Goal: Task Accomplishment & Management: Use online tool/utility

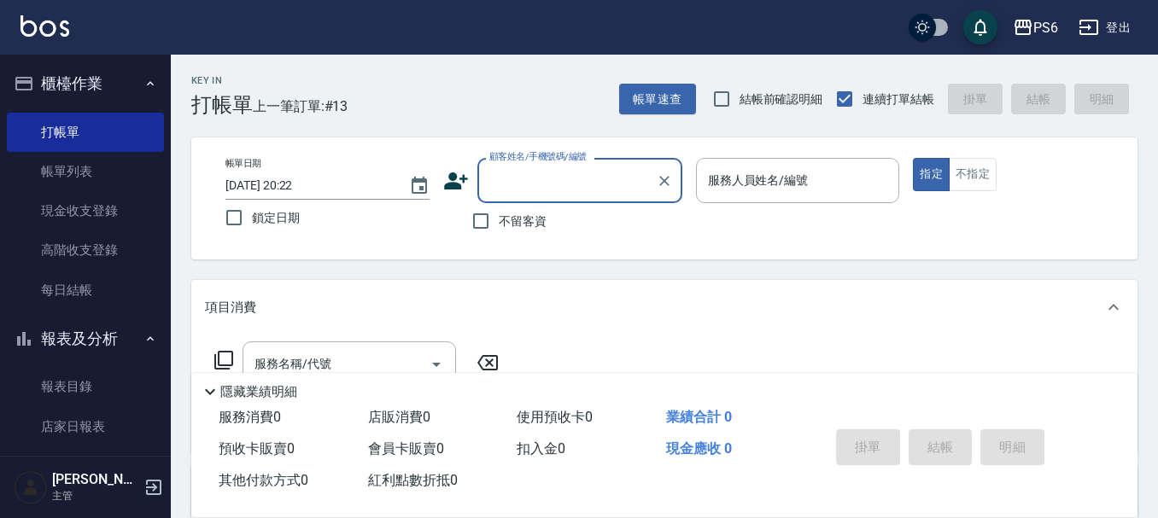
drag, startPoint x: 483, startPoint y: 223, endPoint x: 853, endPoint y: 210, distance: 370.9
click at [501, 214] on label "不留客資" at bounding box center [505, 221] width 84 height 36
click at [499, 214] on input "不留客資" at bounding box center [481, 221] width 36 height 36
checkbox input "true"
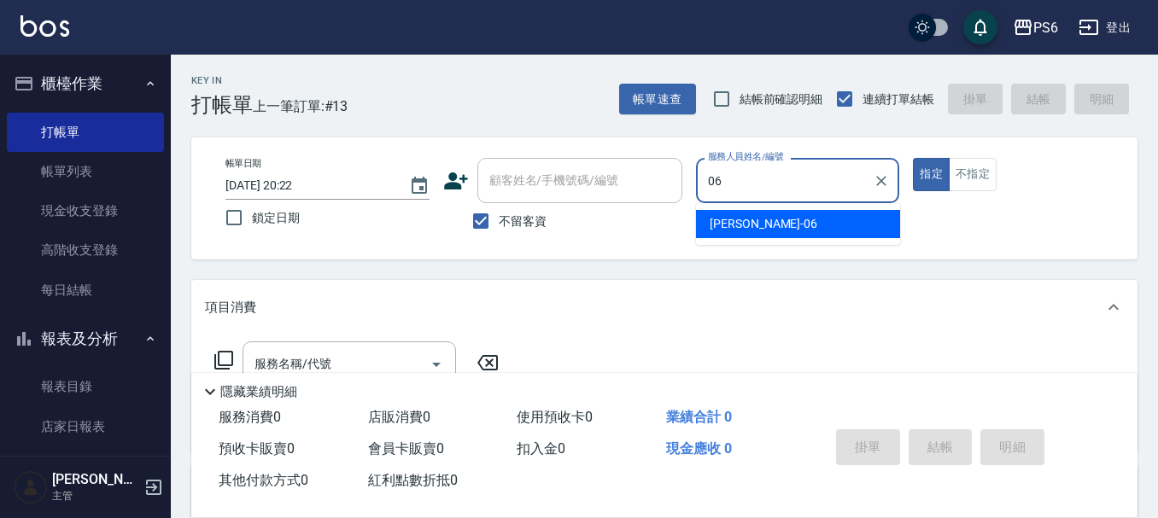
type input "06"
type button "true"
type input "[PERSON_NAME]-06"
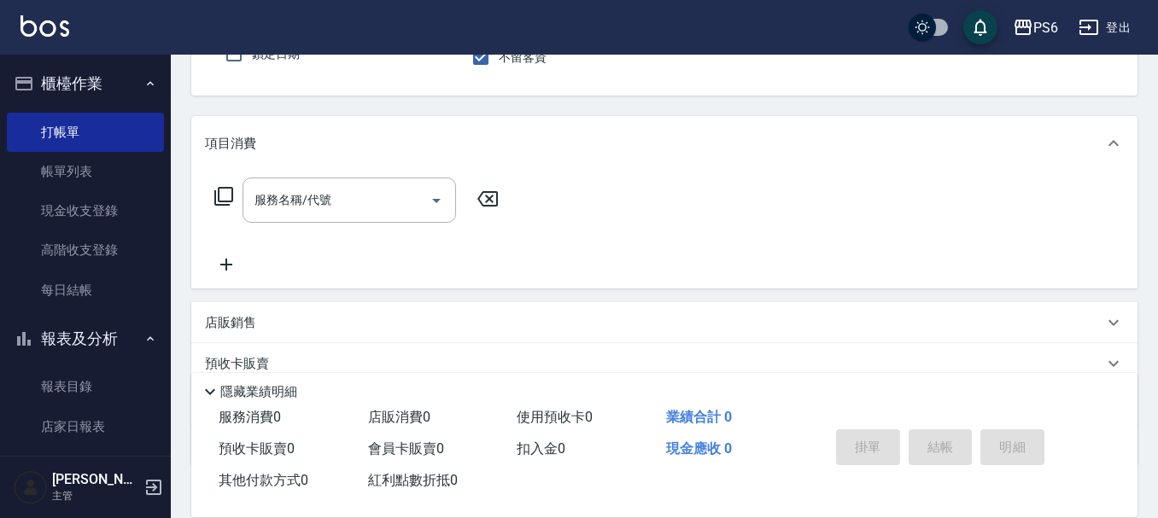
scroll to position [171, 0]
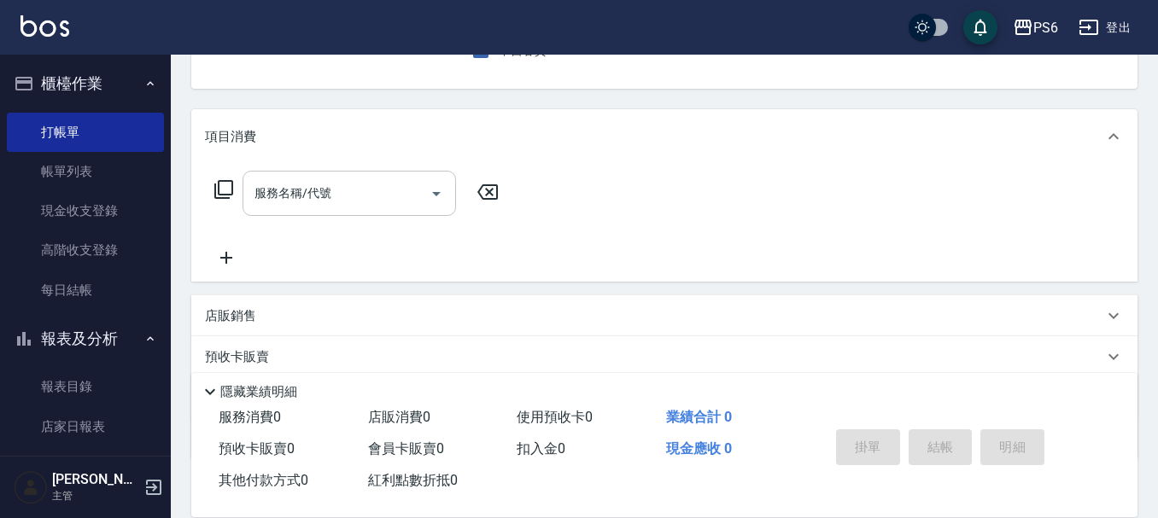
drag, startPoint x: 338, startPoint y: 207, endPoint x: 351, endPoint y: 200, distance: 14.5
click at [351, 200] on input "服務名稱/代號" at bounding box center [336, 194] width 173 height 30
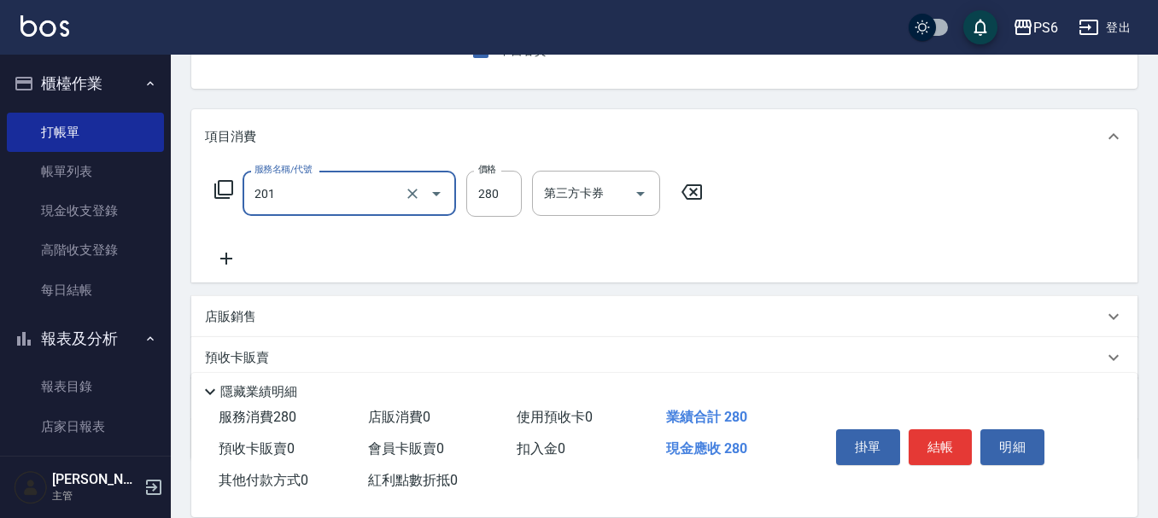
type input "一般洗髮(201)"
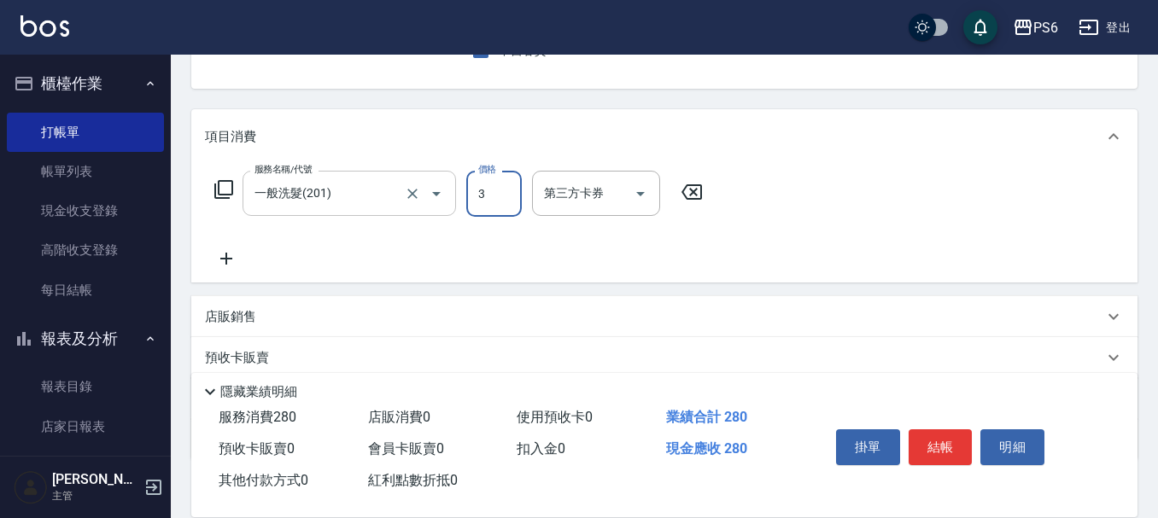
type input "3"
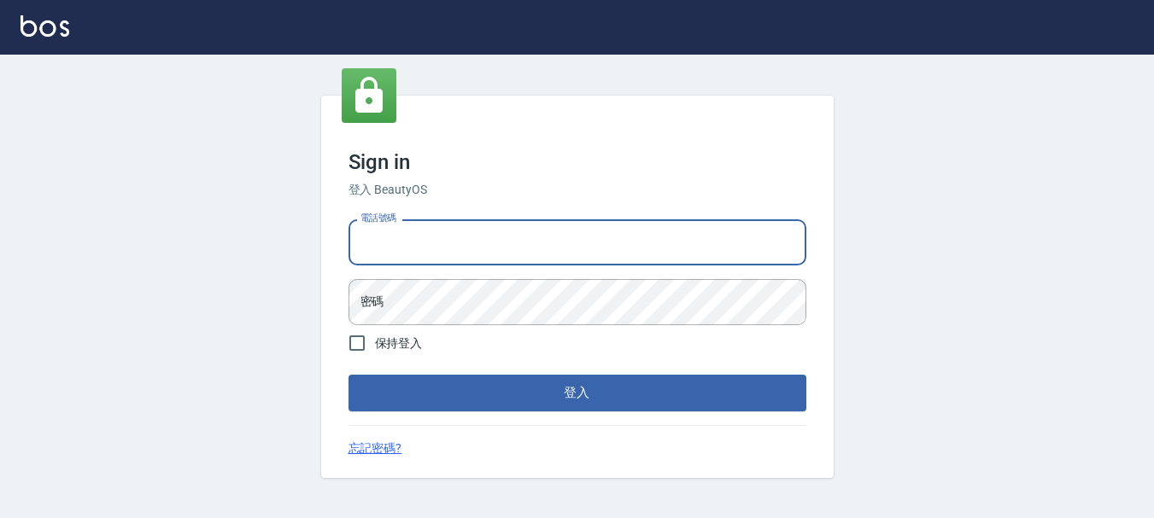
click at [398, 236] on input "電話號碼" at bounding box center [578, 243] width 458 height 46
type input "0983811952"
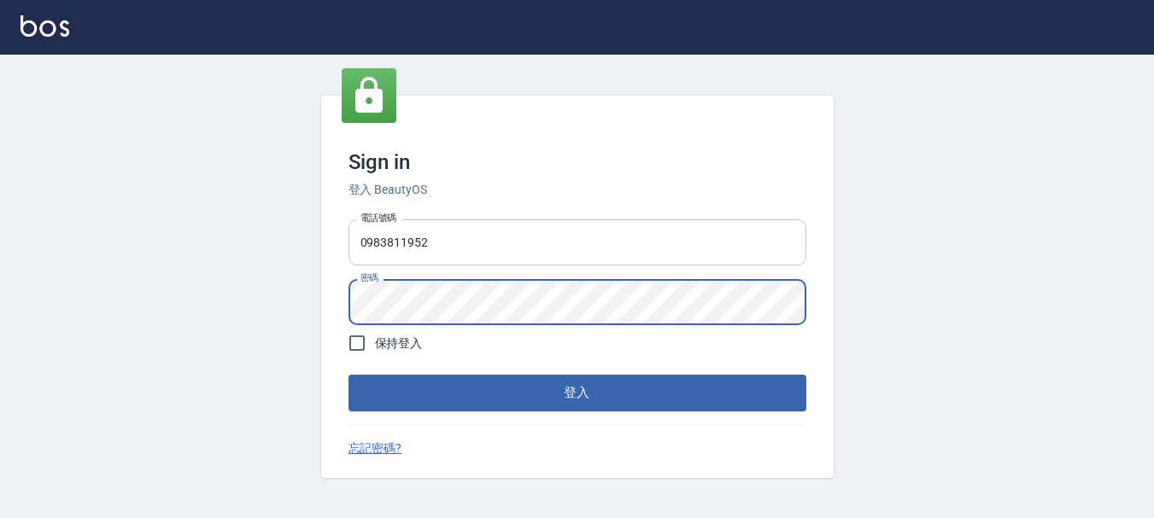
click at [349, 375] on button "登入" at bounding box center [578, 393] width 458 height 36
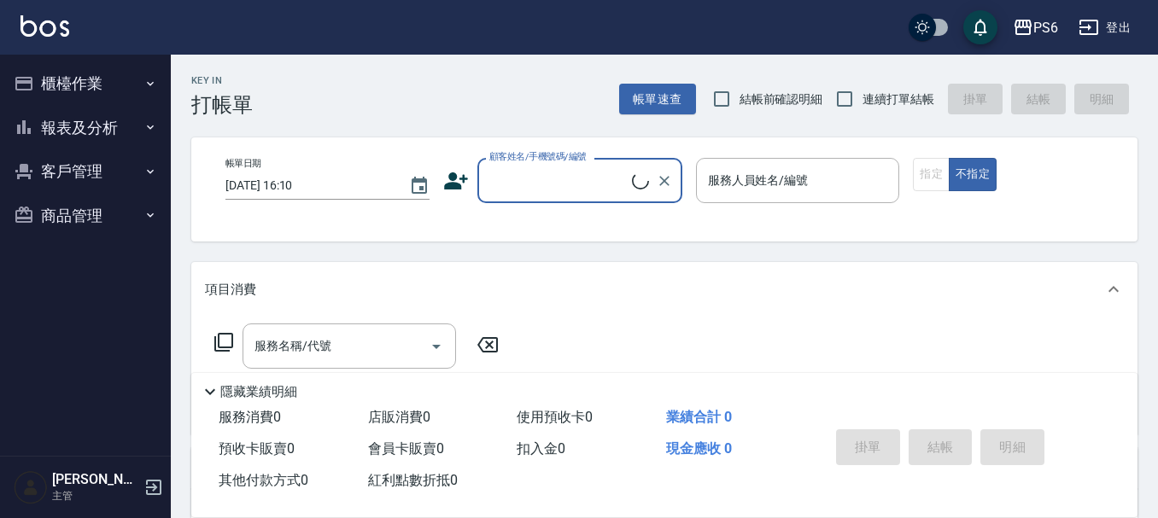
click at [106, 87] on button "櫃檯作業" at bounding box center [85, 84] width 157 height 44
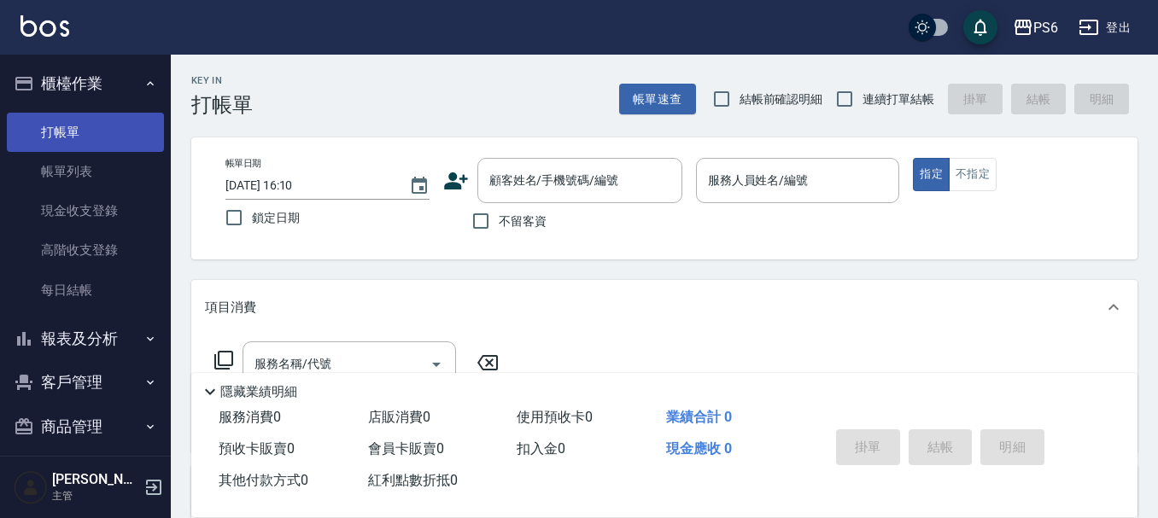
click at [112, 129] on link "打帳單" at bounding box center [85, 132] width 157 height 39
drag, startPoint x: 843, startPoint y: 95, endPoint x: 552, endPoint y: 195, distance: 307.9
click at [841, 95] on input "連續打單結帳" at bounding box center [845, 99] width 36 height 36
checkbox input "true"
click at [492, 225] on input "不留客資" at bounding box center [481, 221] width 36 height 36
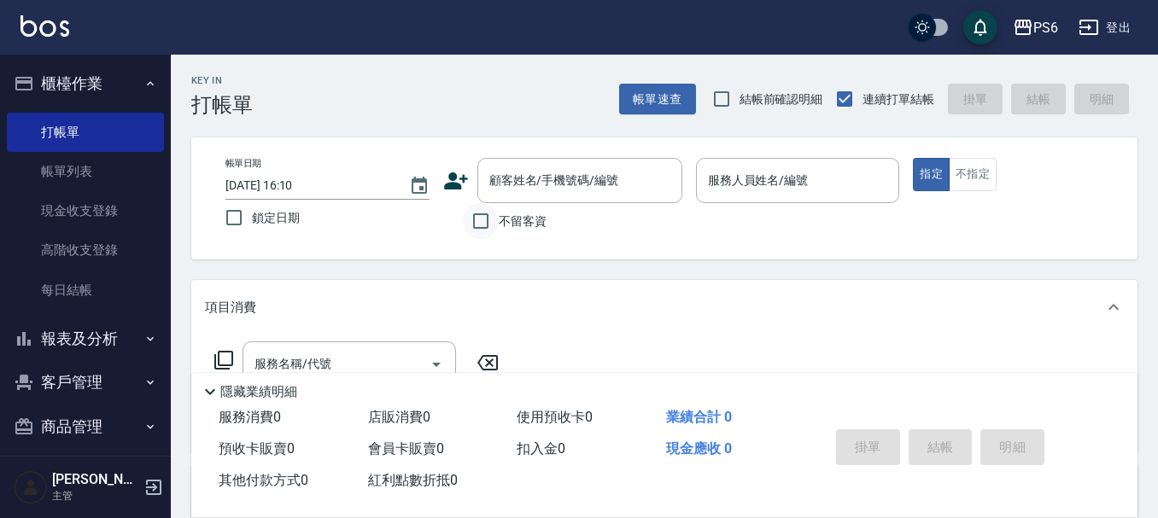
checkbox input "true"
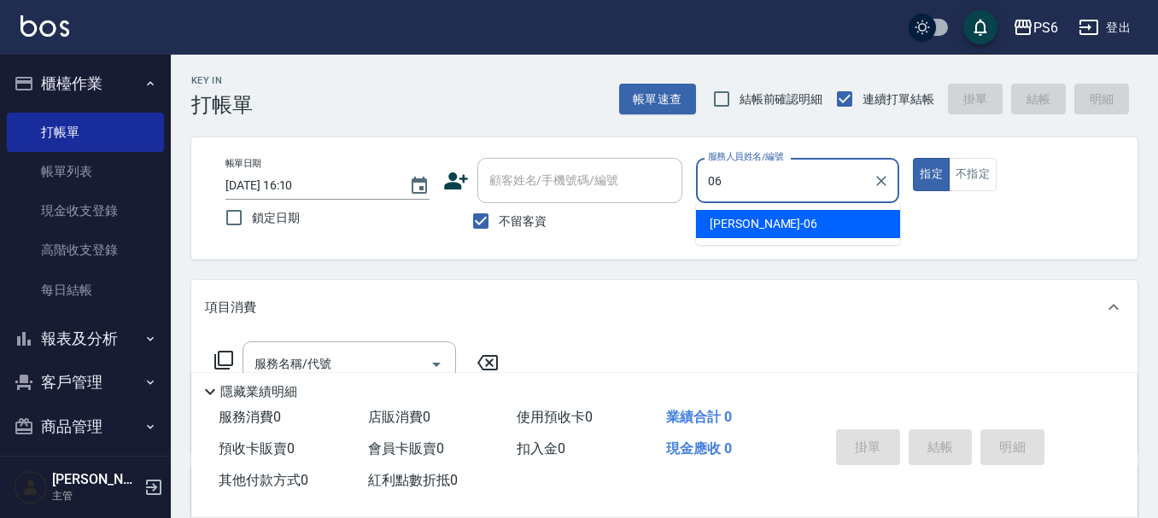
type input "[PERSON_NAME]-06"
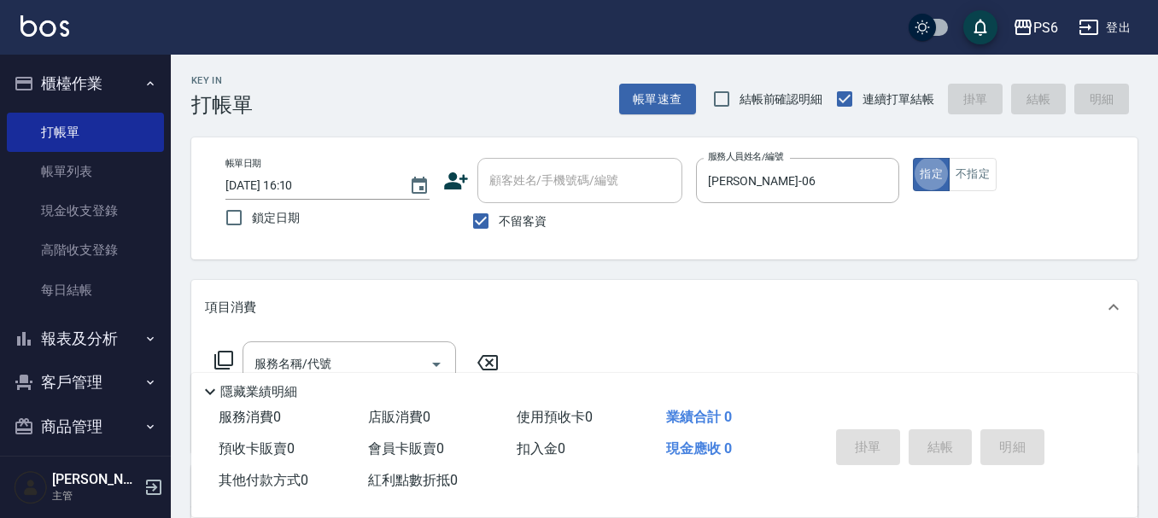
type button "true"
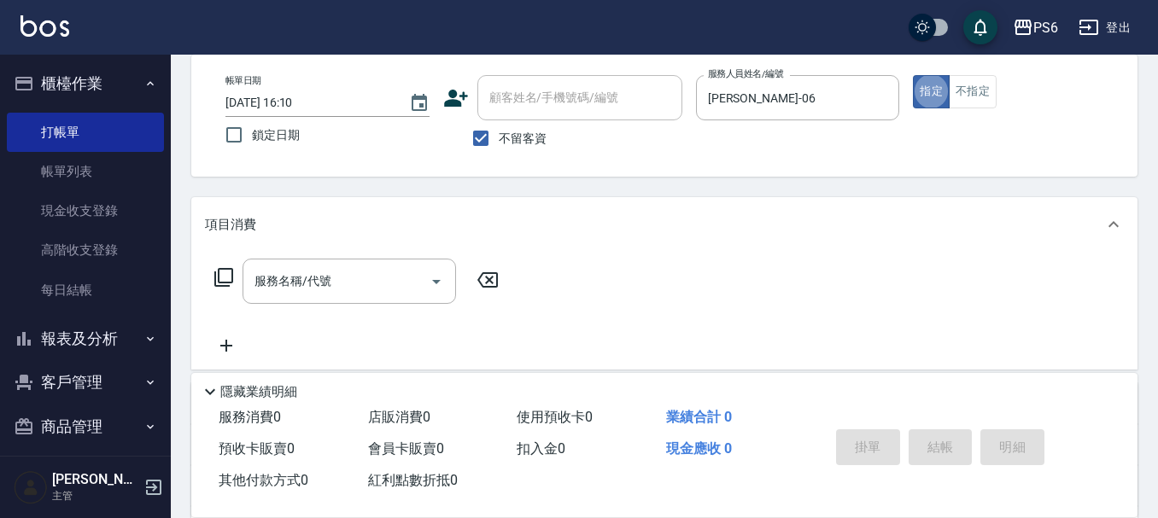
scroll to position [171, 0]
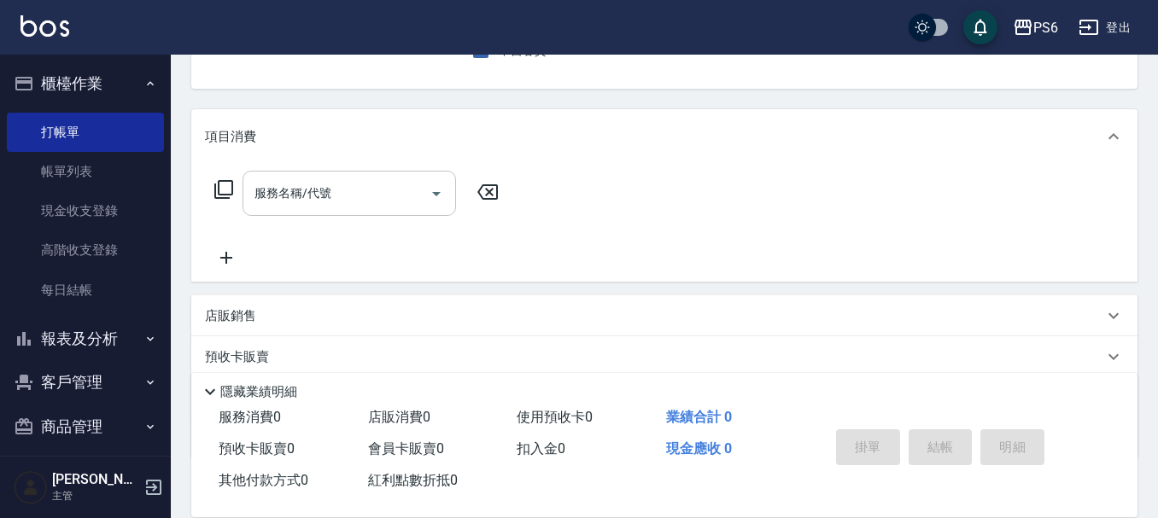
click at [338, 208] on input "服務名稱/代號" at bounding box center [336, 194] width 173 height 30
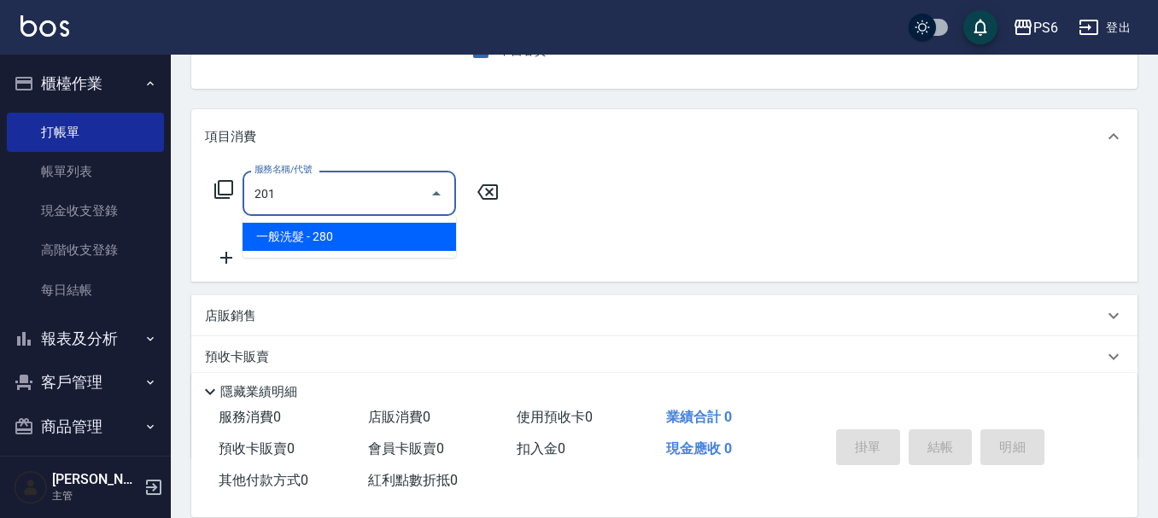
type input "一般洗髮(201)"
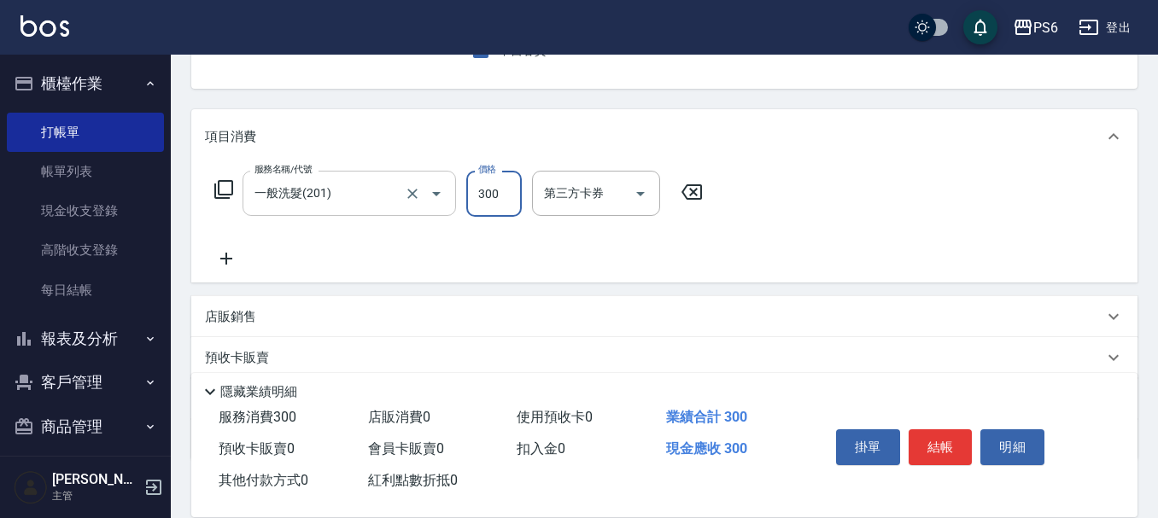
type input "300"
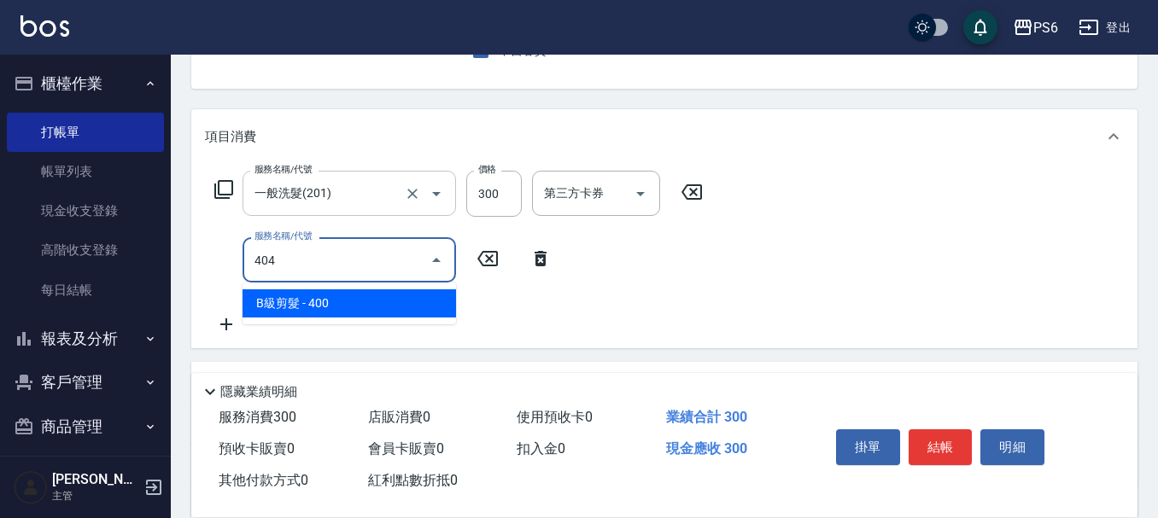
type input "B級剪髮(404)"
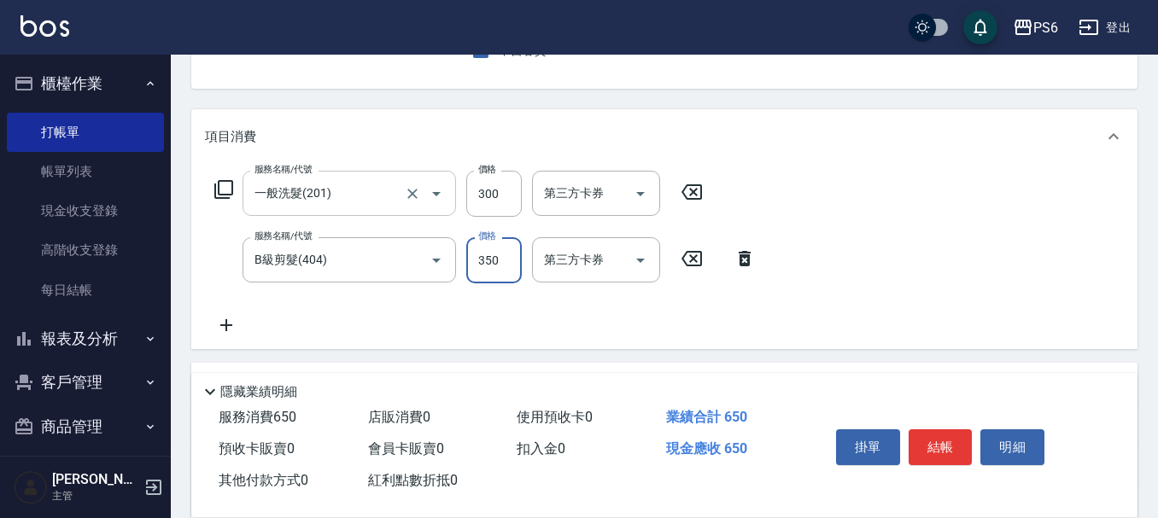
type input "350"
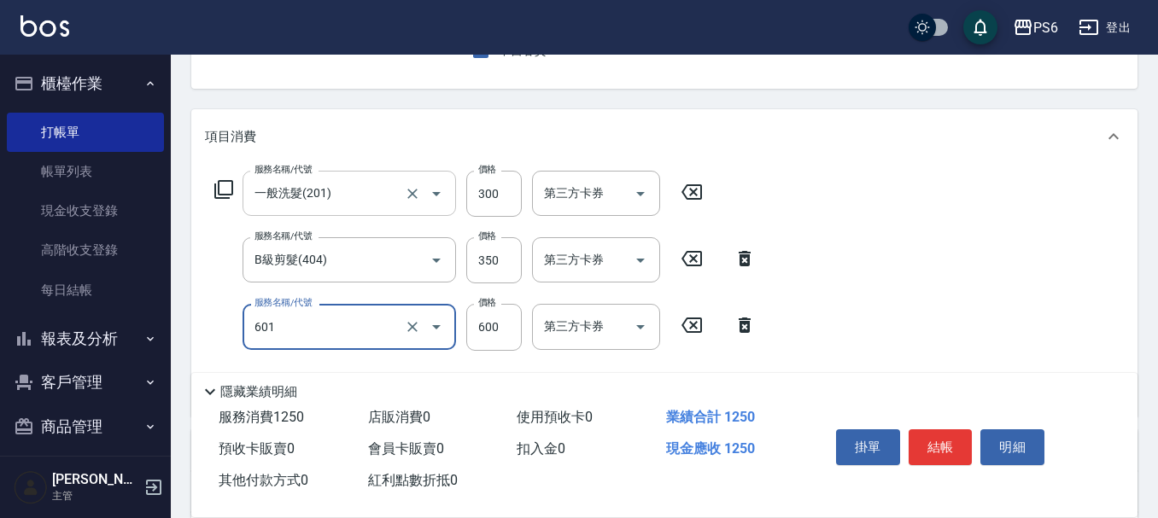
type input "[PERSON_NAME]單劑式護髮(s)(601)"
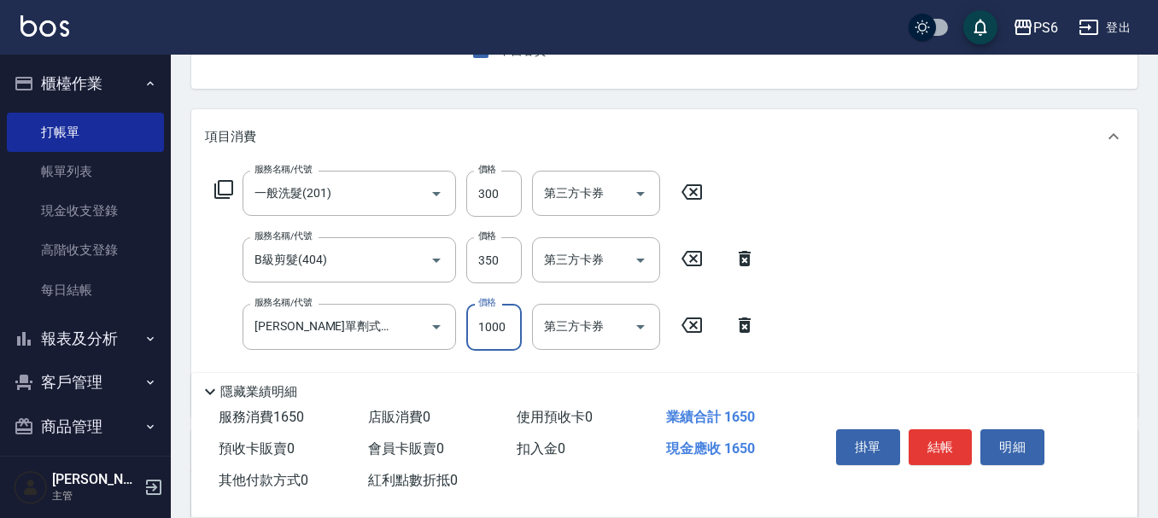
type input "1000"
click at [692, 190] on icon at bounding box center [692, 192] width 21 height 15
click at [747, 254] on icon at bounding box center [744, 258] width 43 height 21
type input "[PERSON_NAME]單劑式護髮(s)(601)"
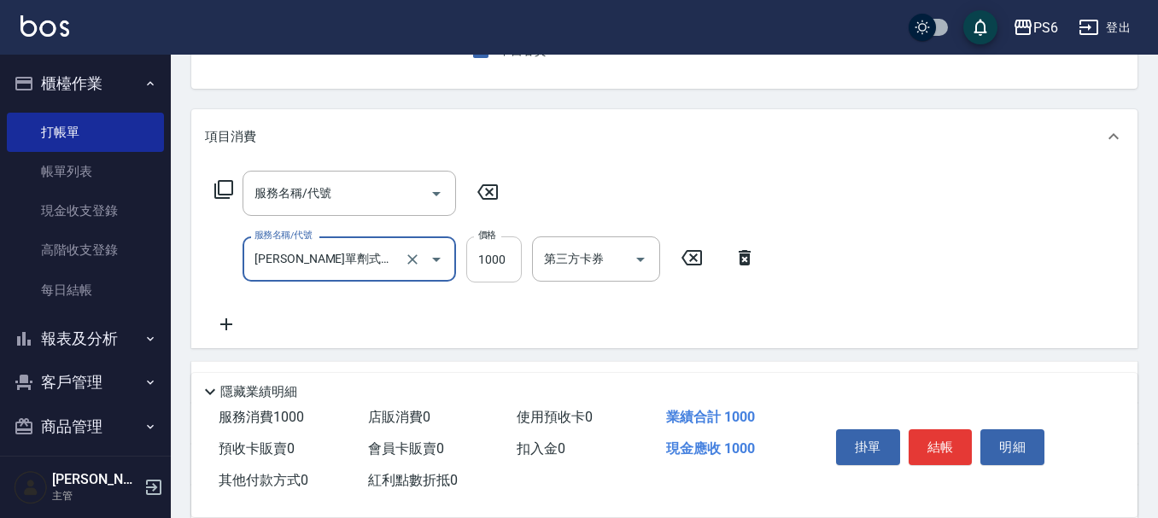
click at [495, 264] on input "1000" at bounding box center [494, 260] width 56 height 46
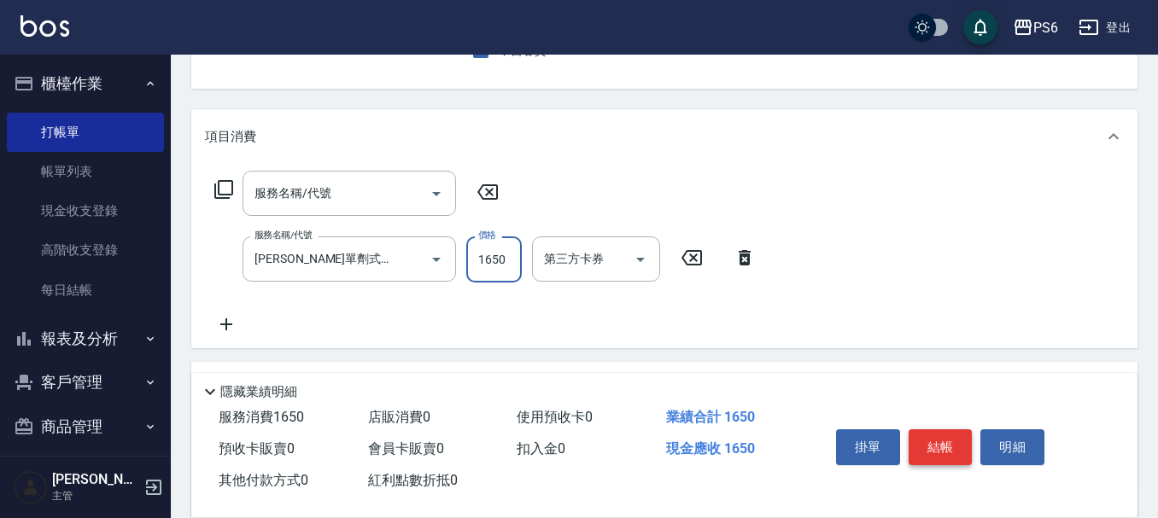
type input "1650"
click at [937, 437] on button "結帳" at bounding box center [941, 448] width 64 height 36
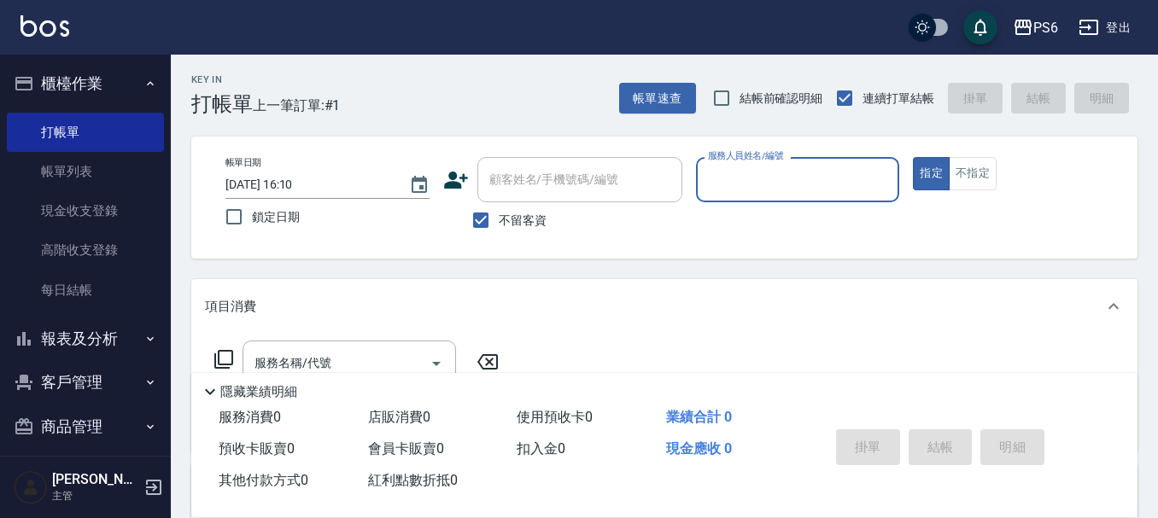
scroll to position [0, 0]
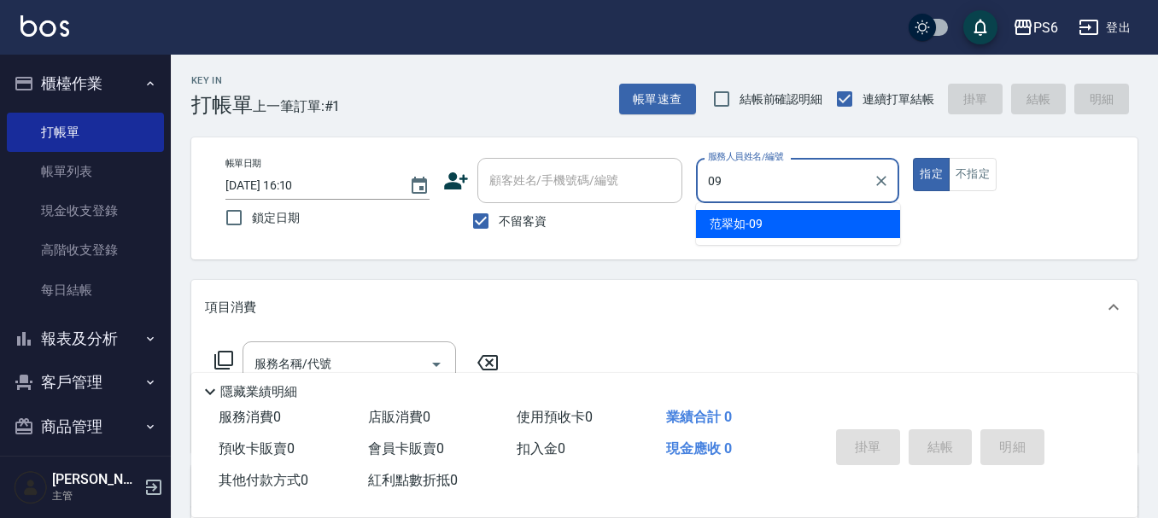
type input "[PERSON_NAME]-09"
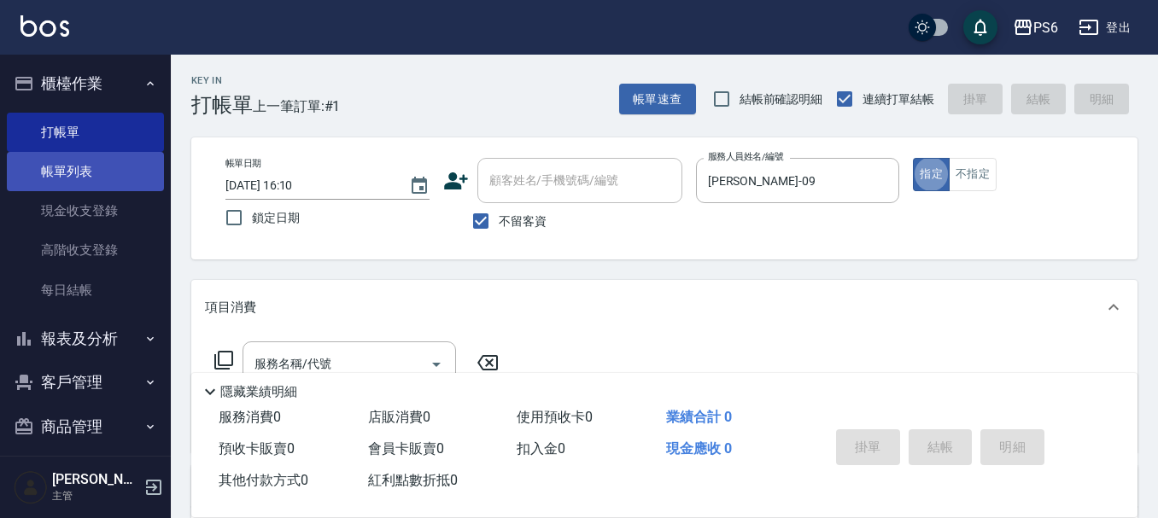
click at [95, 167] on link "帳單列表" at bounding box center [85, 171] width 157 height 39
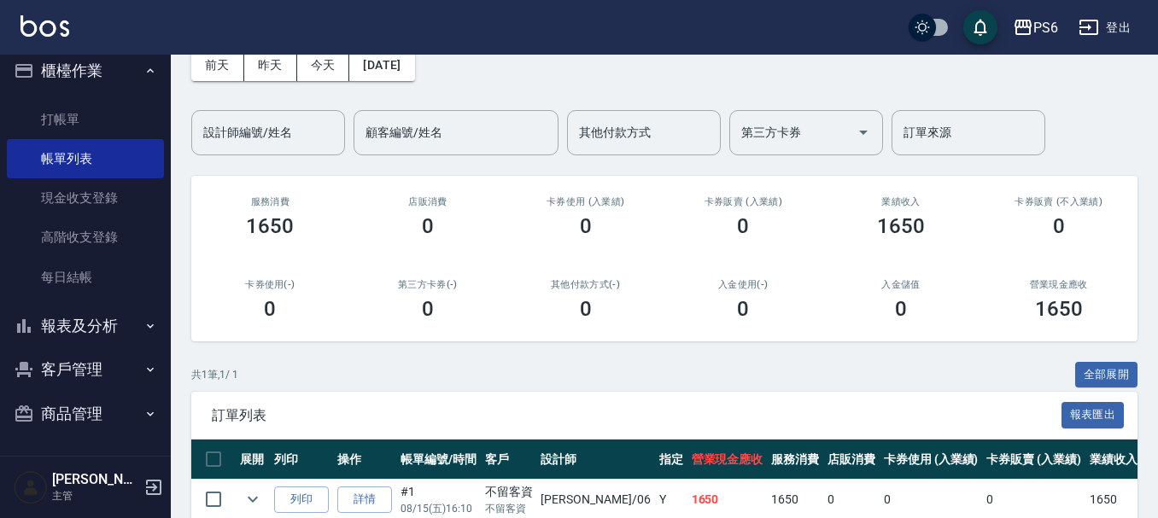
scroll to position [170, 0]
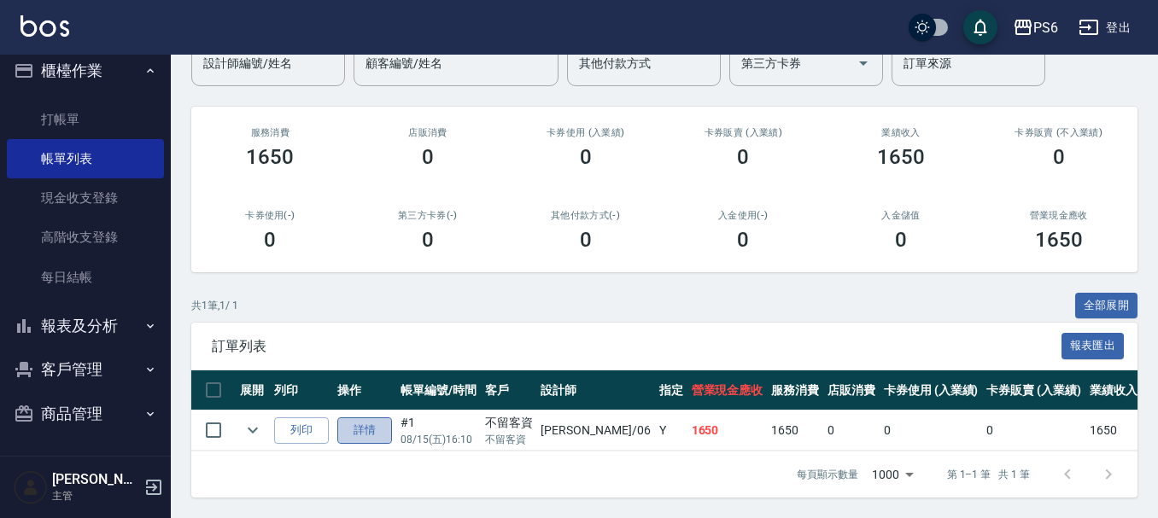
click at [360, 418] on link "詳情" at bounding box center [364, 431] width 55 height 26
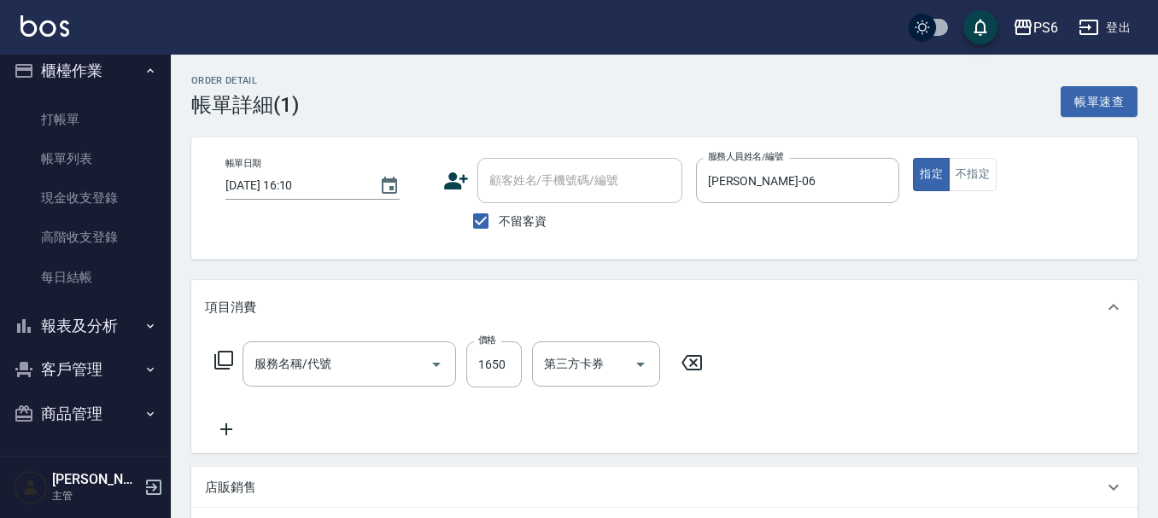
checkbox input "true"
type input "[PERSON_NAME]-06"
type input "[PERSON_NAME]單劑式護髮(s)(601)"
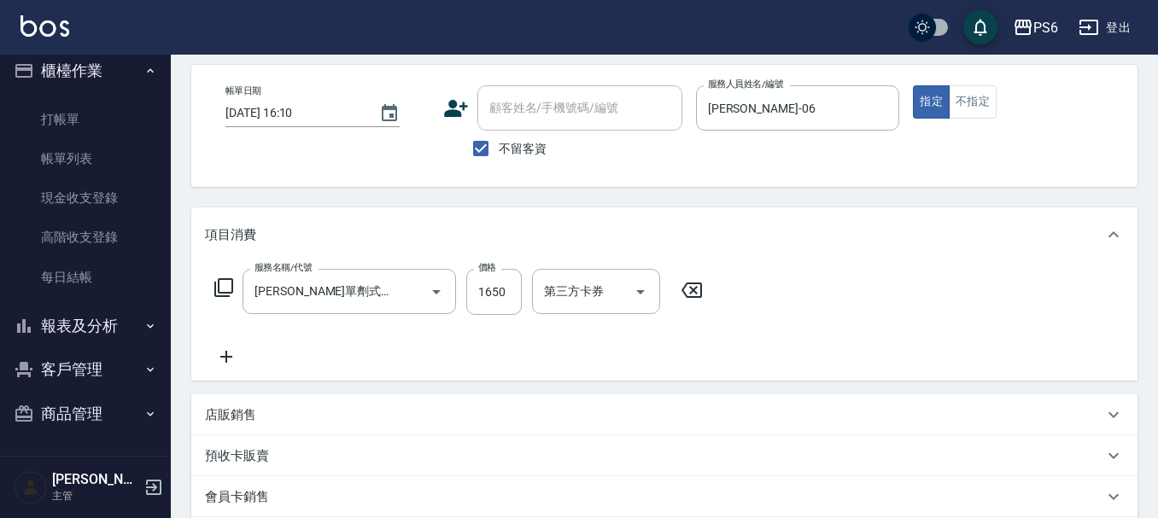
scroll to position [171, 0]
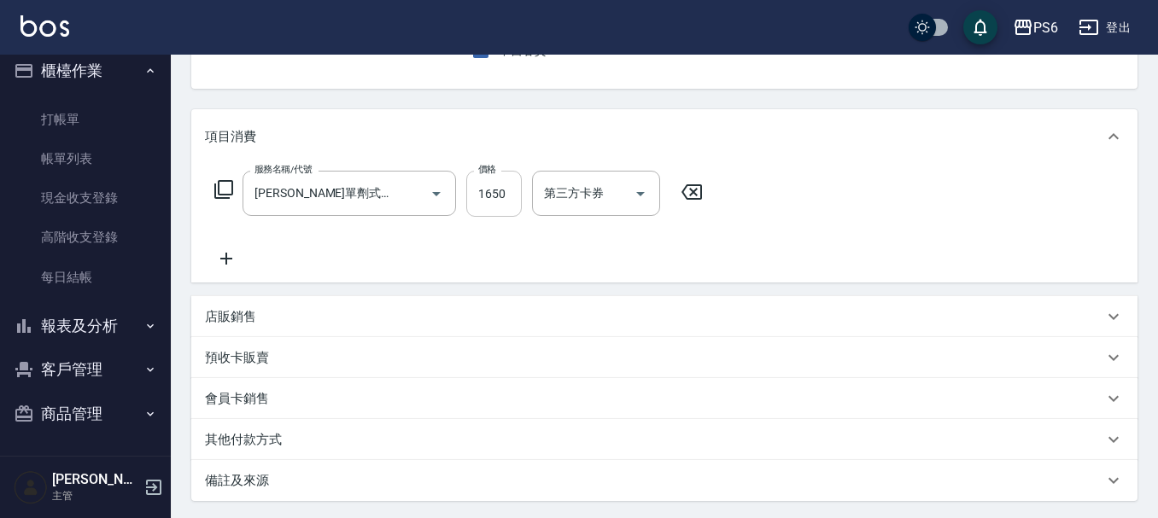
click at [494, 173] on label "價格" at bounding box center [487, 169] width 18 height 13
click at [494, 173] on input "1650" at bounding box center [494, 194] width 56 height 46
click at [494, 194] on input "1650" at bounding box center [494, 194] width 56 height 46
drag, startPoint x: 477, startPoint y: 196, endPoint x: 559, endPoint y: 218, distance: 84.7
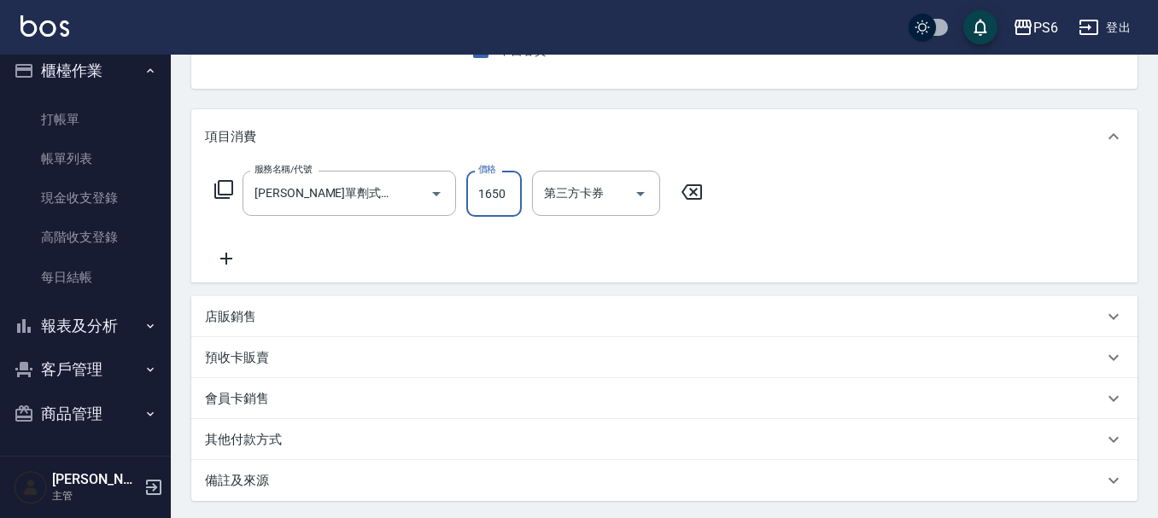
click at [559, 203] on div "服務名稱/代號 [PERSON_NAME]單劑式護髮(s)(601) 服務名稱/代號 價格 1650 價格 第三方卡券 第三方卡券" at bounding box center [459, 194] width 508 height 46
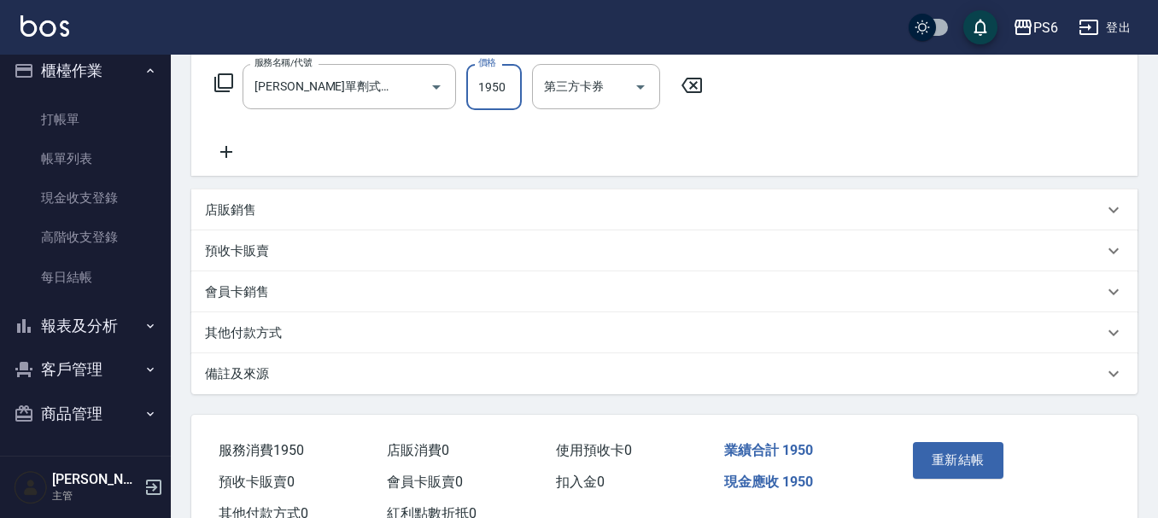
scroll to position [338, 0]
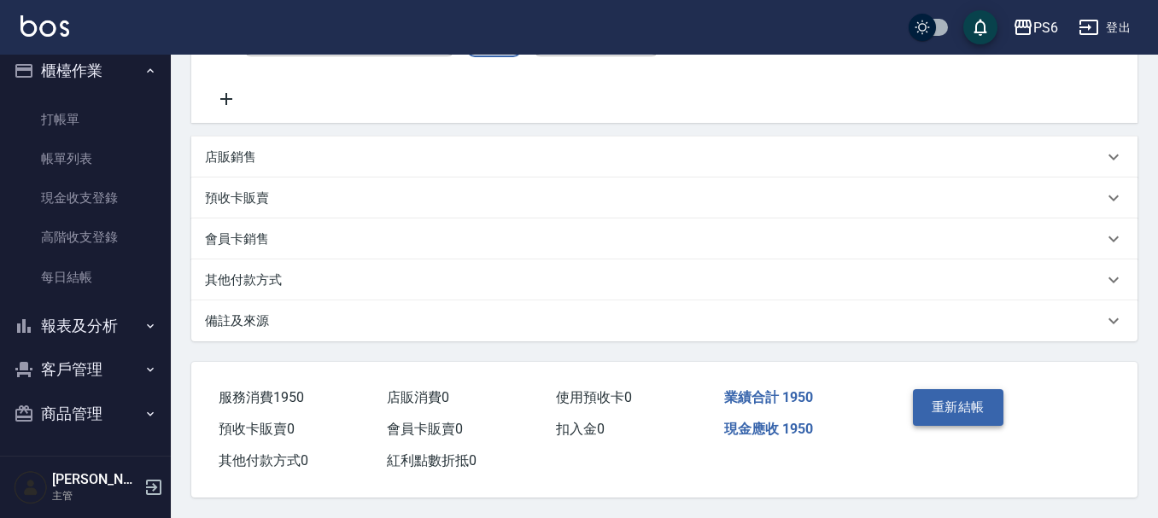
type input "1950"
click at [974, 402] on button "重新結帳" at bounding box center [958, 408] width 91 height 36
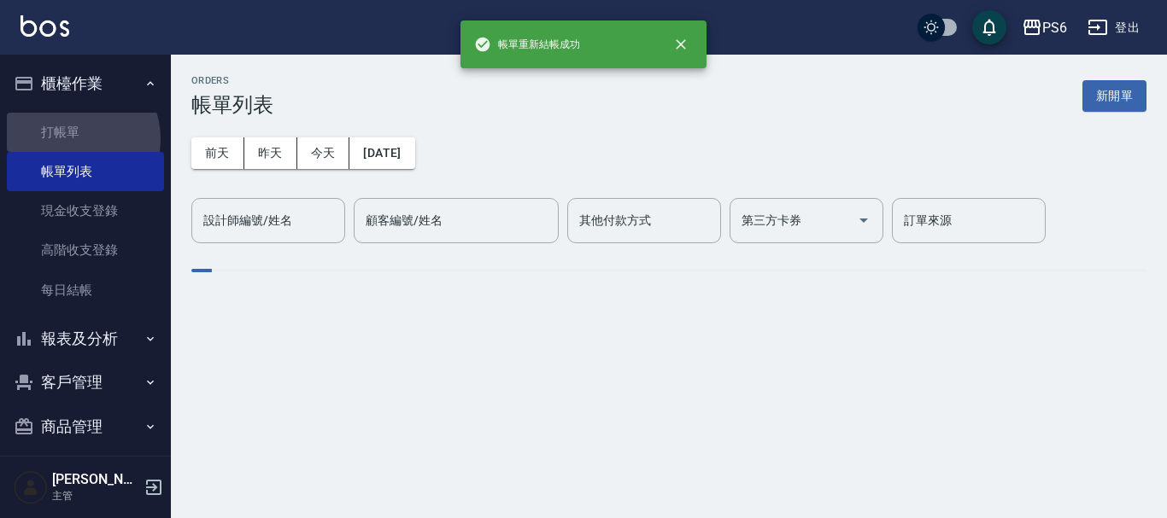
drag, startPoint x: 71, startPoint y: 138, endPoint x: 328, endPoint y: 185, distance: 261.2
click at [72, 138] on link "打帳單" at bounding box center [85, 132] width 157 height 39
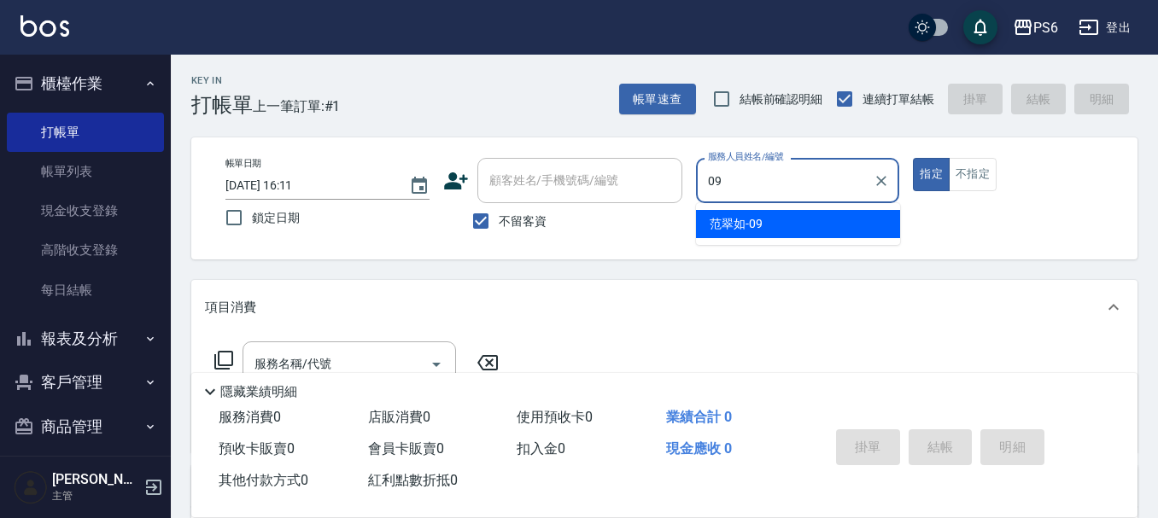
type input "[PERSON_NAME]-09"
type button "true"
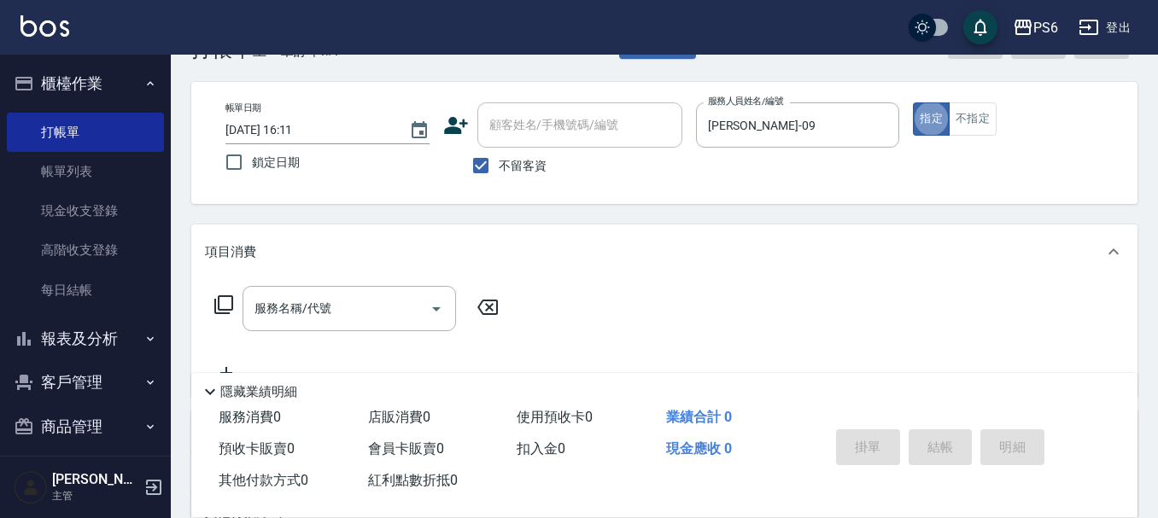
scroll to position [85, 0]
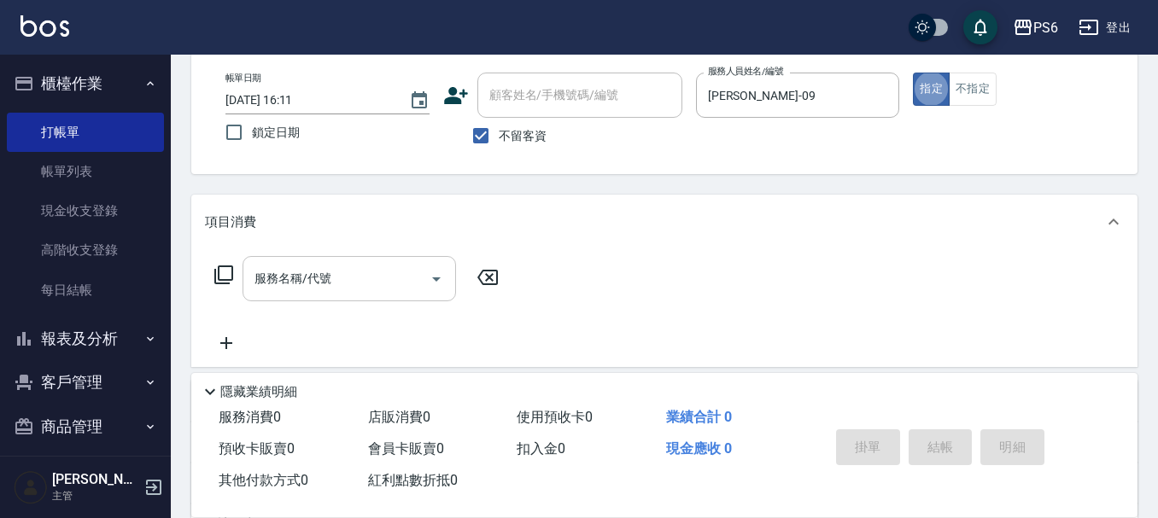
click at [329, 284] on div "服務名稱/代號 服務名稱/代號" at bounding box center [350, 278] width 214 height 45
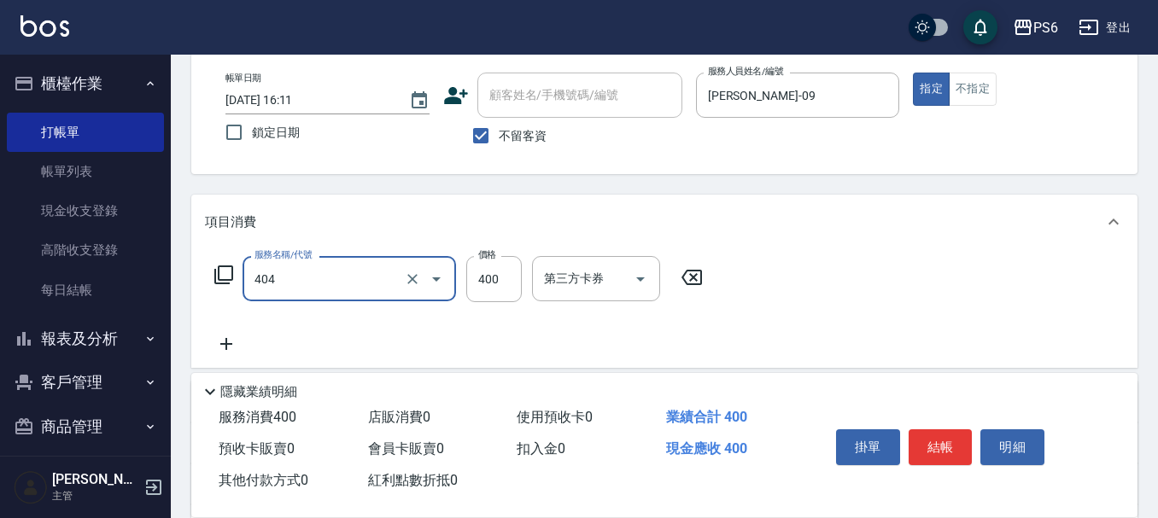
type input "B級剪髮(404)"
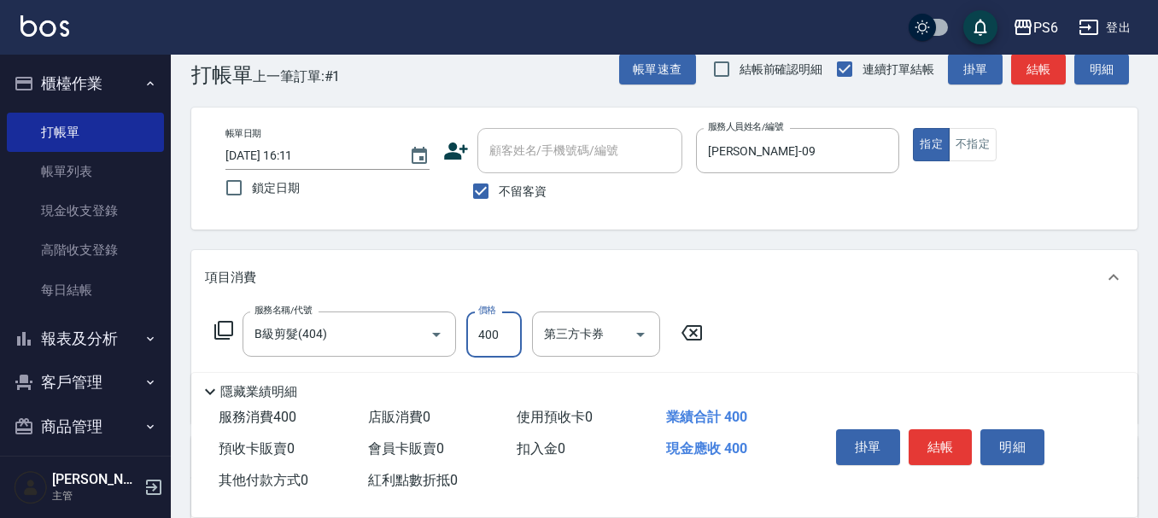
scroll to position [0, 0]
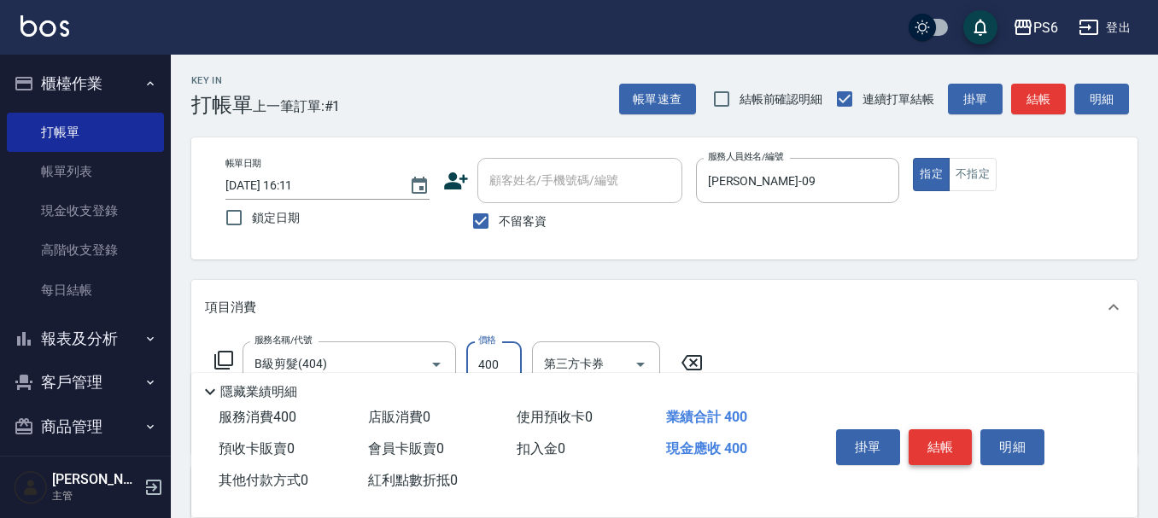
click at [943, 440] on button "結帳" at bounding box center [941, 448] width 64 height 36
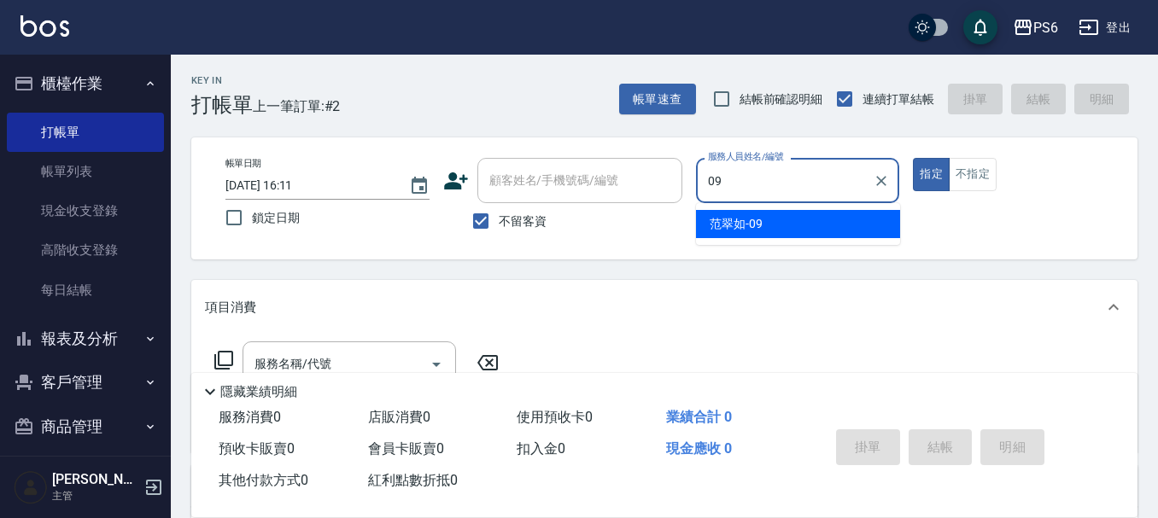
type input "[PERSON_NAME]-09"
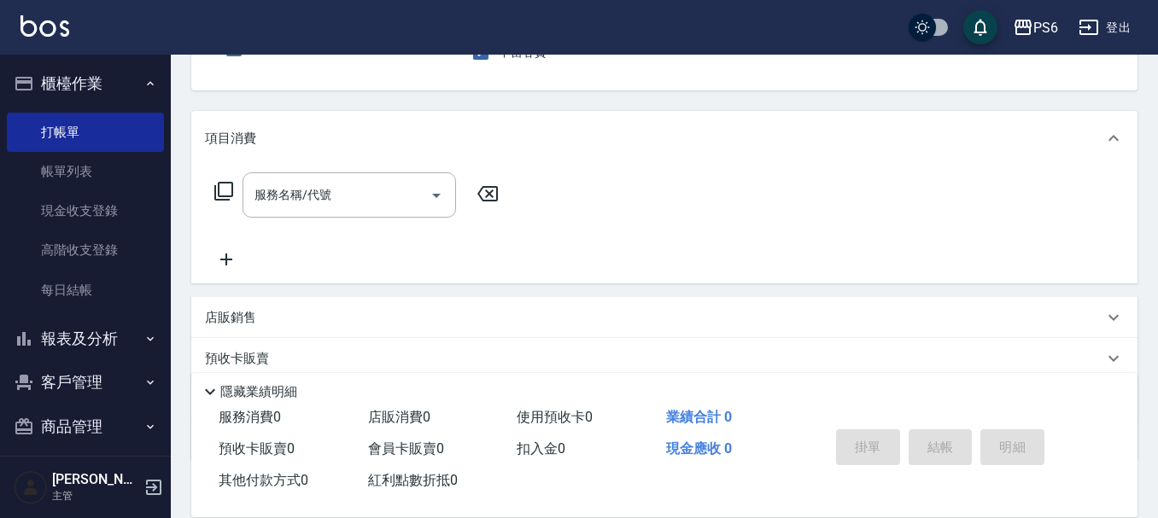
scroll to position [171, 0]
click at [364, 200] on input "服務名稱/代號" at bounding box center [336, 194] width 173 height 30
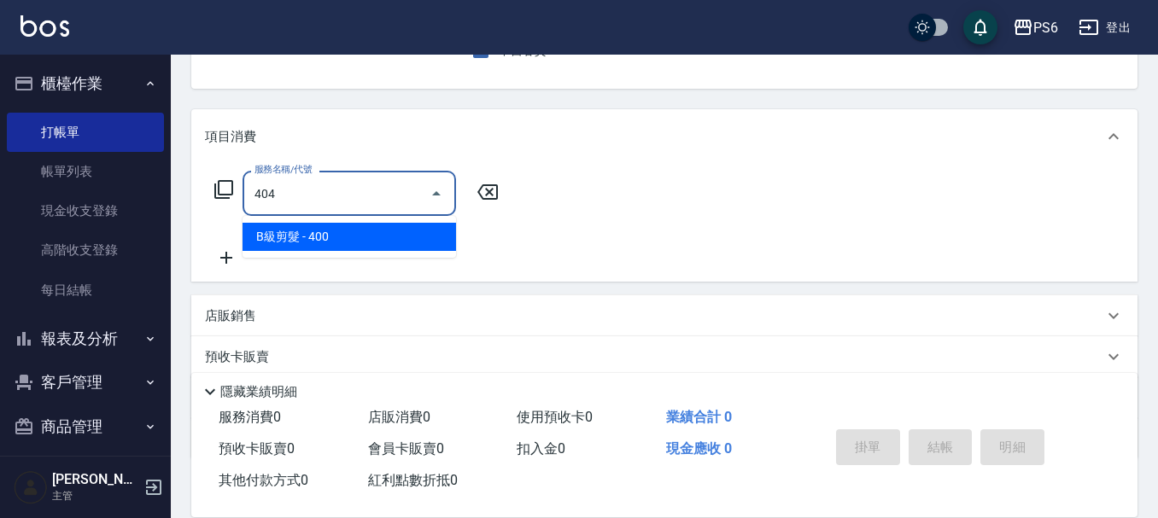
type input "B級剪髮(404)"
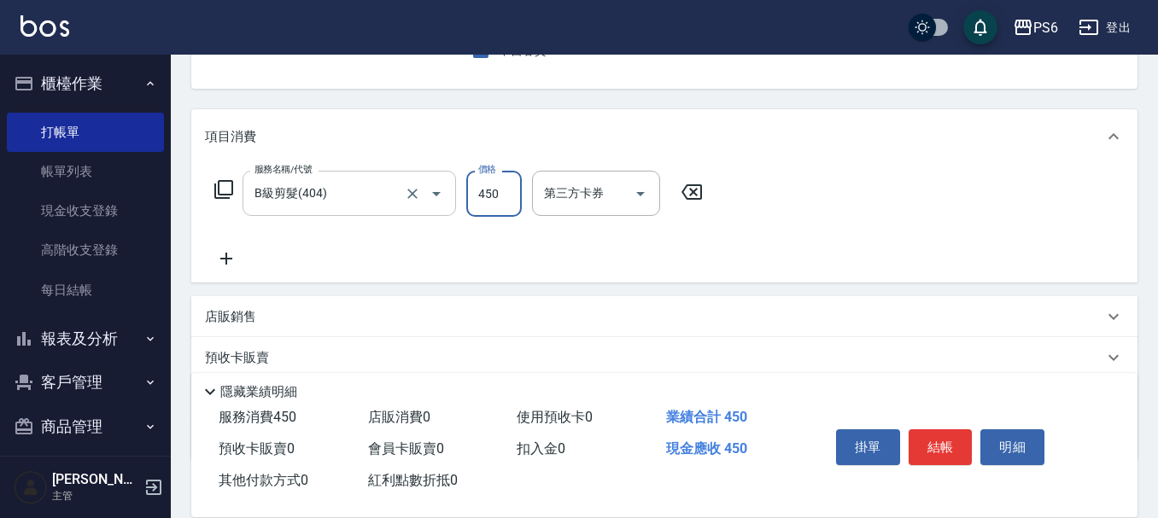
type input "450"
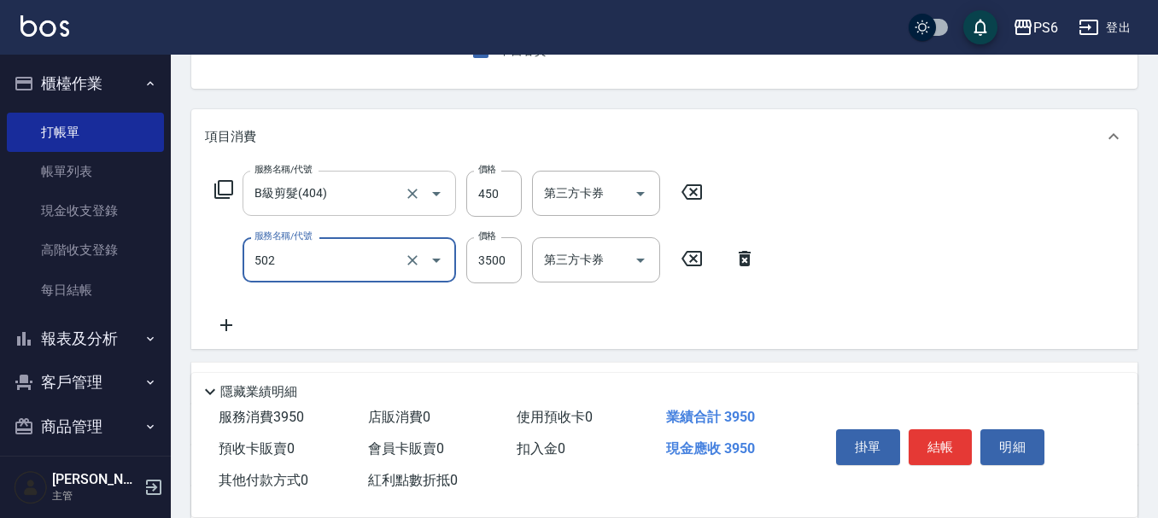
type input "水漾染髮(502)"
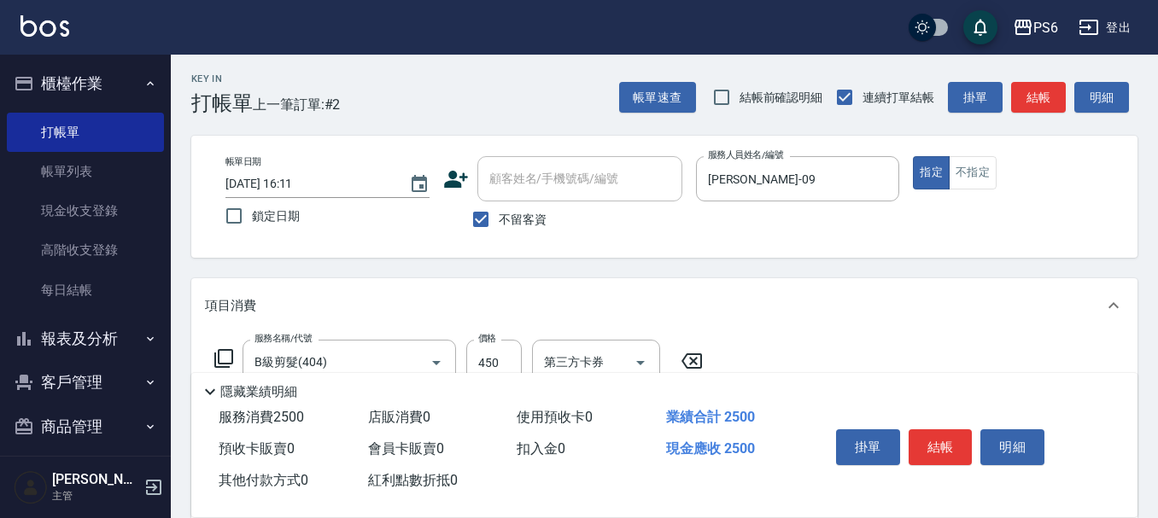
scroll to position [0, 0]
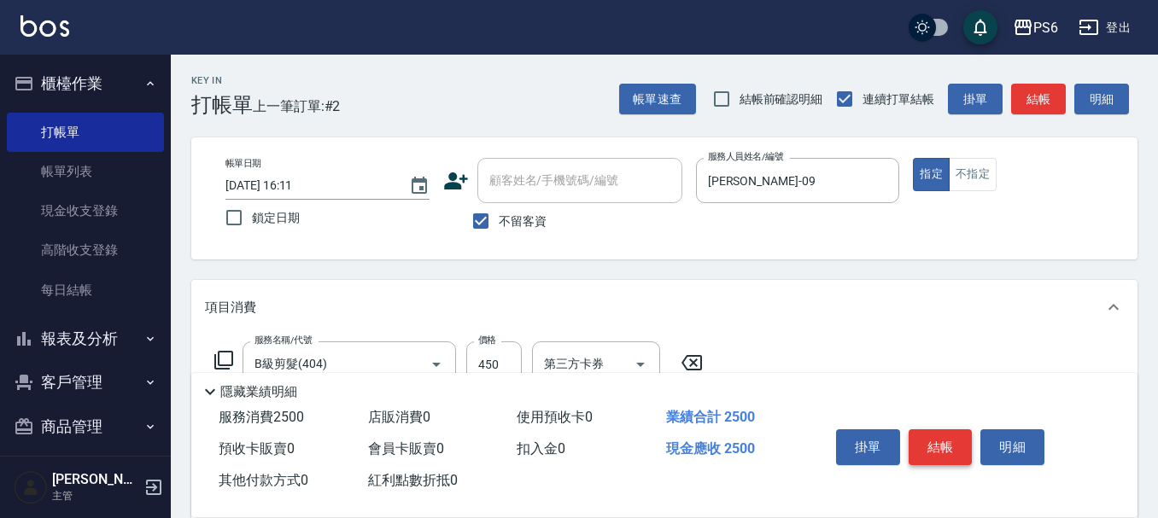
type input "2050"
click at [949, 442] on button "結帳" at bounding box center [941, 448] width 64 height 36
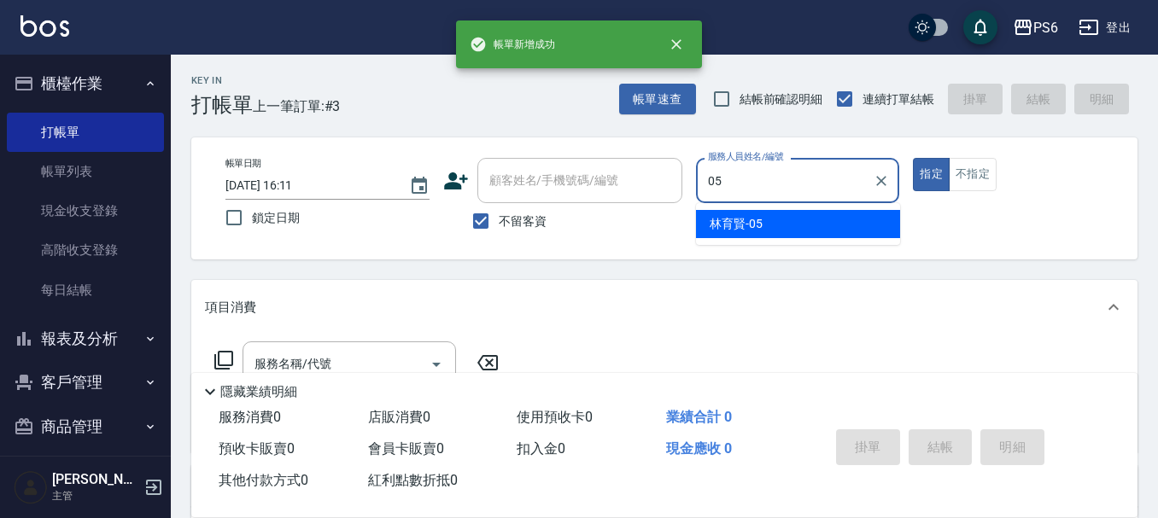
type input "[PERSON_NAME]-05"
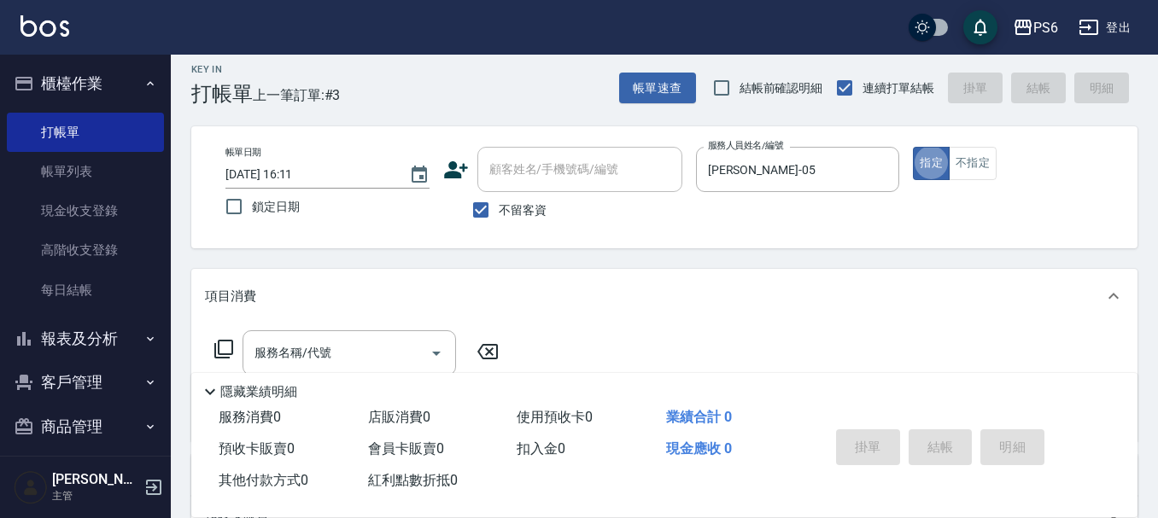
scroll to position [85, 0]
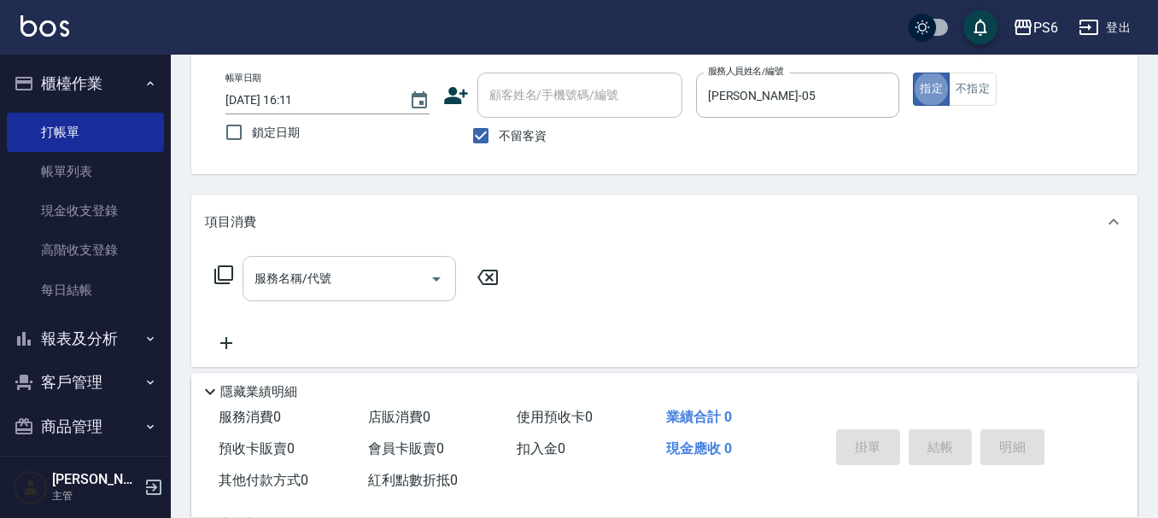
click at [382, 290] on input "服務名稱/代號" at bounding box center [336, 279] width 173 height 30
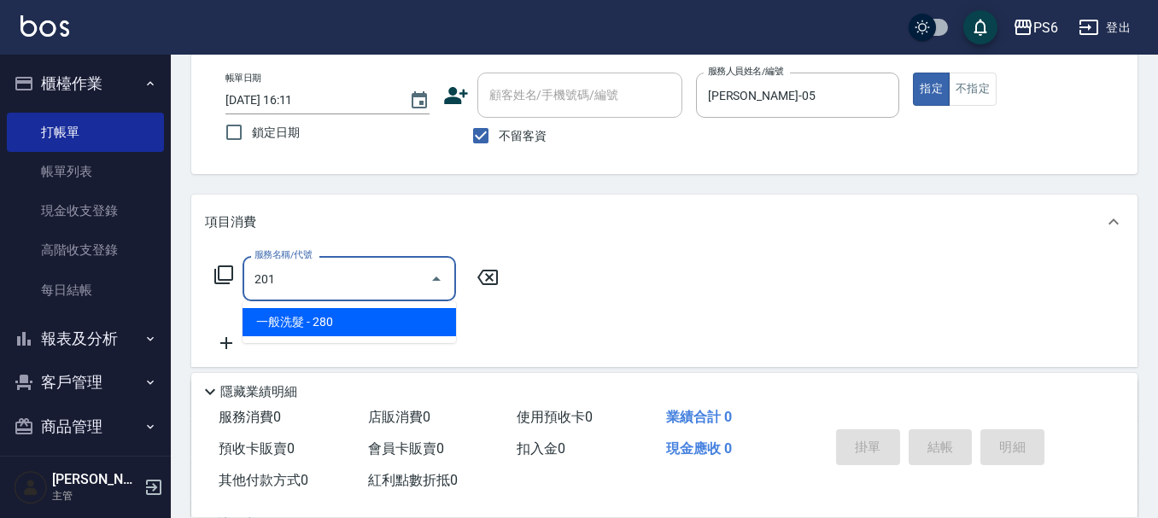
type input "一般洗髮(201)"
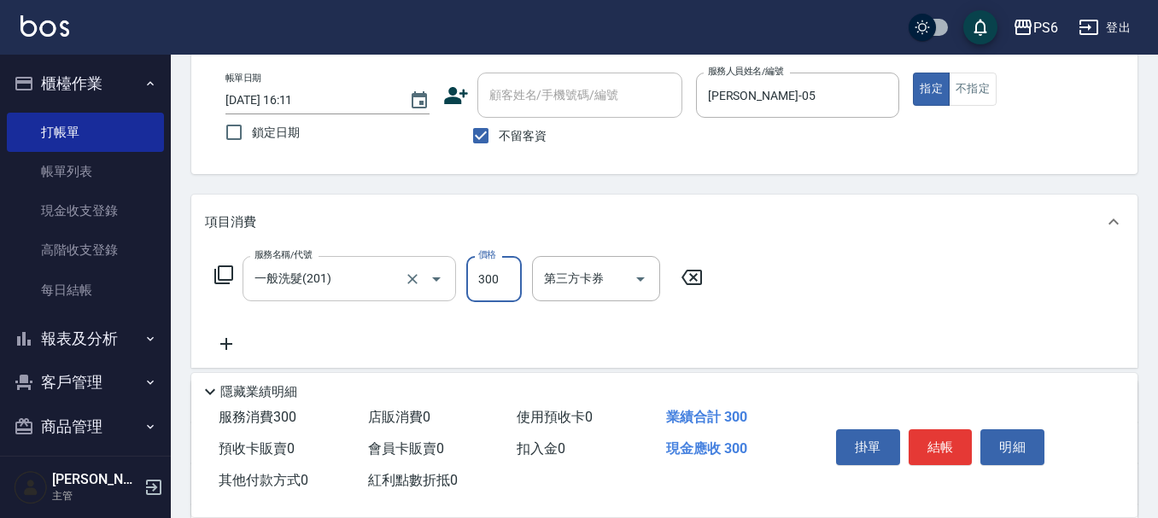
type input "300"
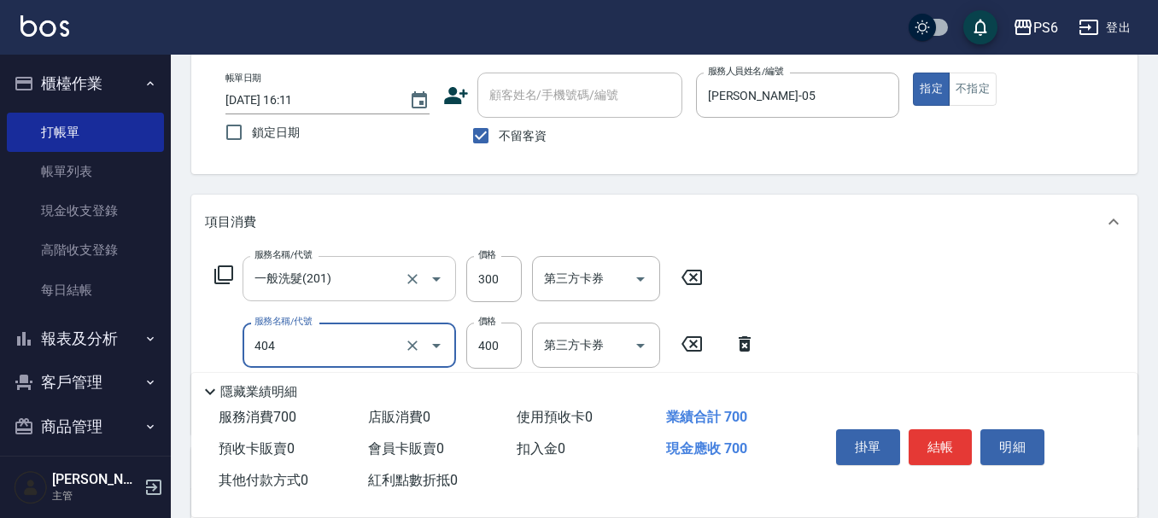
type input "B級剪髮(404)"
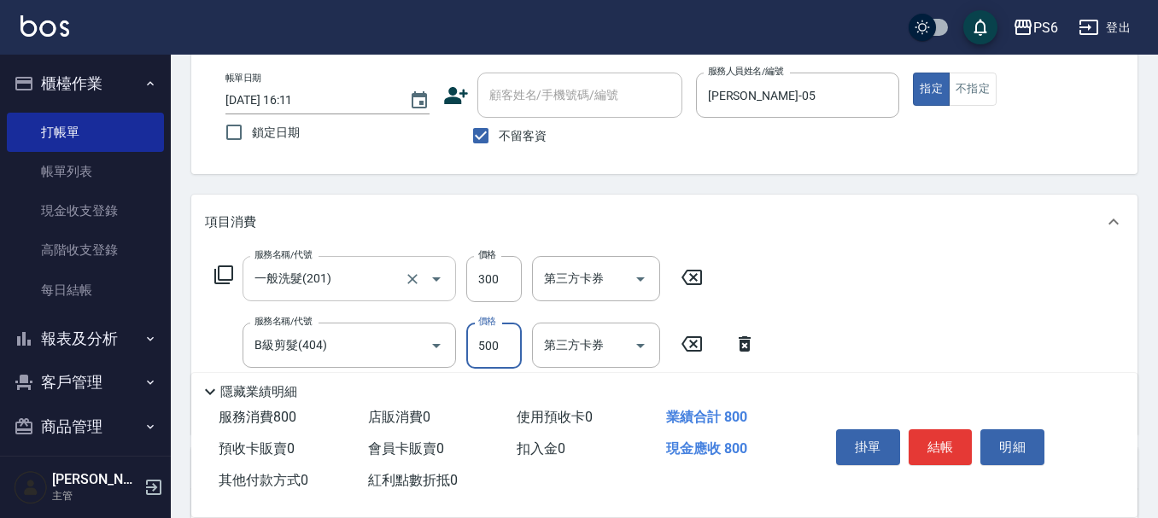
type input "500"
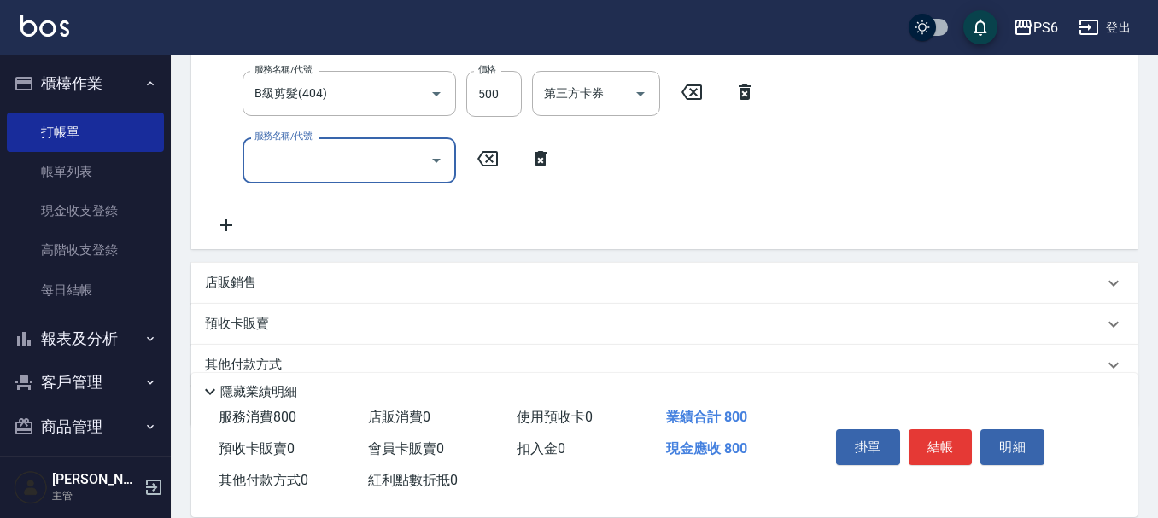
scroll to position [342, 0]
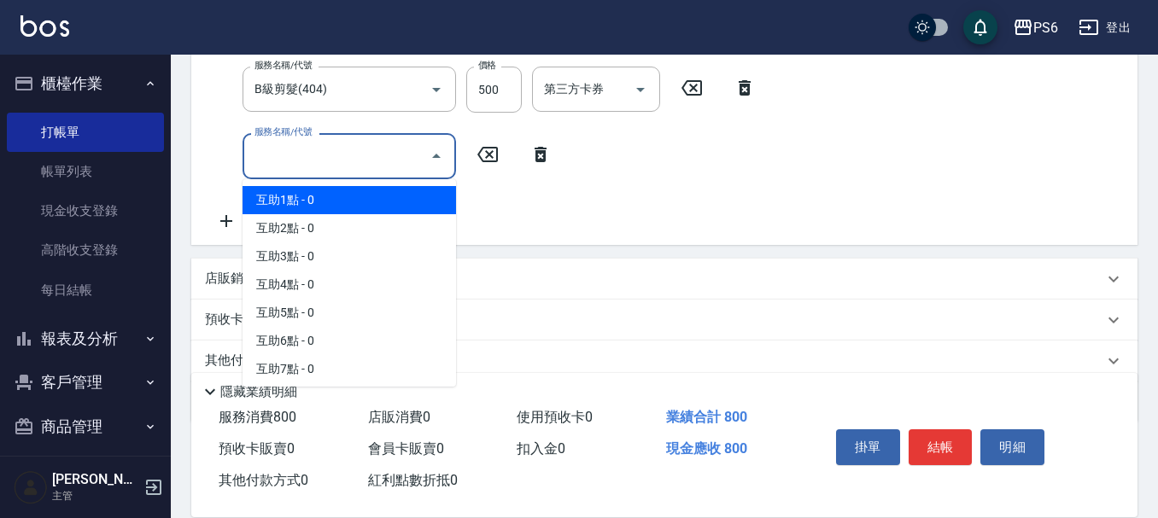
click at [343, 155] on input "服務名稱/代號" at bounding box center [336, 156] width 173 height 30
drag, startPoint x: 337, startPoint y: 203, endPoint x: 566, endPoint y: 181, distance: 230.0
click at [343, 202] on span "互助1點 - 0" at bounding box center [350, 200] width 214 height 28
type input "互助1點(1)"
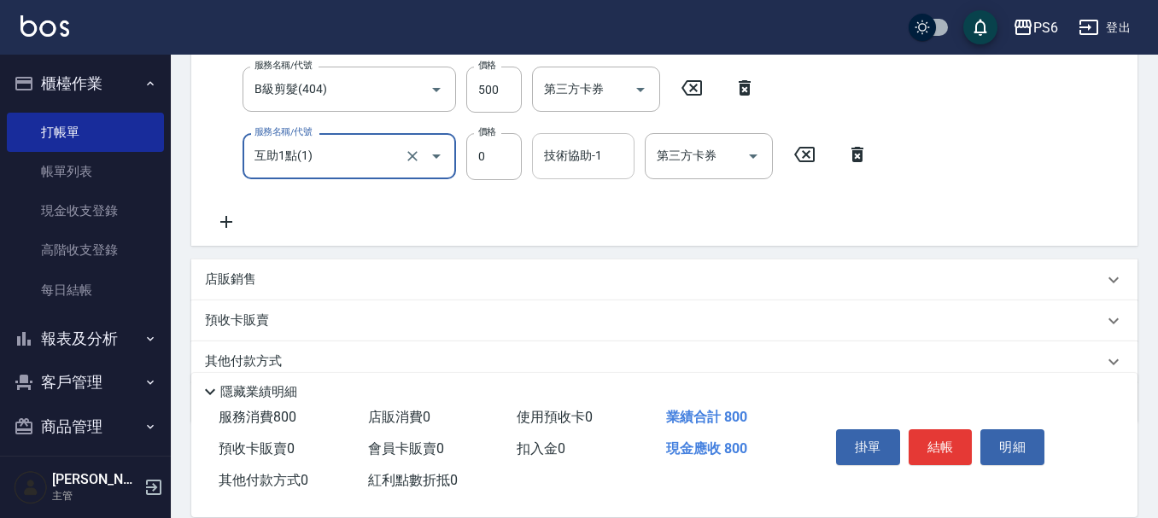
click at [572, 166] on input "技術協助-1" at bounding box center [583, 156] width 87 height 30
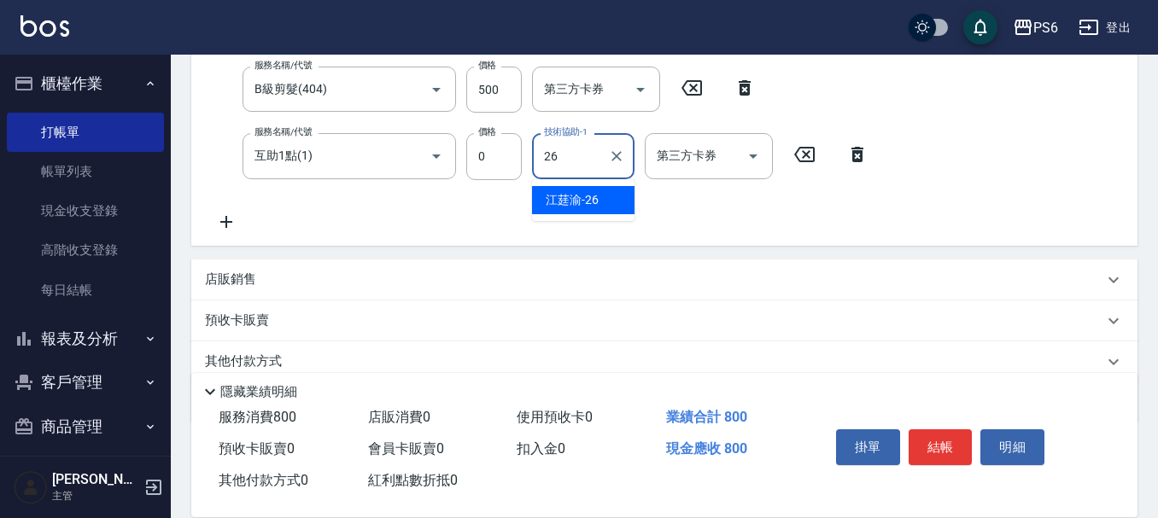
type input "[PERSON_NAME]-26"
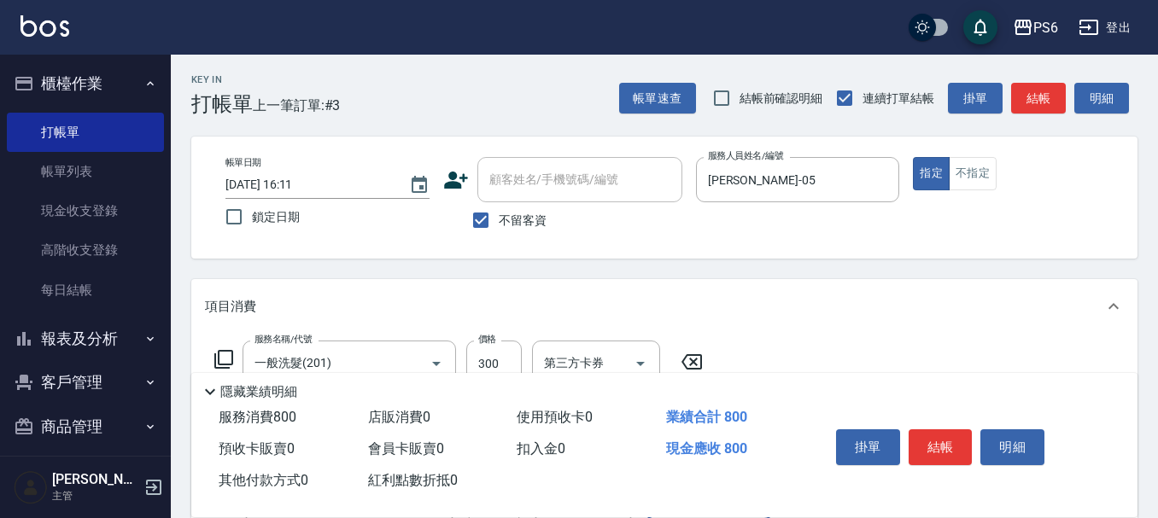
scroll to position [0, 0]
click at [955, 436] on button "結帳" at bounding box center [941, 448] width 64 height 36
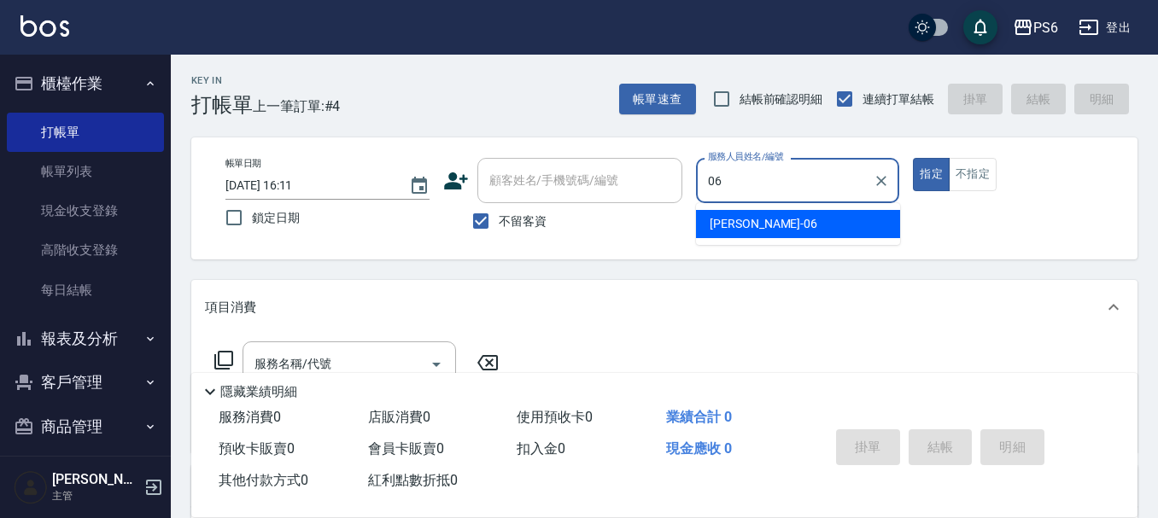
type input "[PERSON_NAME]-06"
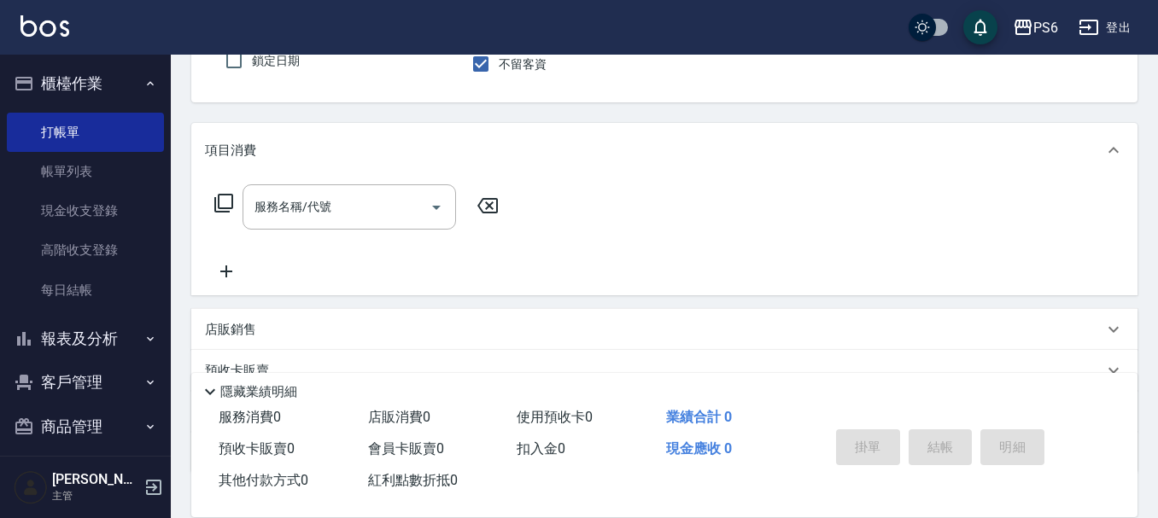
scroll to position [171, 0]
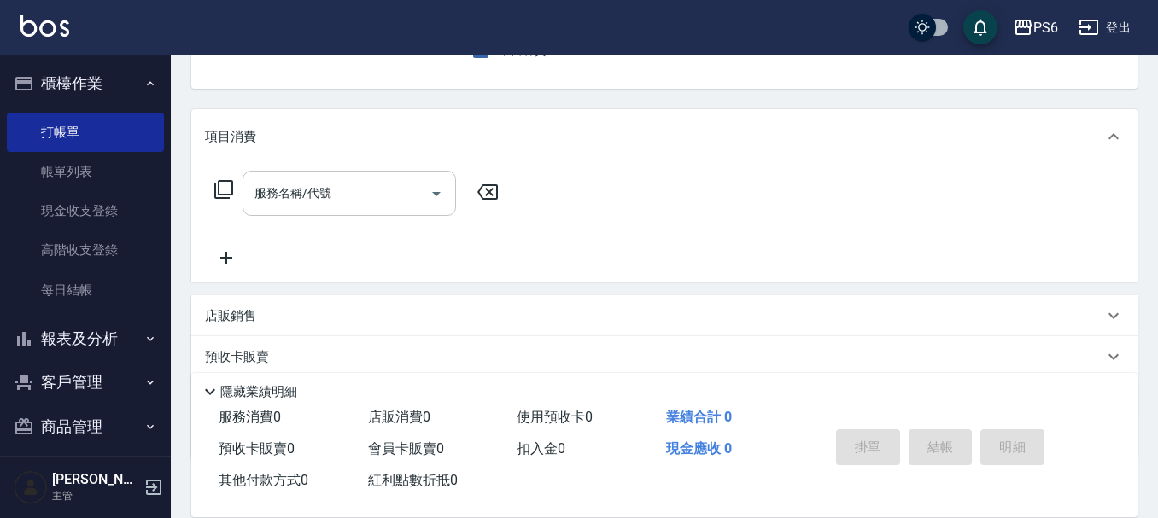
click at [370, 206] on input "服務名稱/代號" at bounding box center [336, 194] width 173 height 30
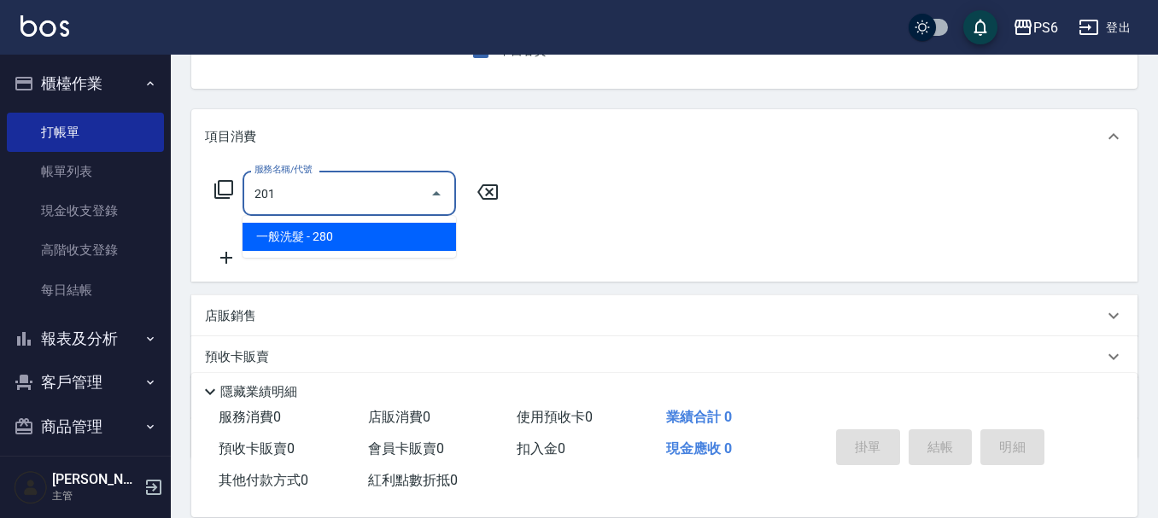
type input "一般洗髮(201)"
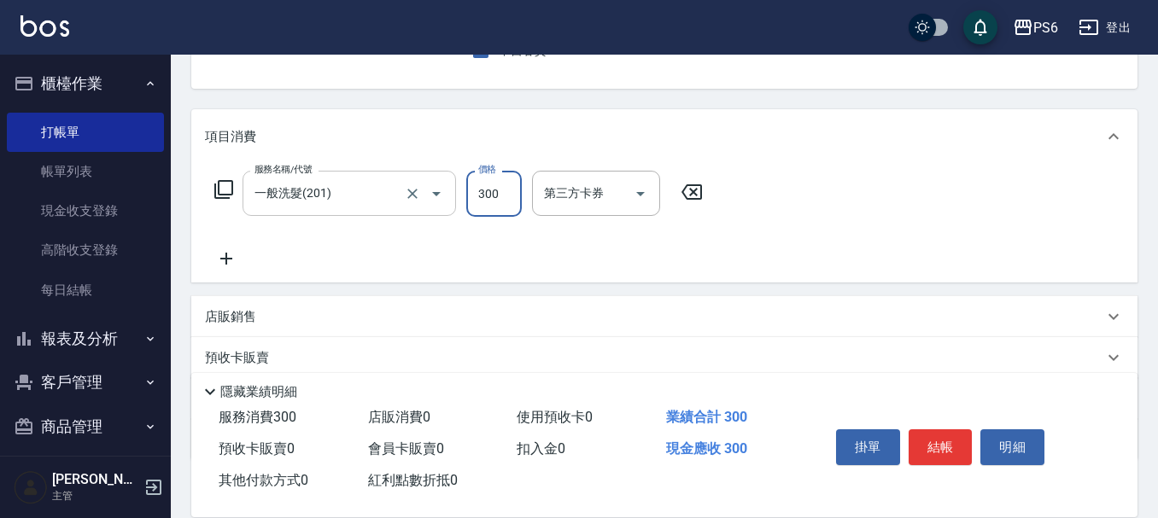
type input "300"
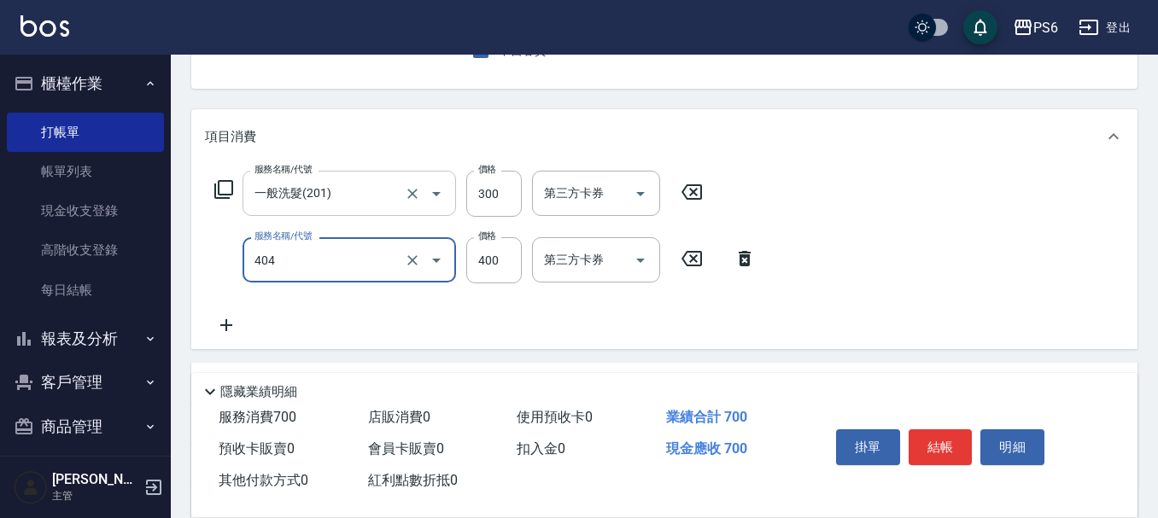
type input "B級剪髮(404)"
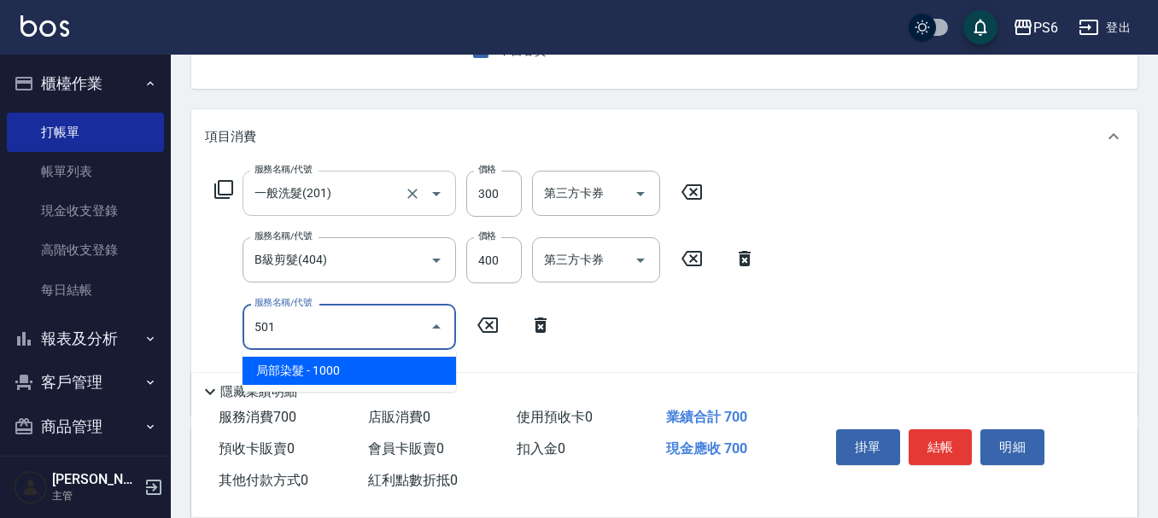
type input "局部染髮(501)"
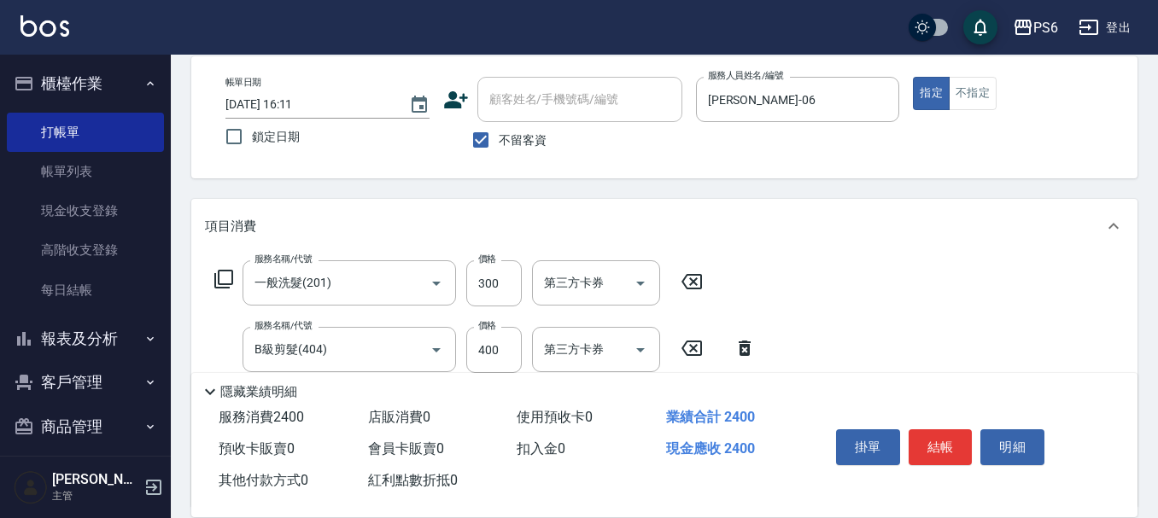
scroll to position [0, 0]
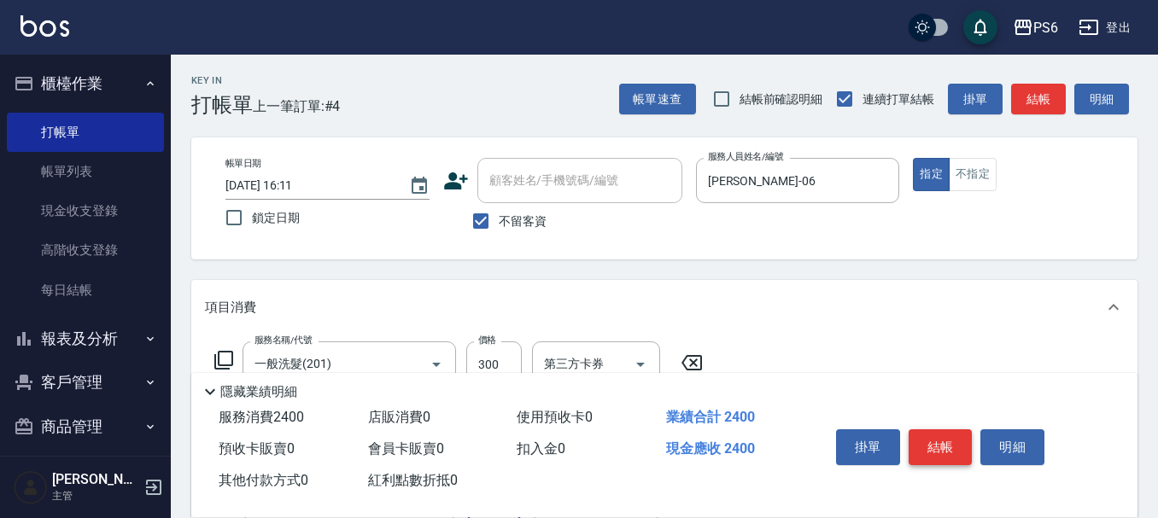
type input "1700"
click at [961, 443] on button "結帳" at bounding box center [941, 448] width 64 height 36
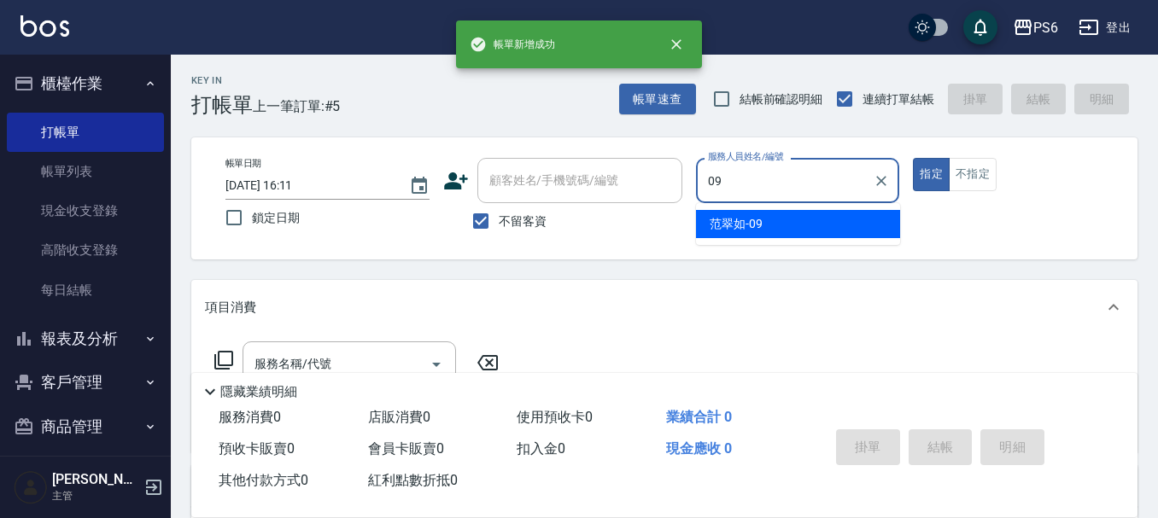
type input "[PERSON_NAME]-09"
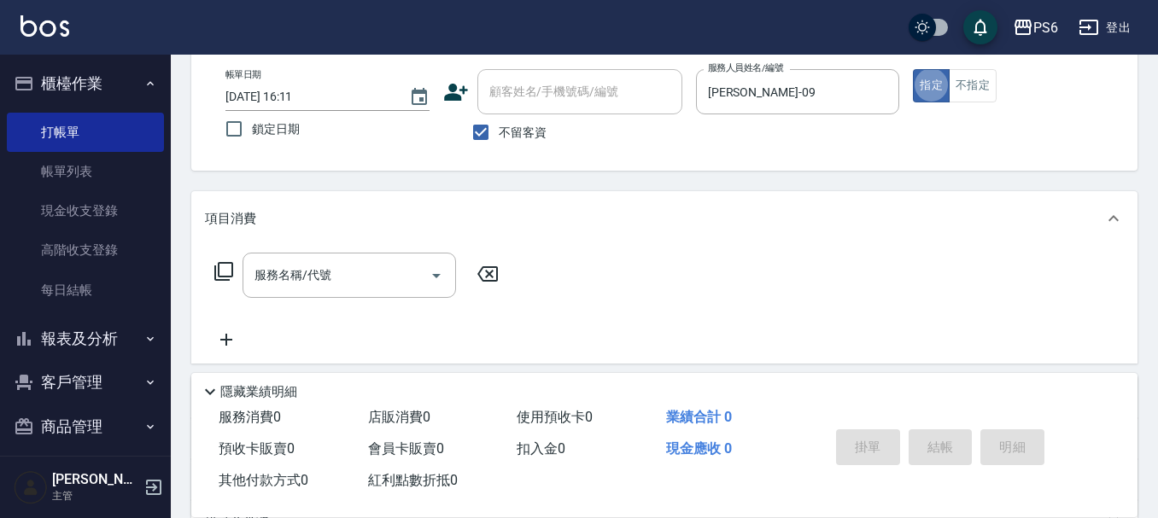
scroll to position [171, 0]
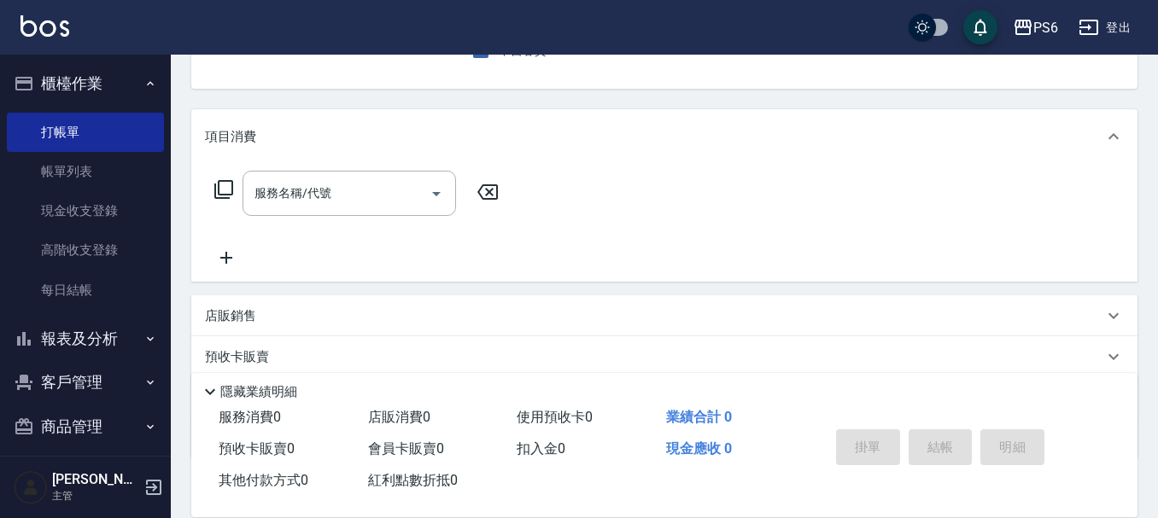
click at [332, 219] on div "服務名稱/代號 服務名稱/代號" at bounding box center [357, 219] width 304 height 97
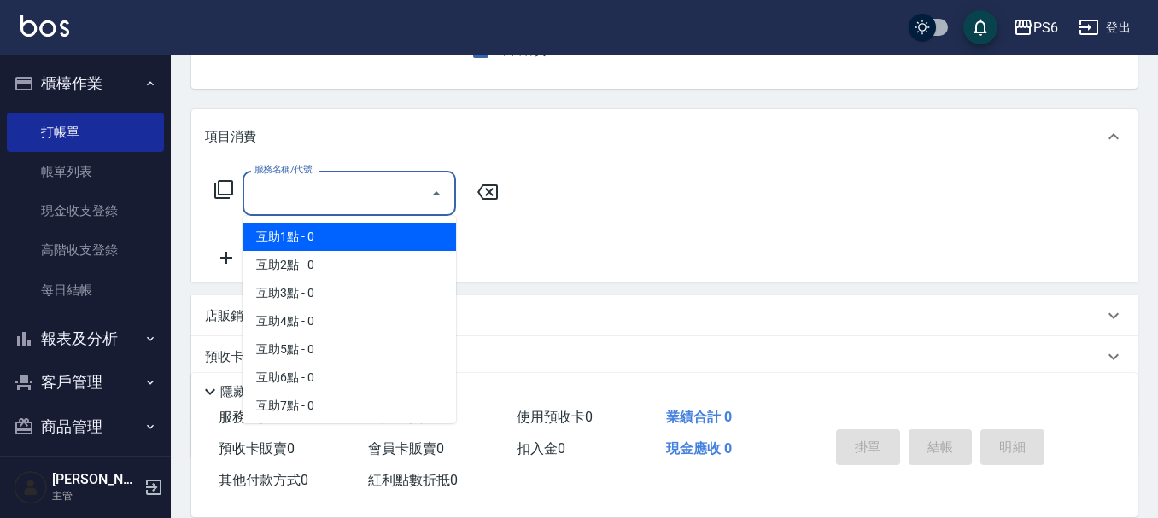
click at [339, 196] on input "服務名稱/代號" at bounding box center [336, 194] width 173 height 30
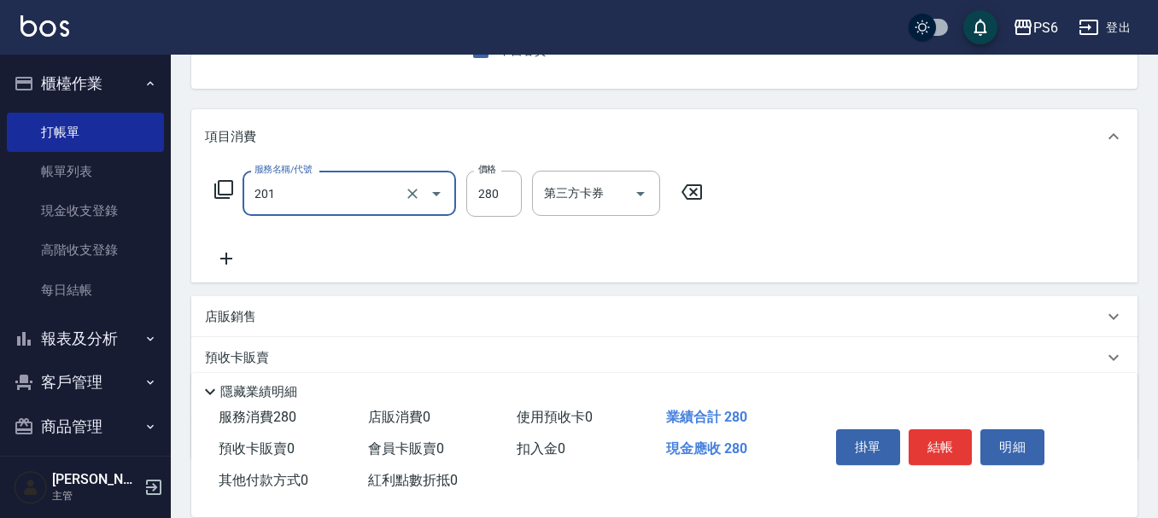
type input "一般洗髮(201)"
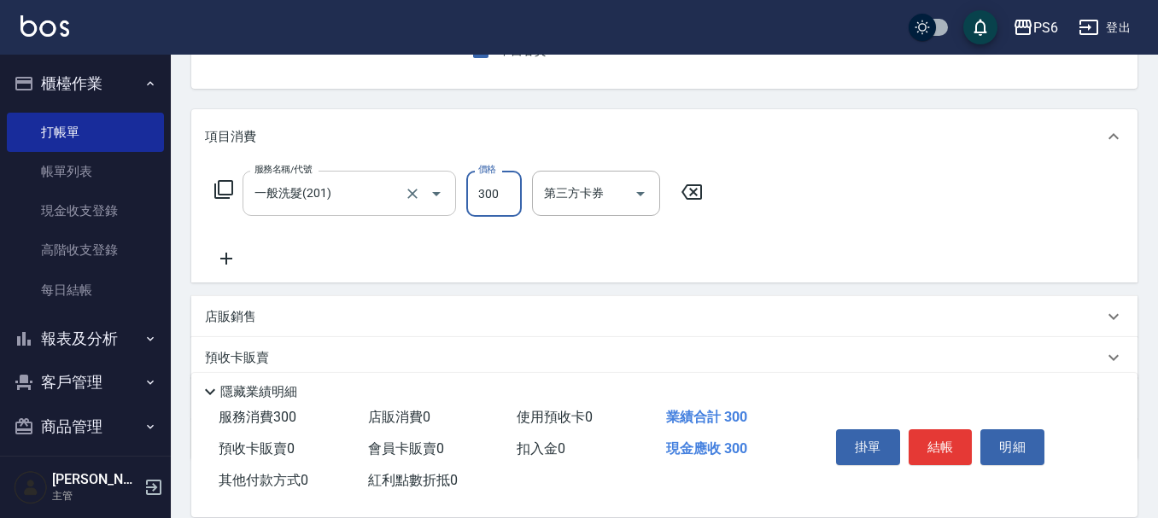
type input "300"
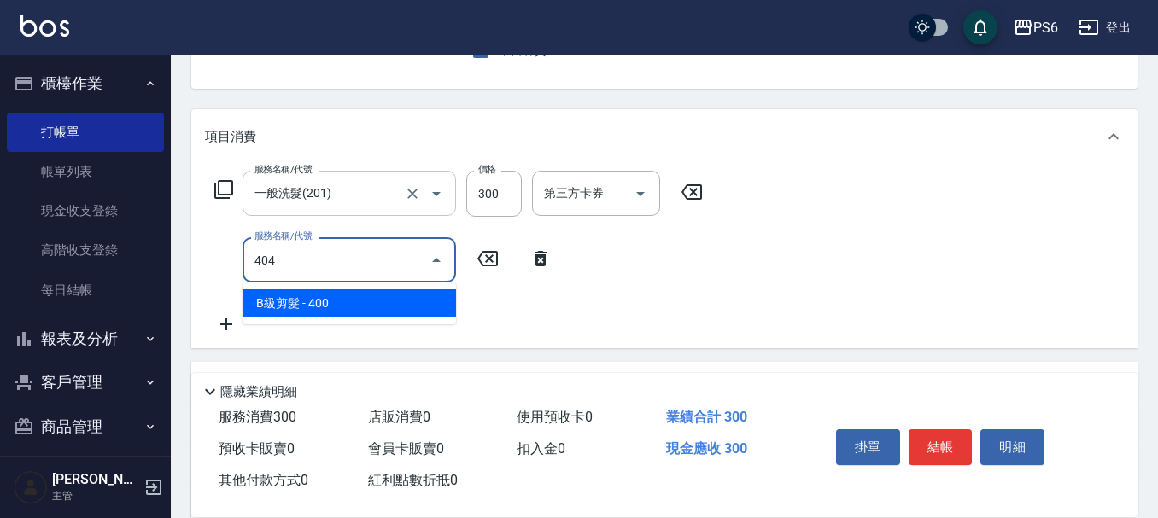
type input "B級剪髮(404)"
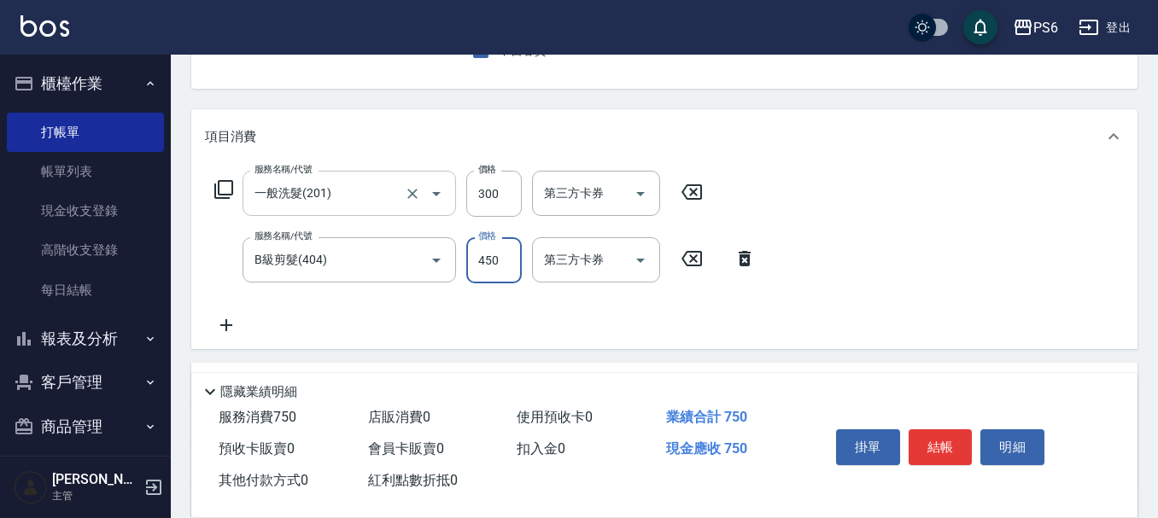
type input "450"
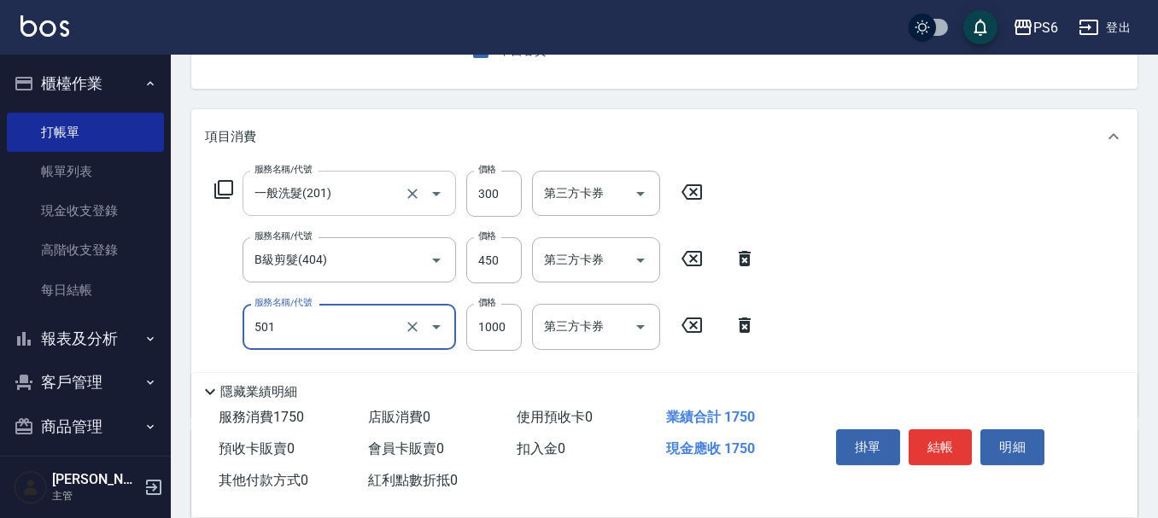
type input "局部染髮(501)"
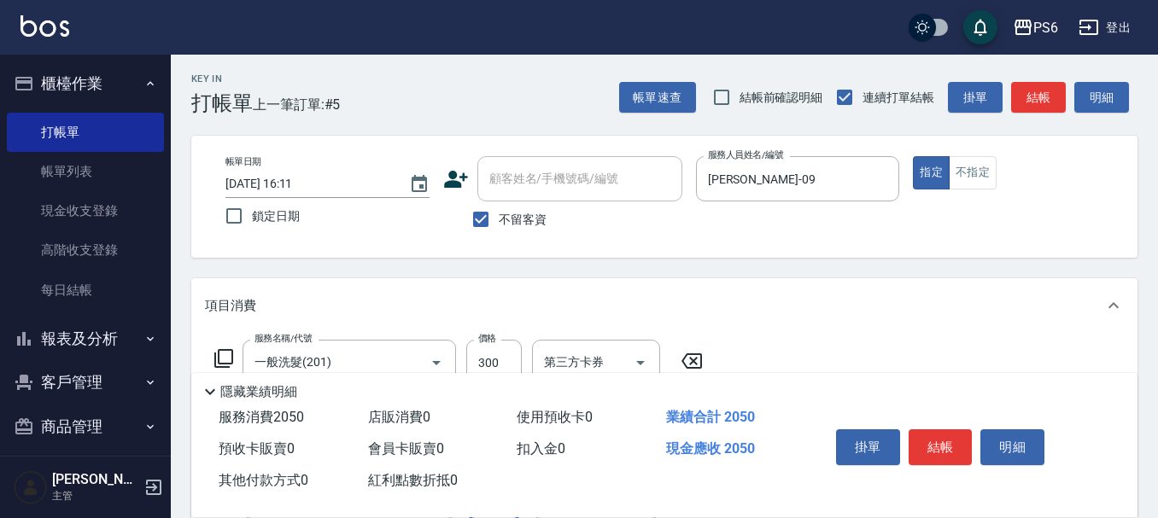
scroll to position [0, 0]
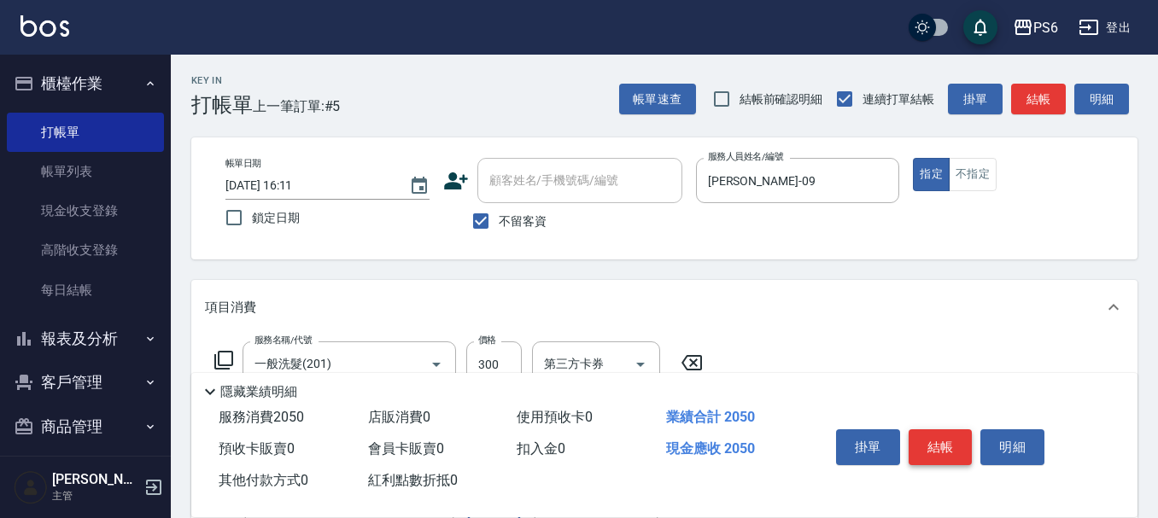
type input "1300"
click at [939, 445] on button "結帳" at bounding box center [941, 448] width 64 height 36
type input "[DATE] 16:12"
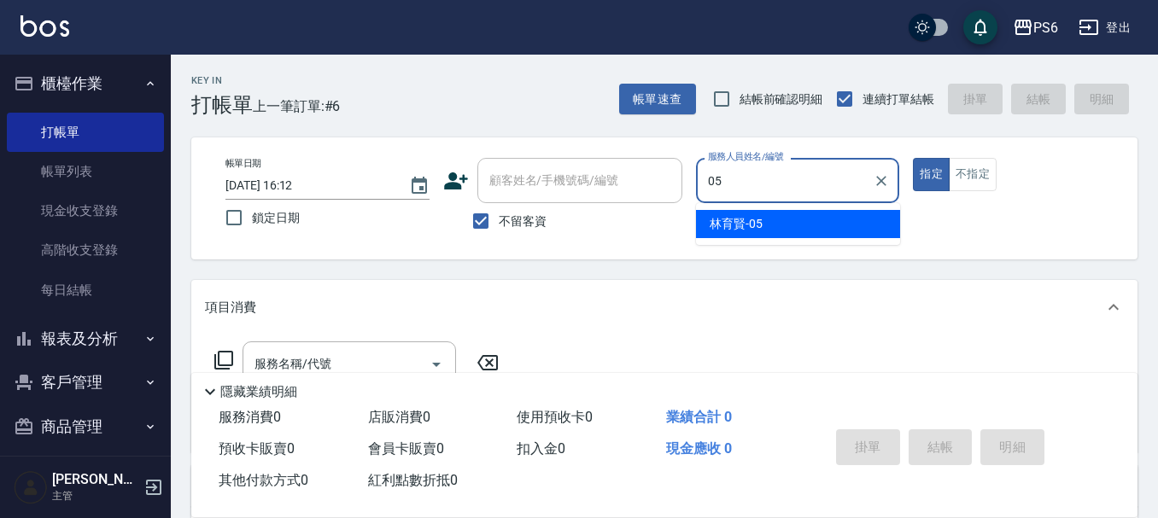
type input "[PERSON_NAME]-05"
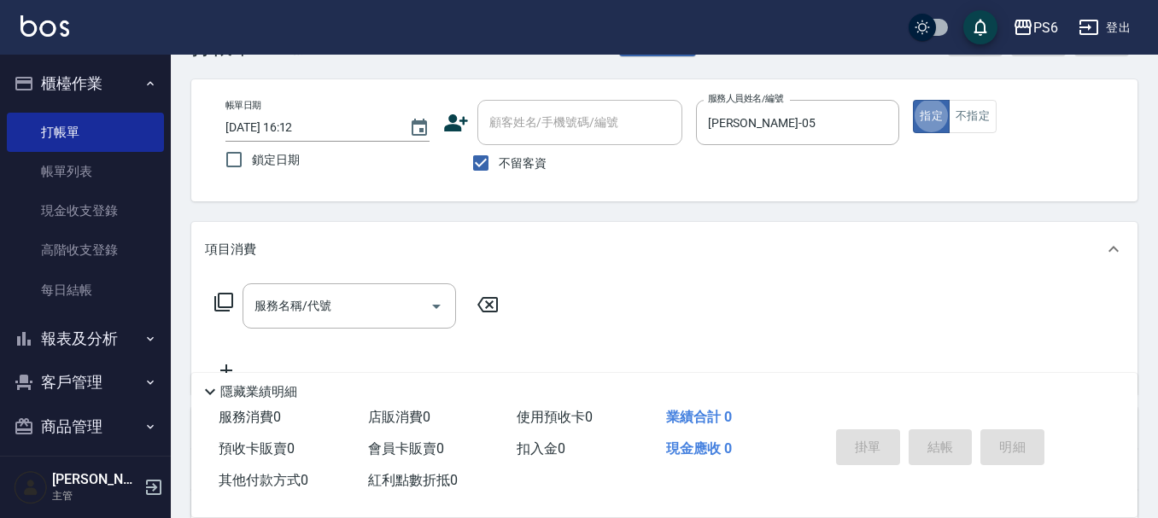
scroll to position [171, 0]
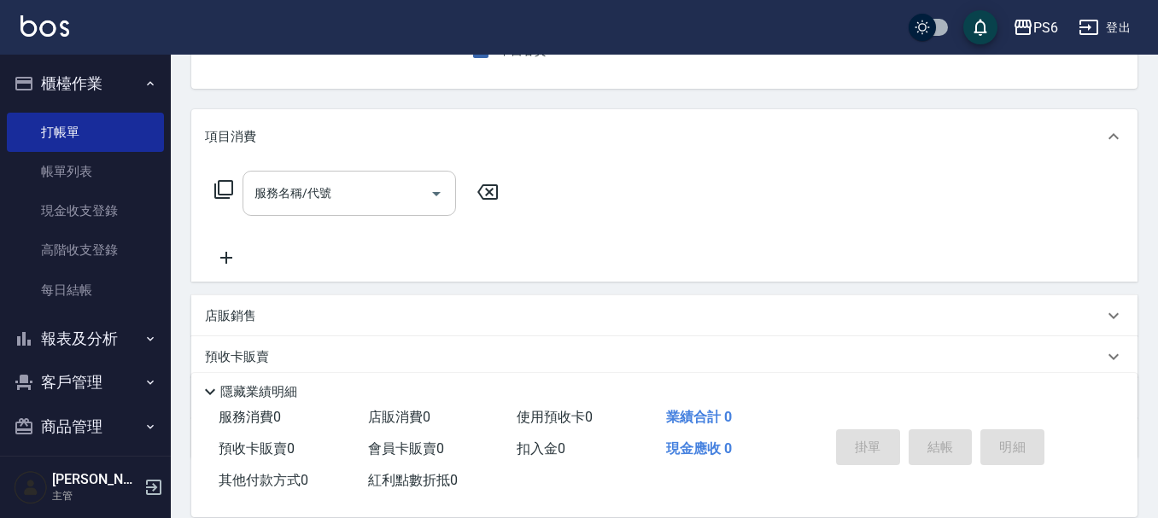
click at [357, 190] on input "服務名稱/代號" at bounding box center [336, 194] width 173 height 30
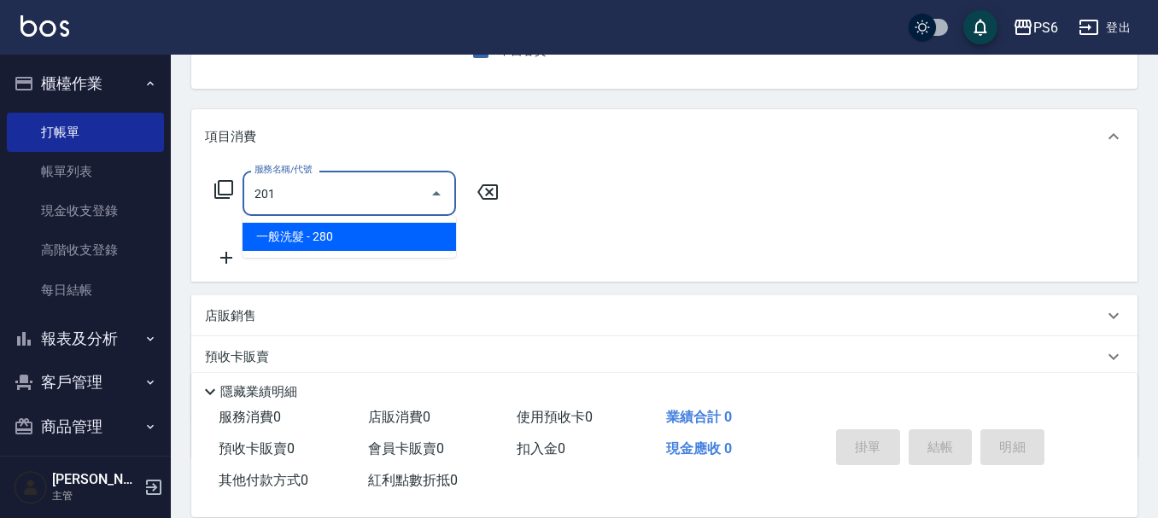
type input "一般洗髮(201)"
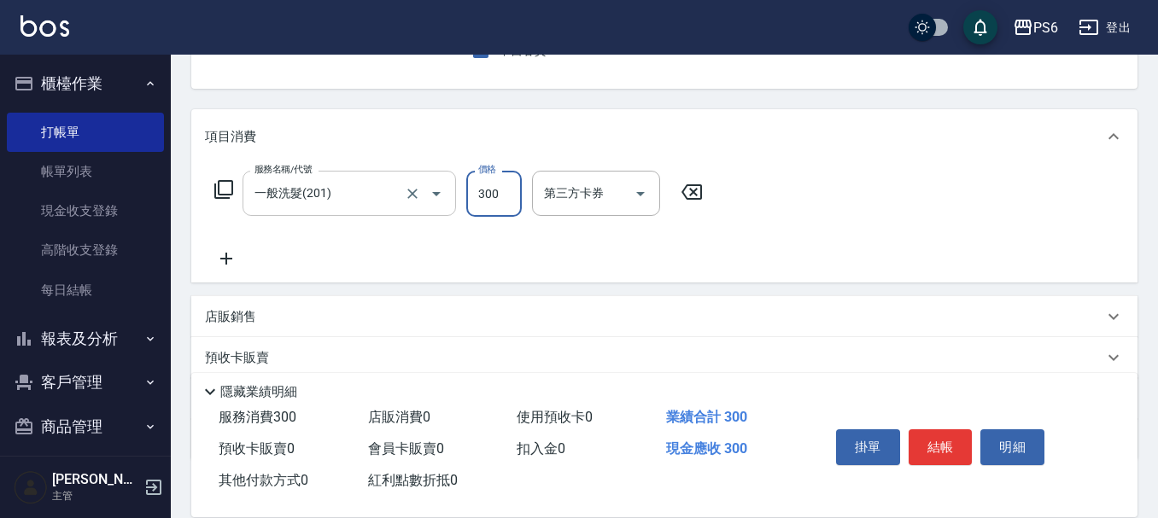
type input "300"
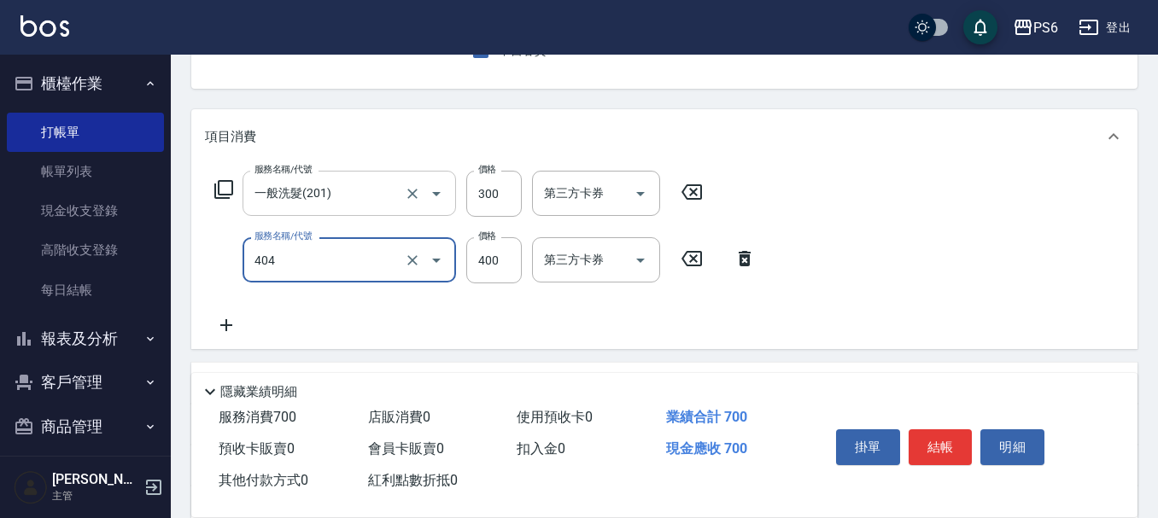
type input "B級剪髮(404)"
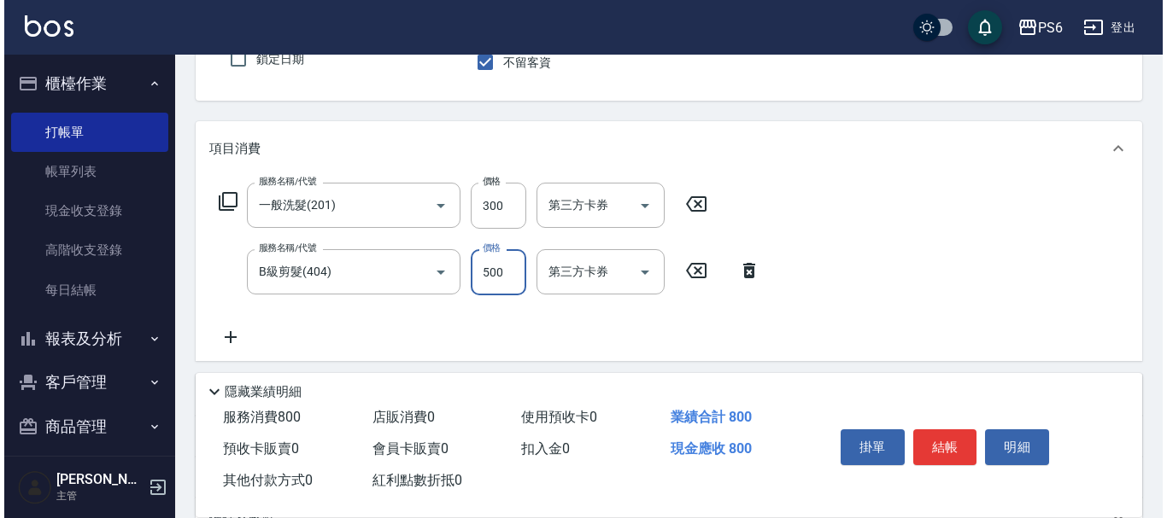
scroll to position [0, 0]
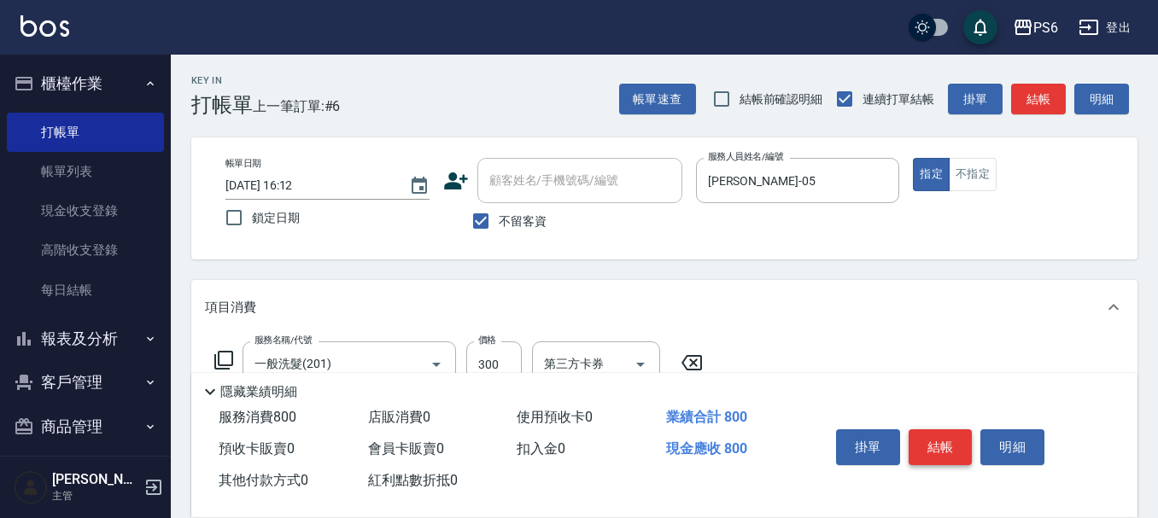
type input "500"
click at [955, 442] on button "結帳" at bounding box center [941, 448] width 64 height 36
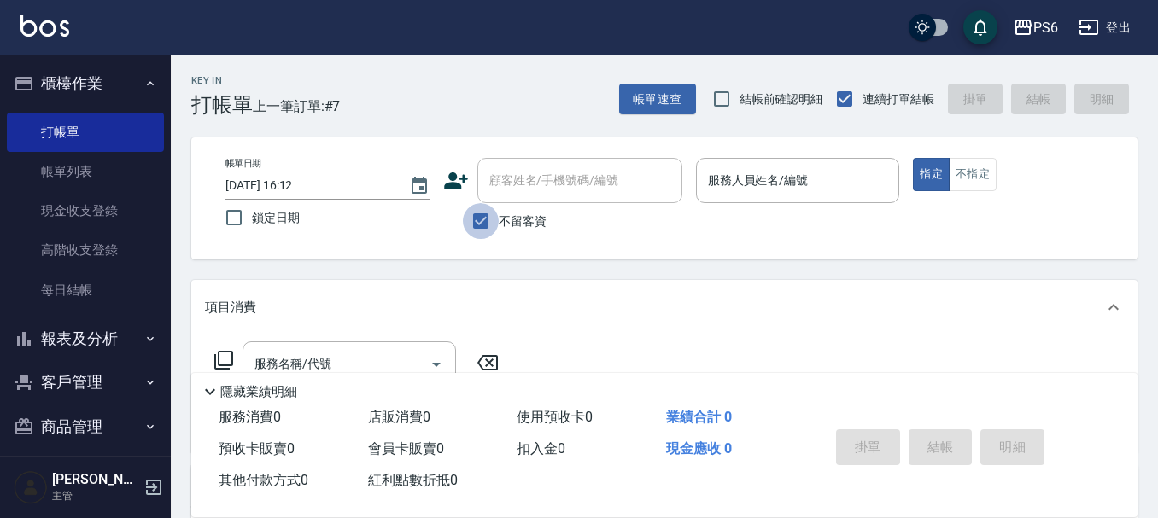
click at [484, 220] on input "不留客資" at bounding box center [481, 221] width 36 height 36
checkbox input "false"
click at [491, 180] on div "顧客姓名/手機號碼/編號 顧客姓名/手機號碼/編號" at bounding box center [579, 180] width 205 height 45
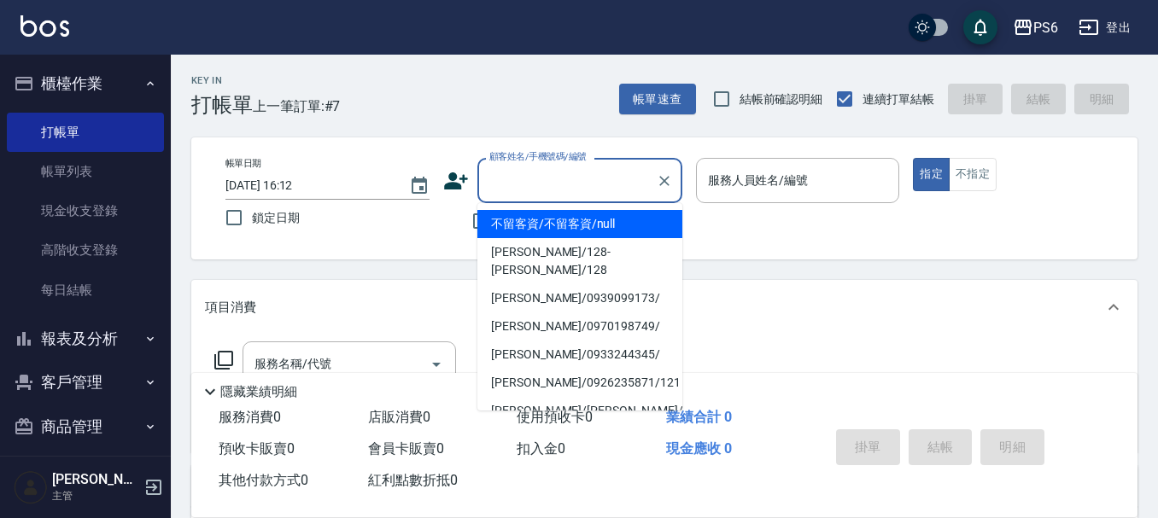
click at [452, 176] on icon at bounding box center [456, 181] width 24 height 17
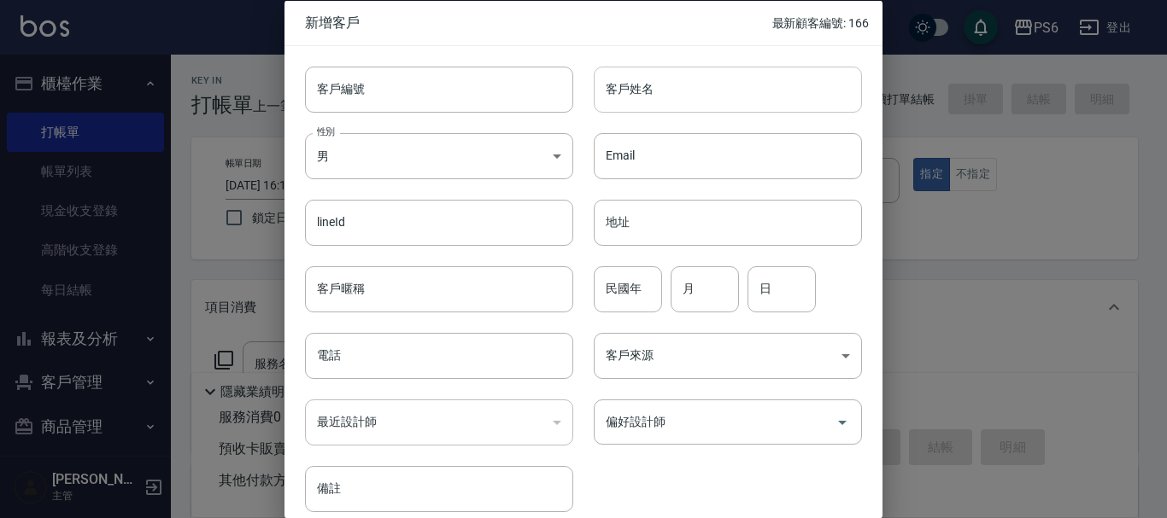
drag, startPoint x: 631, startPoint y: 98, endPoint x: 623, endPoint y: 109, distance: 14.0
click at [631, 98] on input "客戶姓名" at bounding box center [728, 89] width 268 height 46
type input "u"
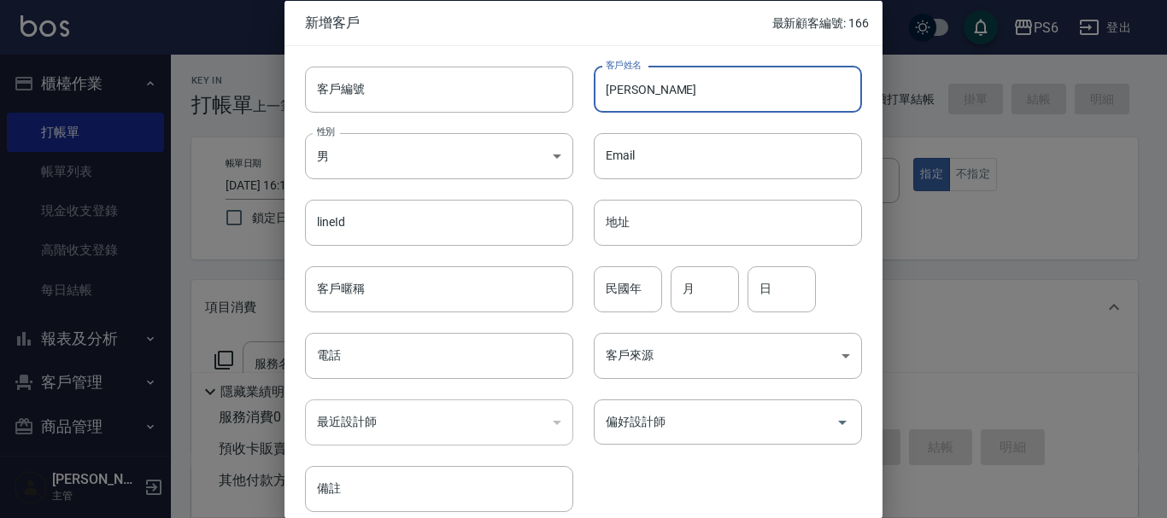
click at [667, 104] on input "[PERSON_NAME]" at bounding box center [728, 89] width 268 height 46
type input "[PERSON_NAME]"
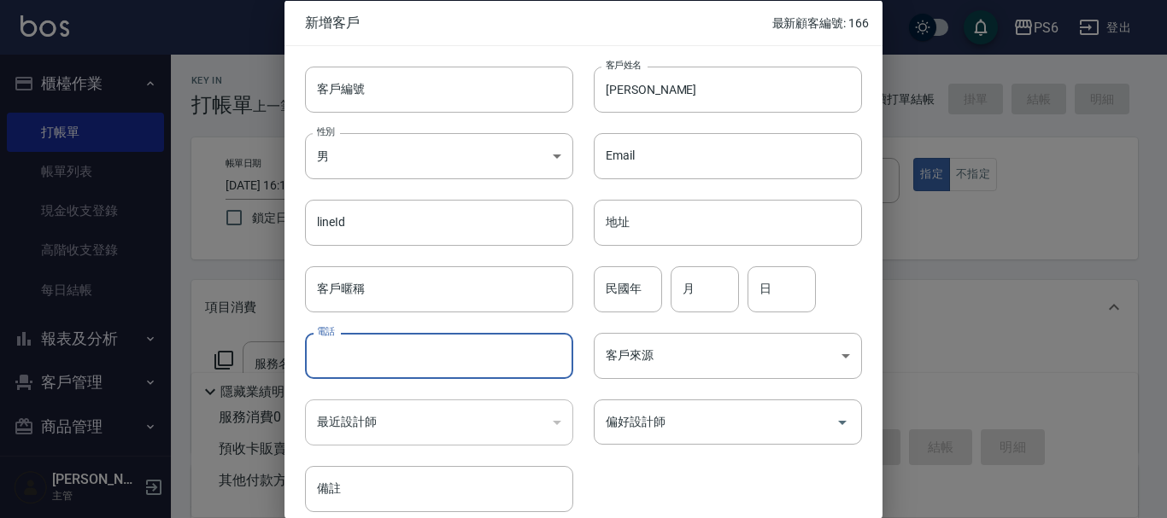
click at [401, 354] on input "電話" at bounding box center [439, 356] width 268 height 46
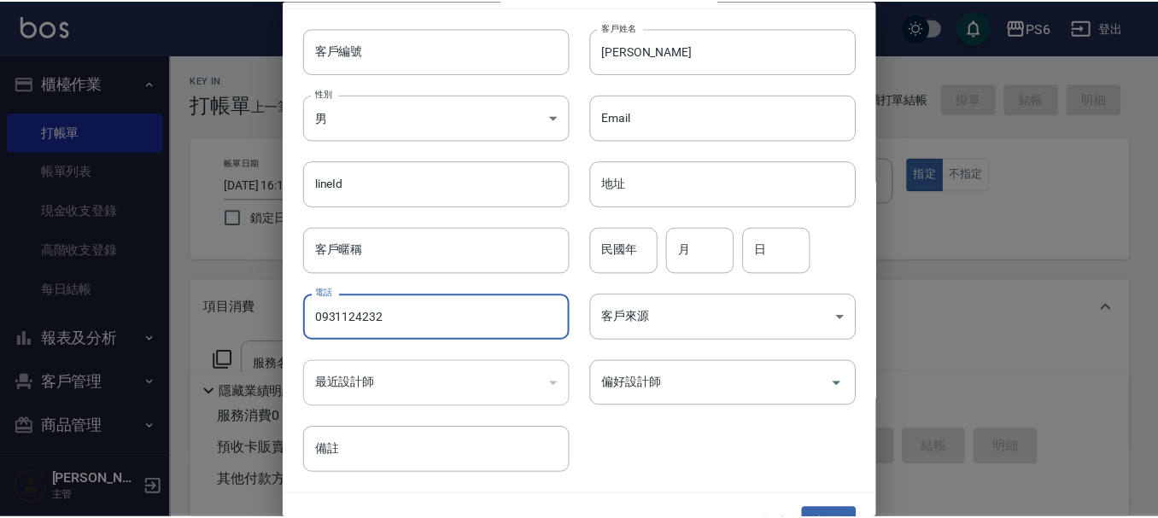
scroll to position [73, 0]
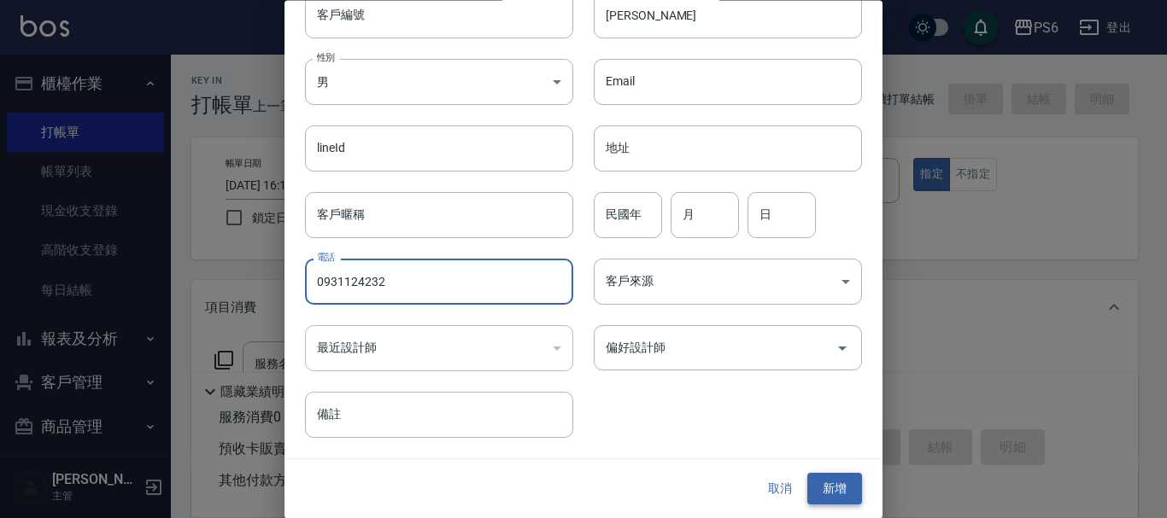
type input "0931124232"
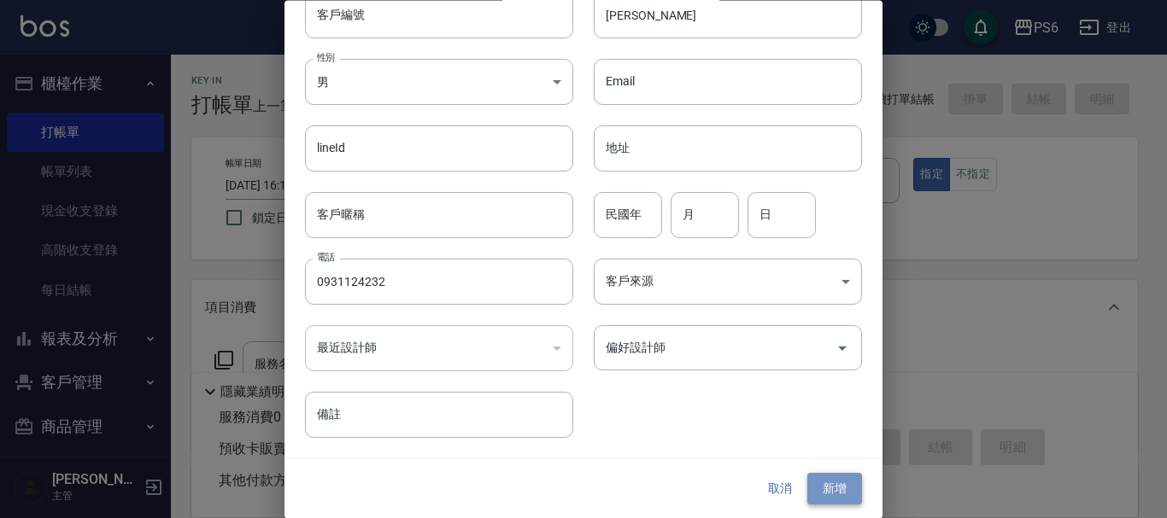
click at [808, 487] on button "新增" at bounding box center [834, 490] width 55 height 32
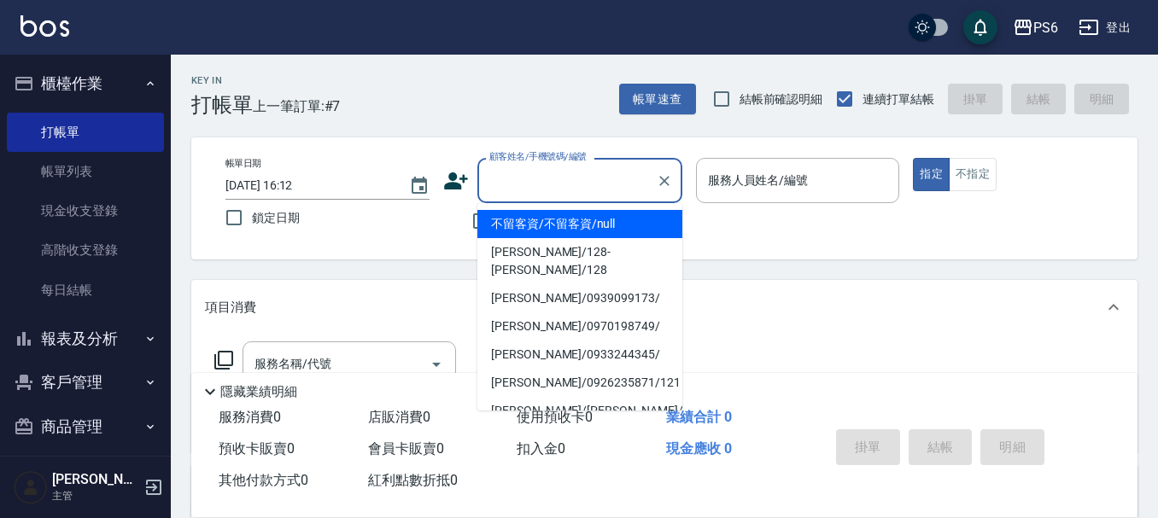
click at [532, 168] on input "顧客姓名/手機號碼/編號" at bounding box center [567, 181] width 164 height 30
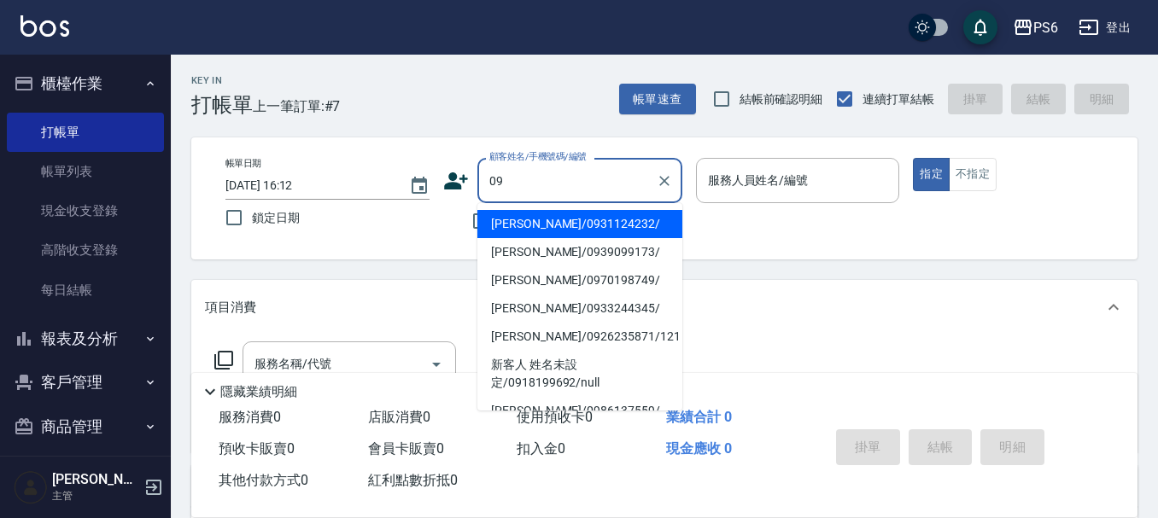
click at [588, 224] on li "[PERSON_NAME]/0931124232/" at bounding box center [579, 224] width 205 height 28
type input "[PERSON_NAME]/0931124232/"
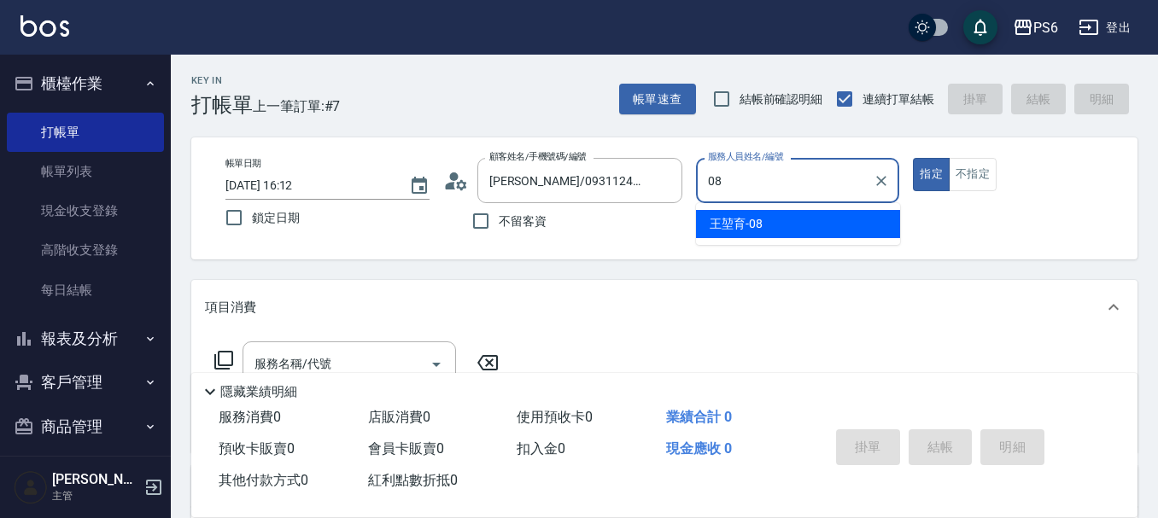
type input "[PERSON_NAME]-08"
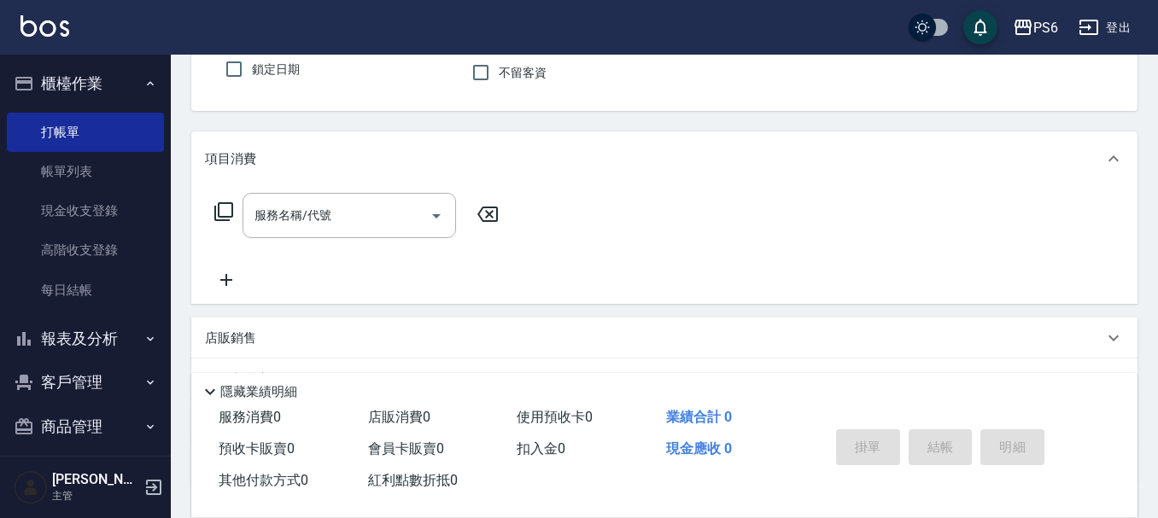
scroll to position [171, 0]
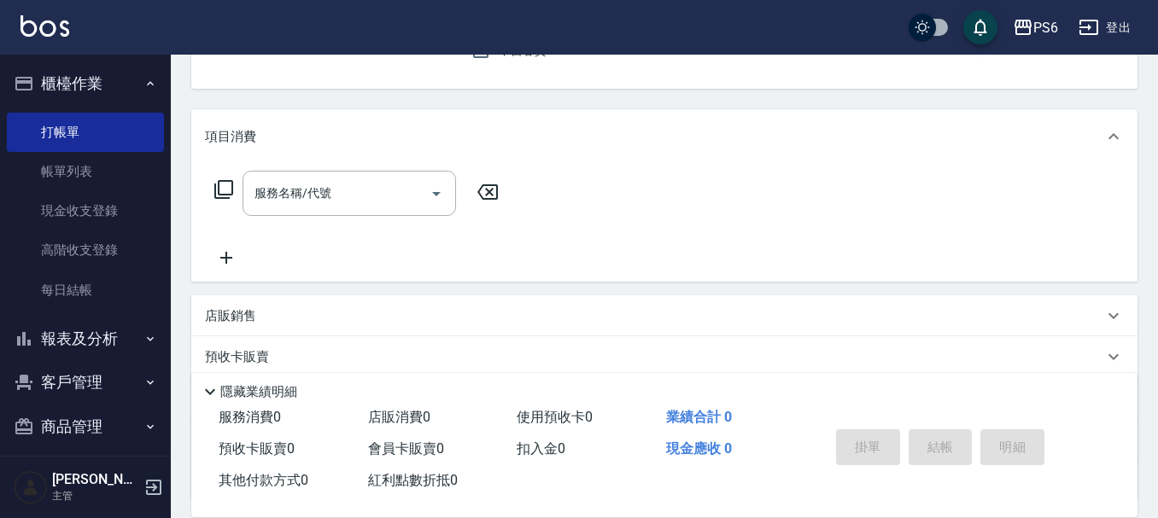
click at [215, 195] on icon at bounding box center [223, 189] width 19 height 19
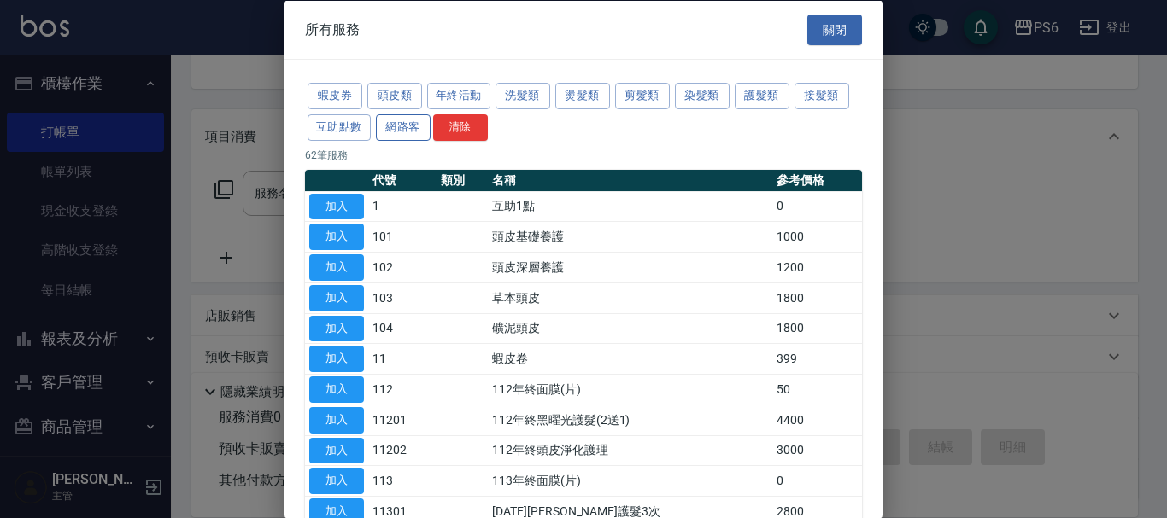
click at [408, 126] on button "網路客" at bounding box center [403, 127] width 55 height 26
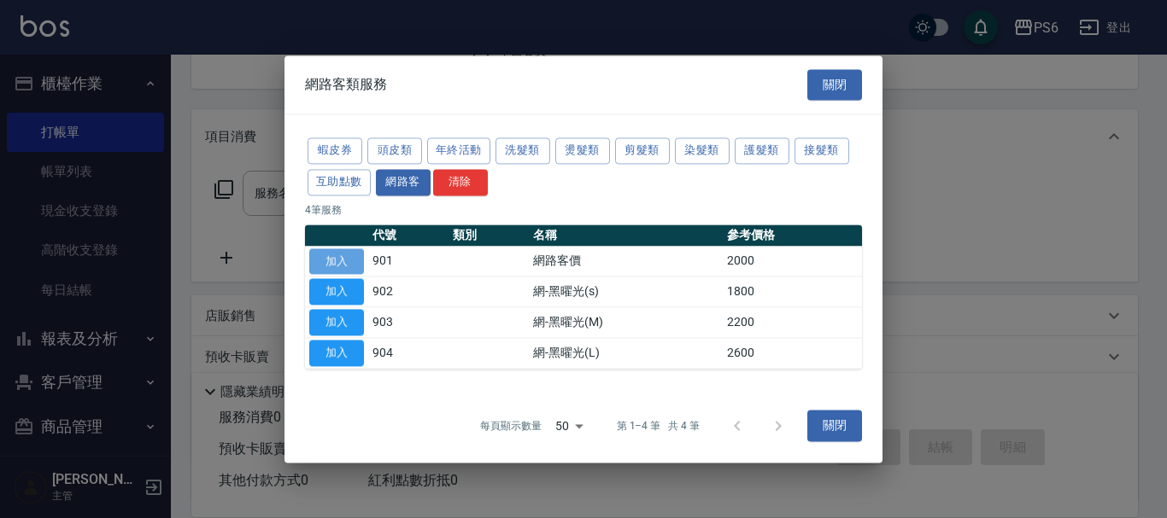
click at [349, 261] on button "加入" at bounding box center [336, 262] width 55 height 26
type input "網路客價(901)"
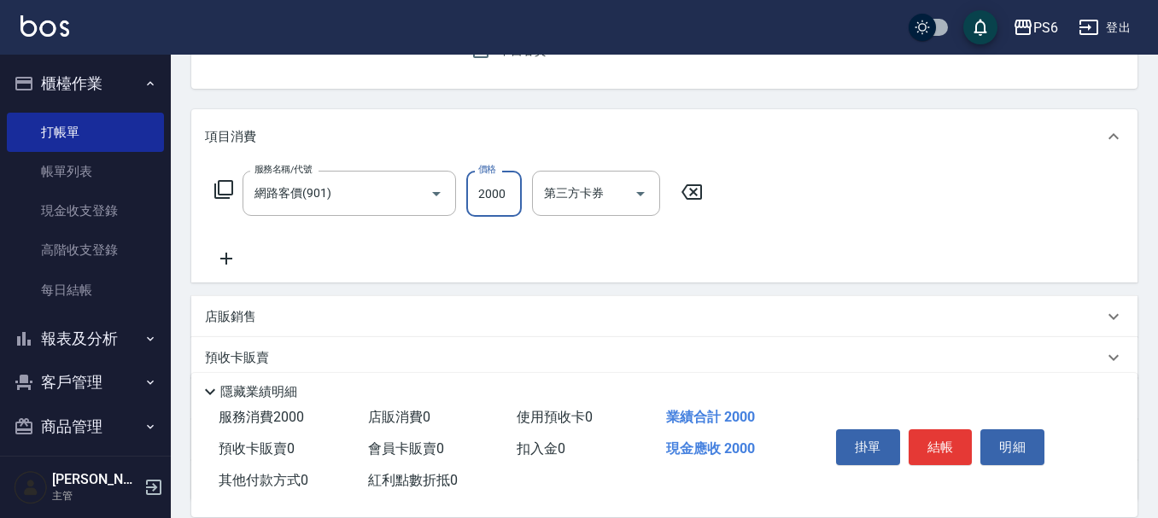
click at [497, 196] on input "2000" at bounding box center [494, 194] width 56 height 46
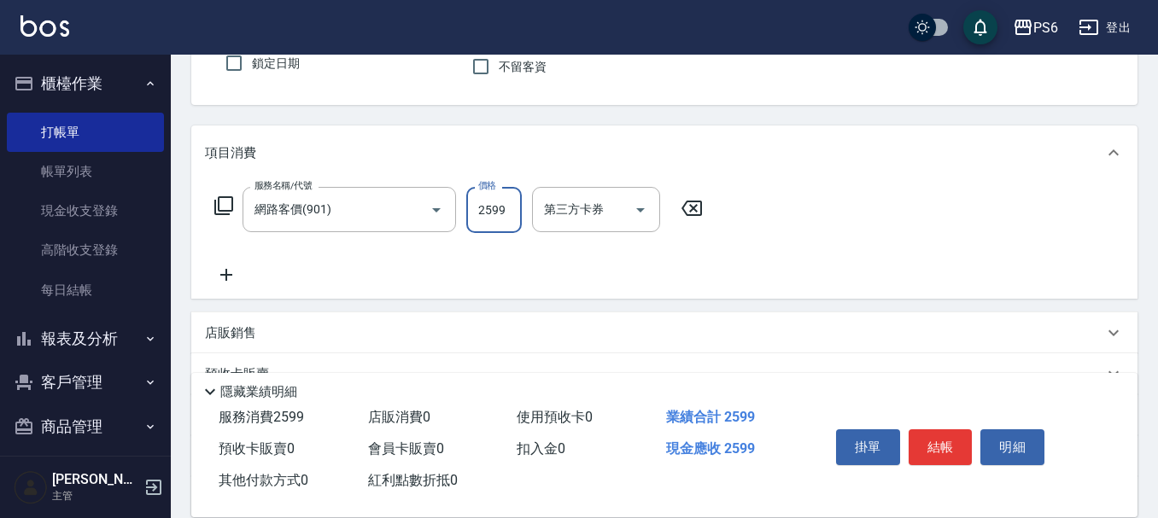
scroll to position [256, 0]
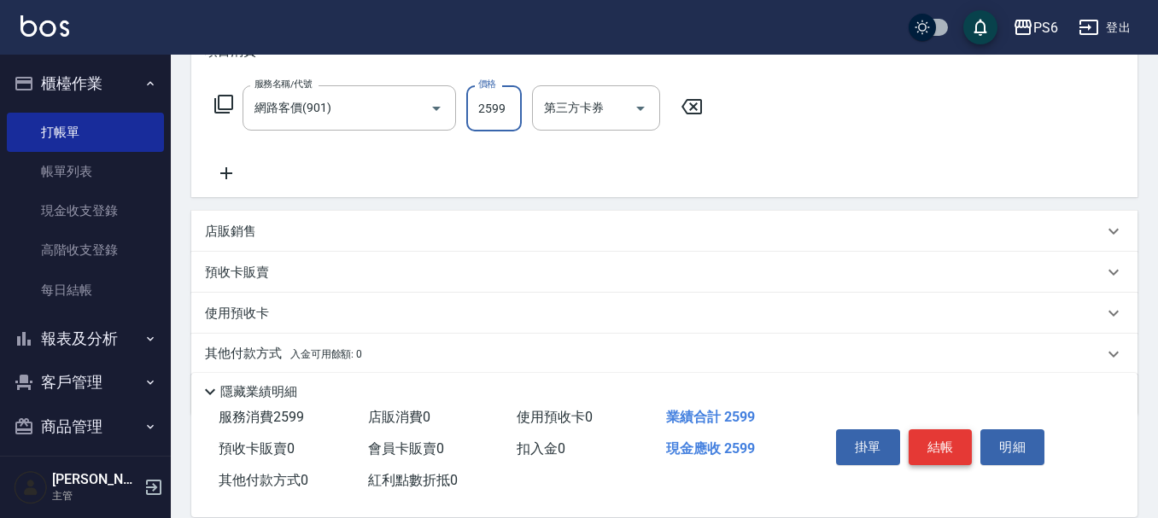
type input "2599"
click at [960, 442] on button "結帳" at bounding box center [941, 448] width 64 height 36
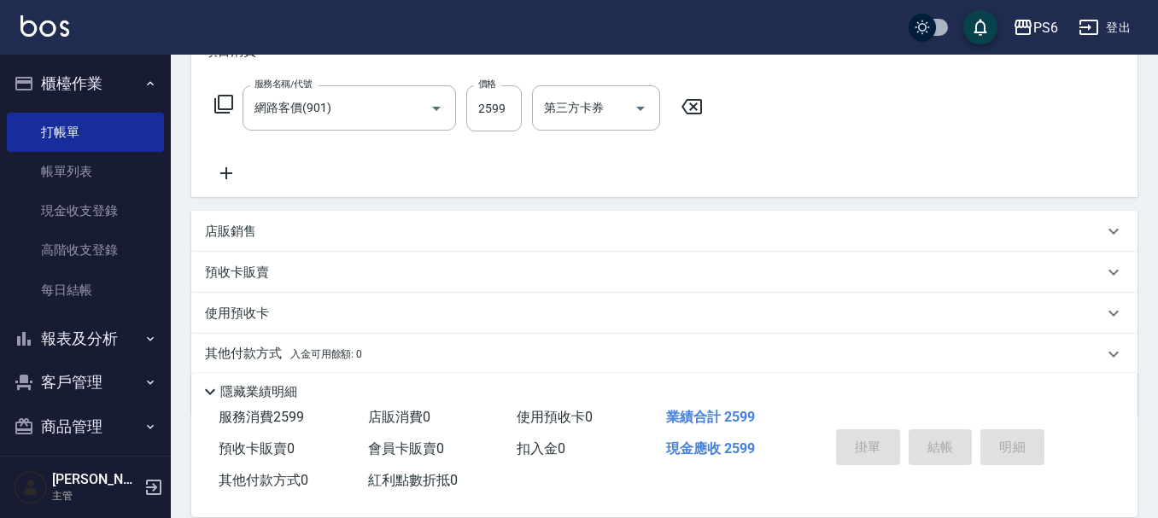
type input "[DATE] 16:15"
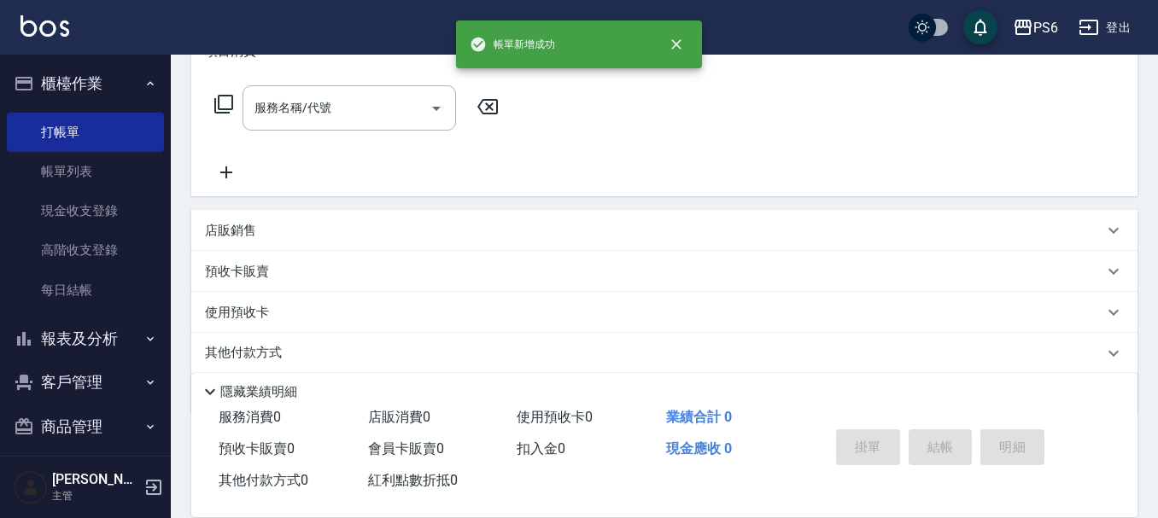
scroll to position [0, 0]
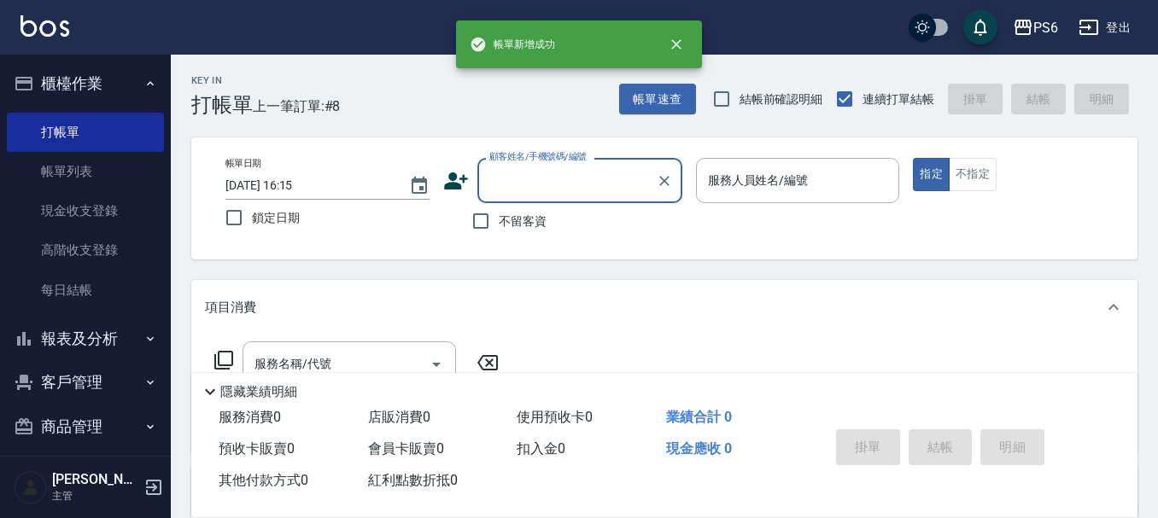
click at [501, 229] on label "不留客資" at bounding box center [505, 221] width 84 height 36
click at [499, 229] on input "不留客資" at bounding box center [481, 221] width 36 height 36
checkbox input "true"
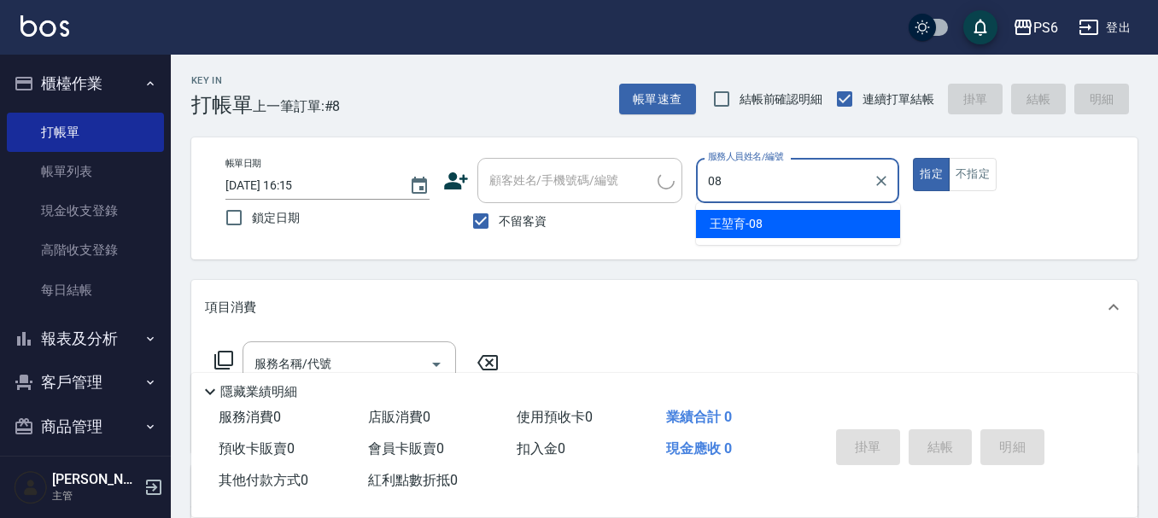
type input "[PERSON_NAME]-08"
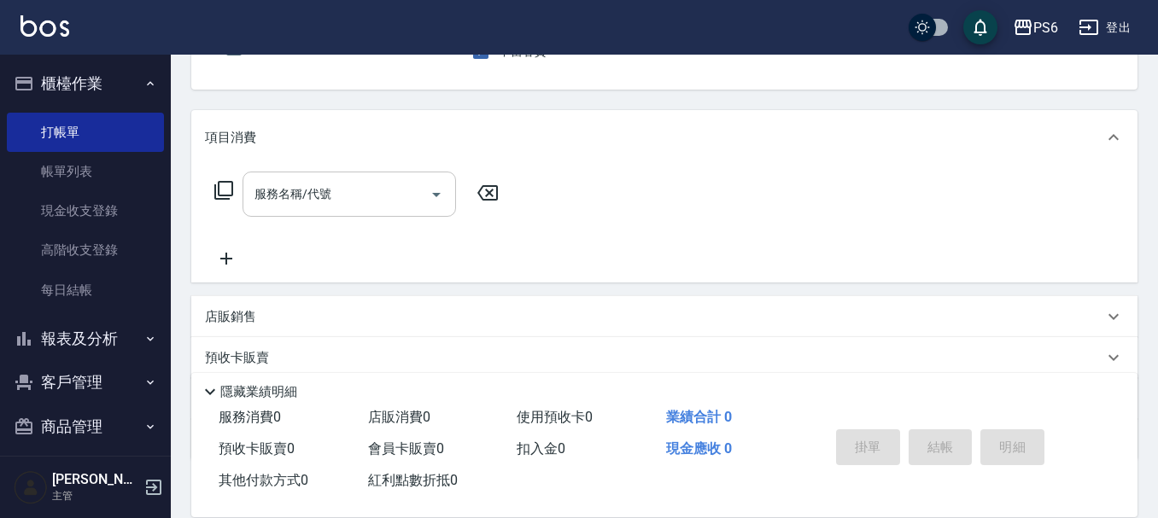
scroll to position [171, 0]
click at [407, 190] on input "服務名稱/代號" at bounding box center [336, 194] width 173 height 30
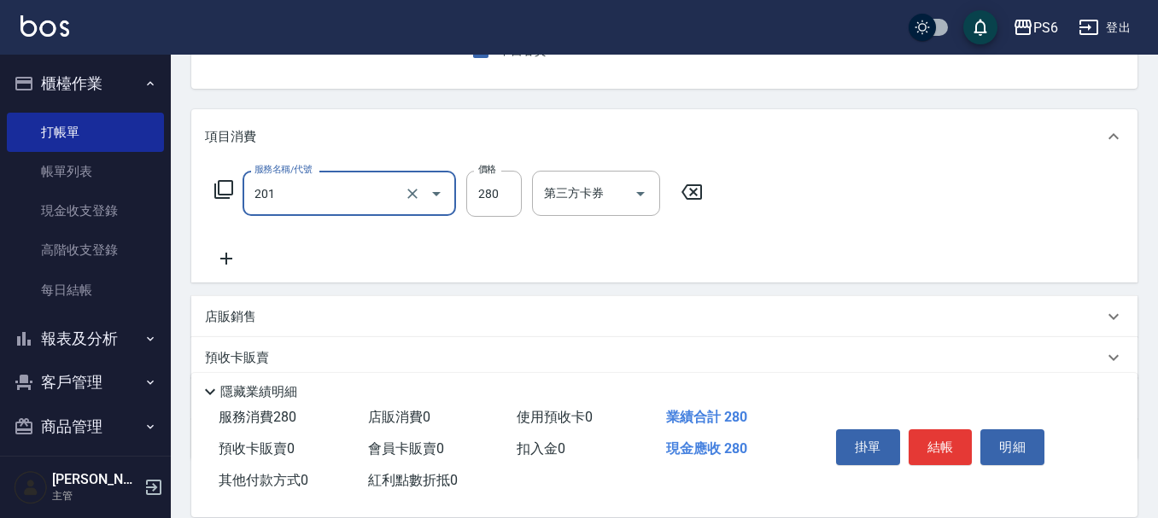
type input "一般洗髮(201)"
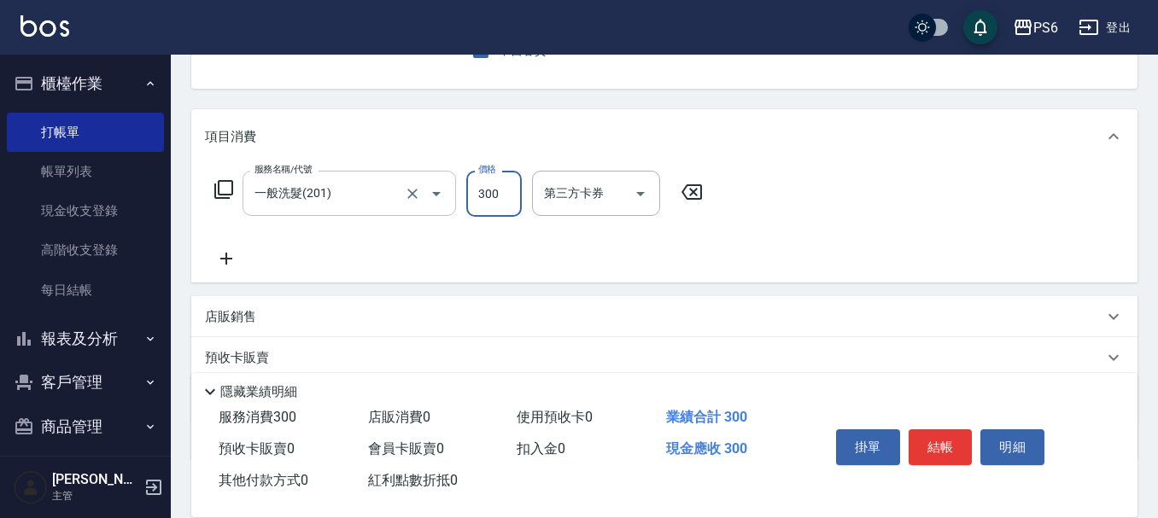
type input "300"
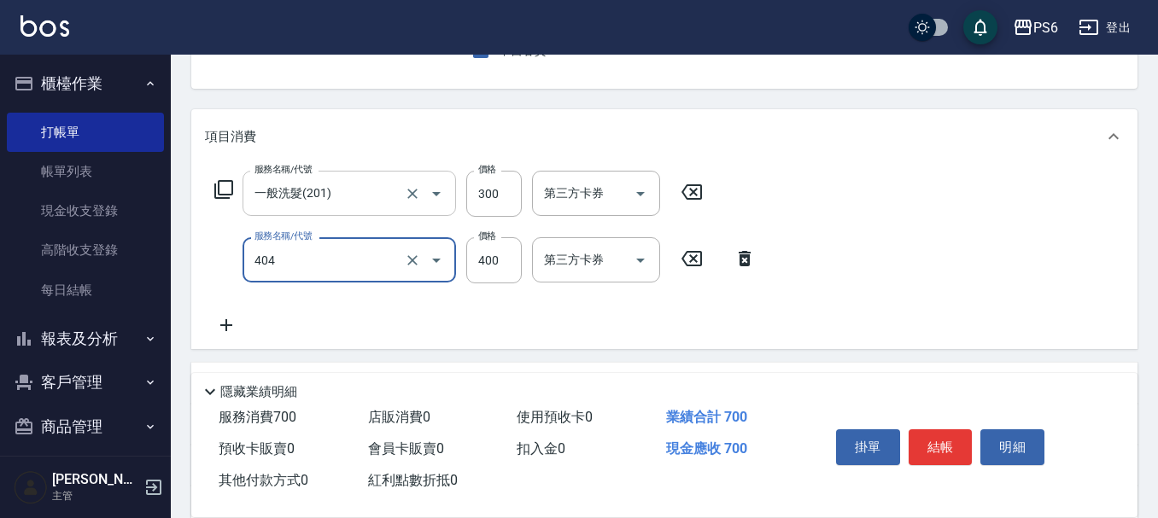
type input "B級剪髮(404)"
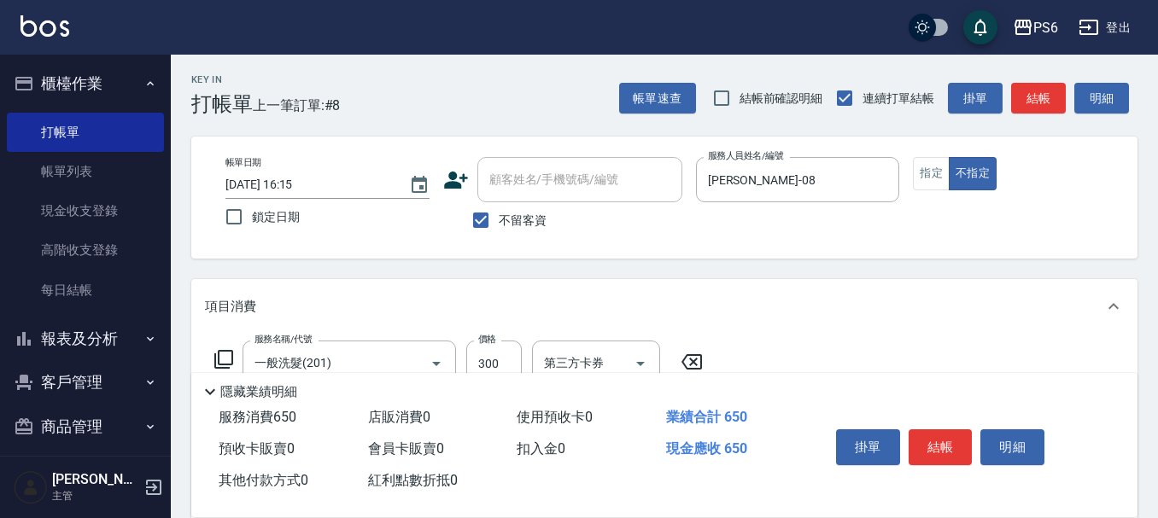
scroll to position [0, 0]
type input "350"
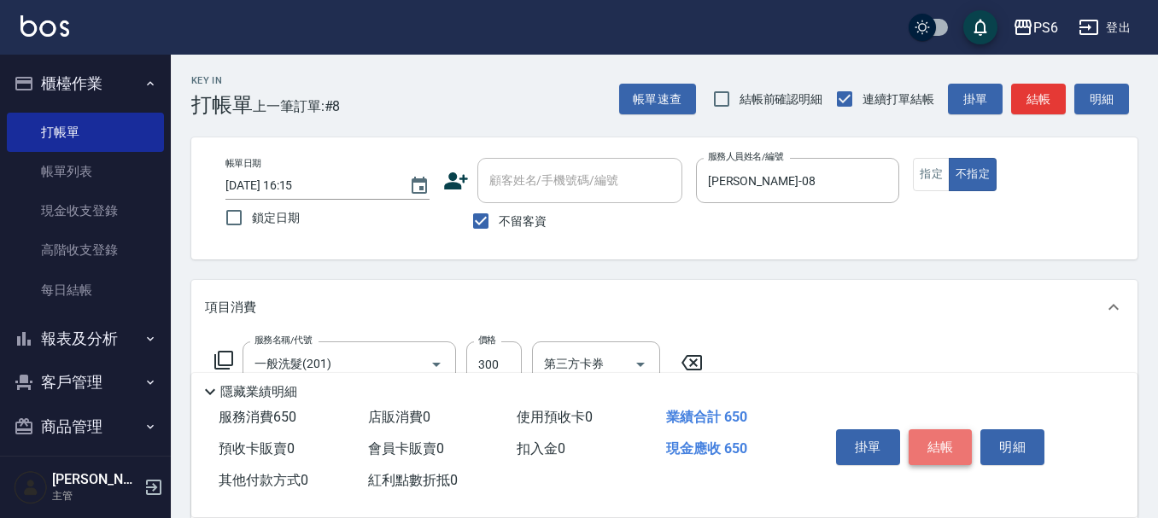
click at [933, 446] on button "結帳" at bounding box center [941, 448] width 64 height 36
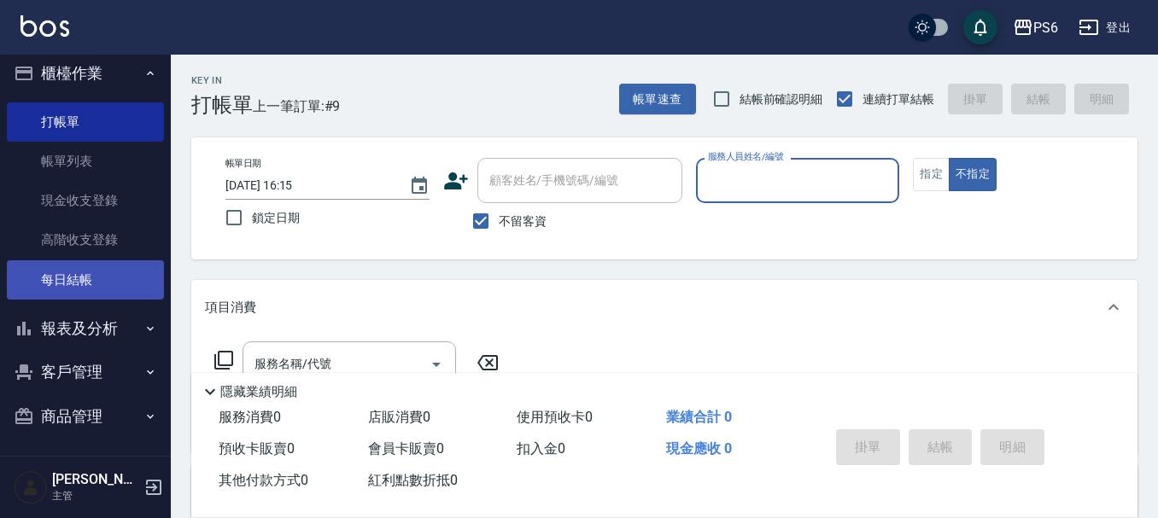
scroll to position [13, 0]
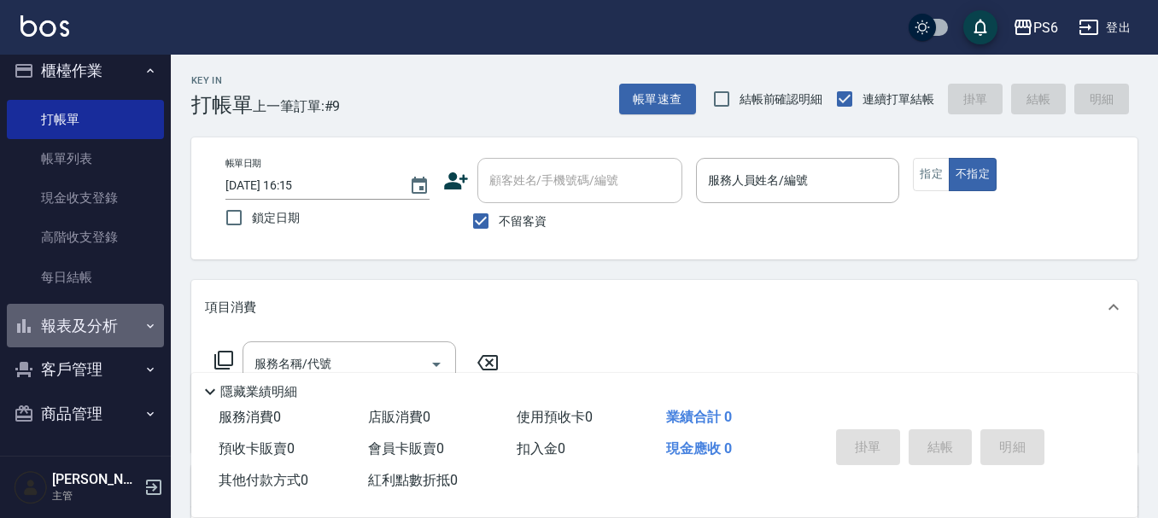
click at [94, 307] on button "報表及分析" at bounding box center [85, 326] width 157 height 44
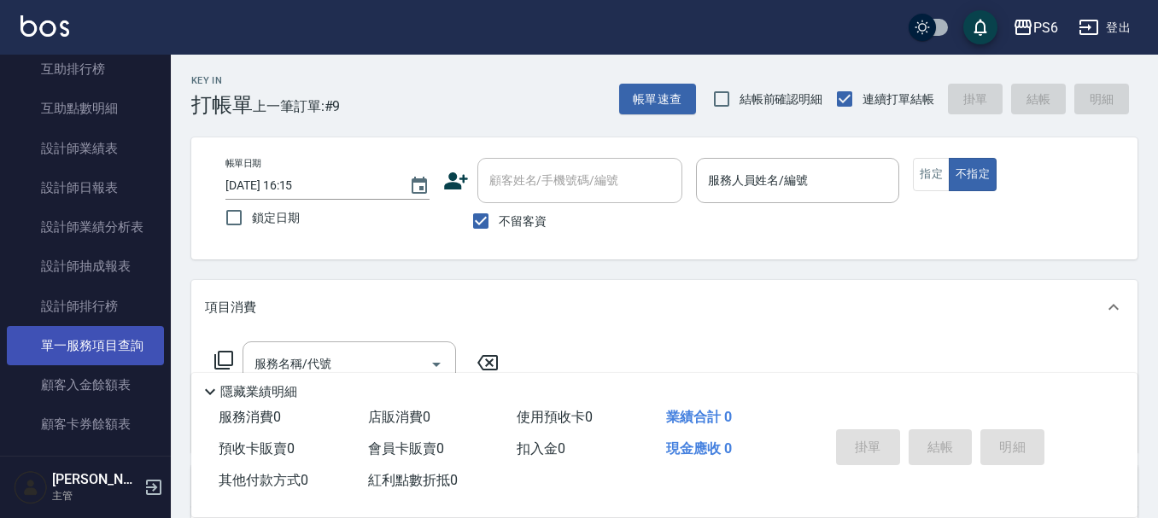
scroll to position [440, 0]
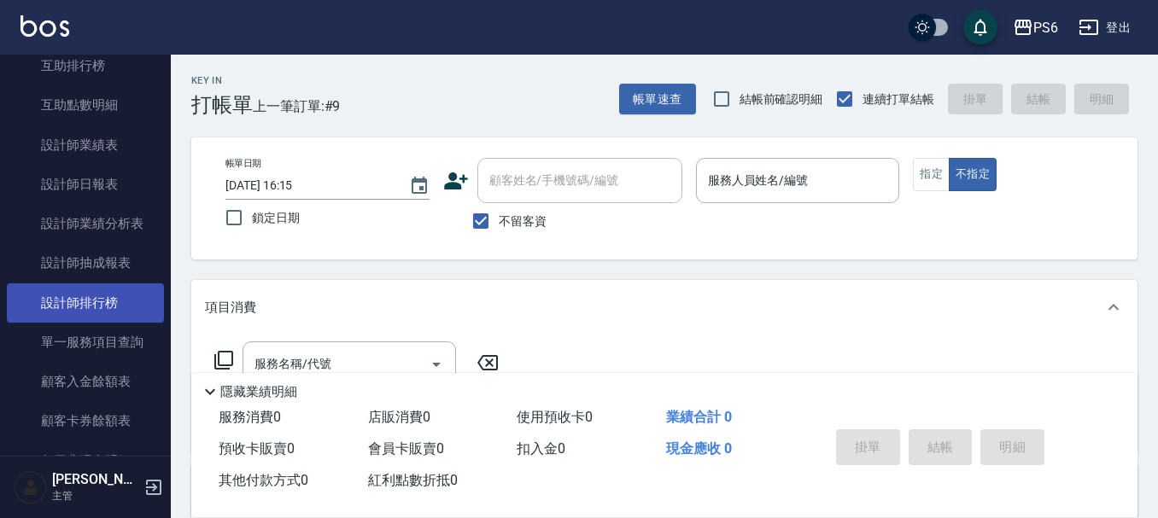
click at [114, 310] on link "設計師排行榜" at bounding box center [85, 303] width 157 height 39
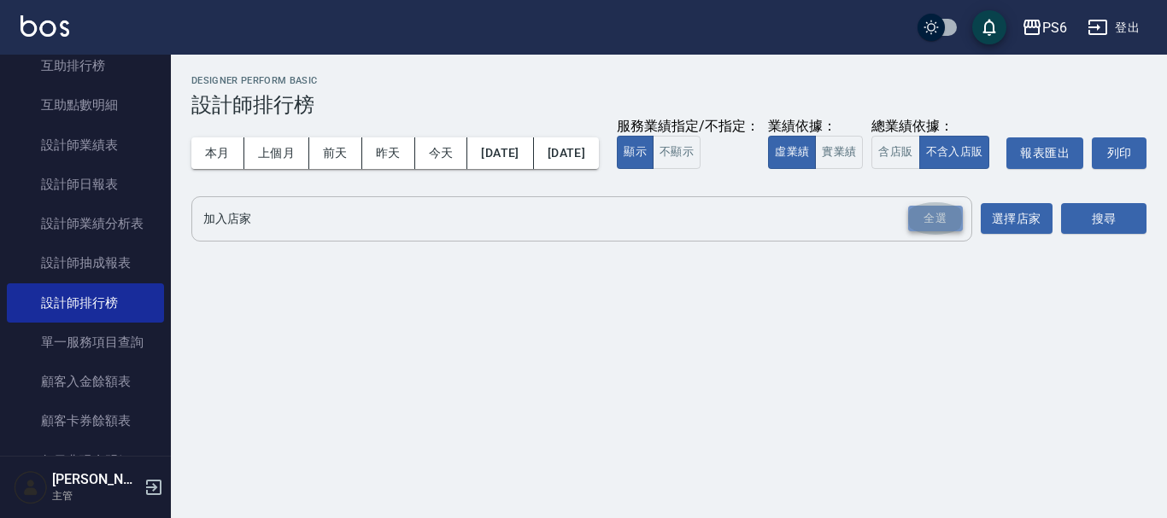
drag, startPoint x: 951, startPoint y: 243, endPoint x: 1099, endPoint y: 247, distance: 148.7
click at [959, 232] on div "全選" at bounding box center [935, 219] width 55 height 26
click at [1101, 236] on button "搜尋" at bounding box center [1103, 220] width 85 height 32
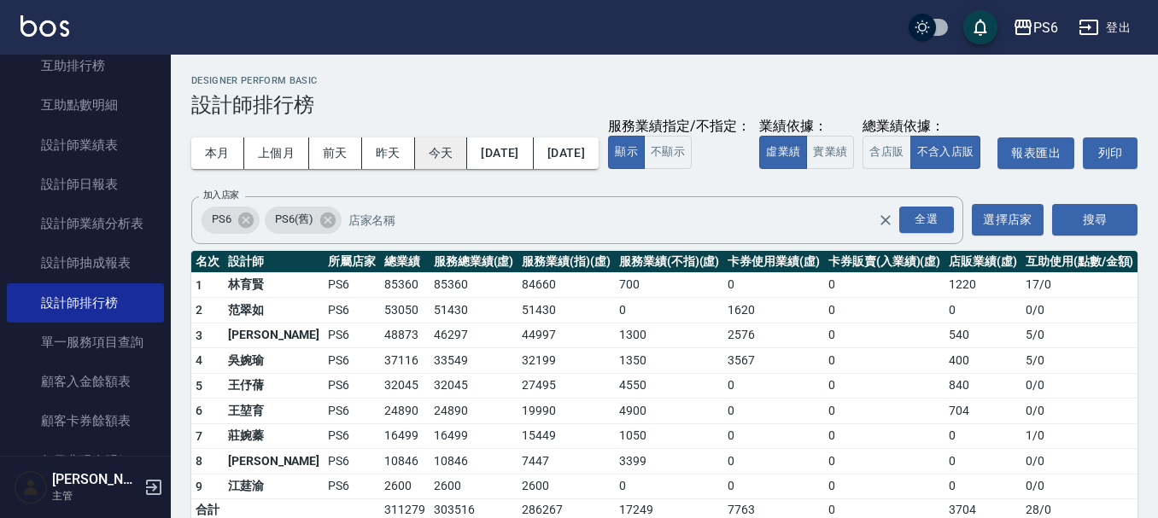
click at [432, 159] on button "今天" at bounding box center [441, 154] width 53 height 32
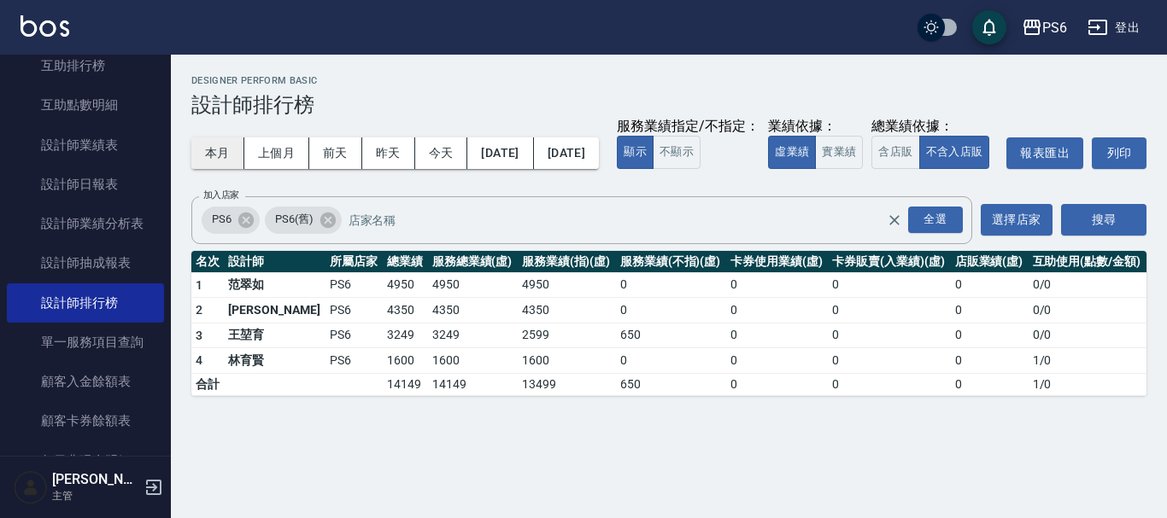
click at [202, 155] on button "本月" at bounding box center [217, 154] width 53 height 32
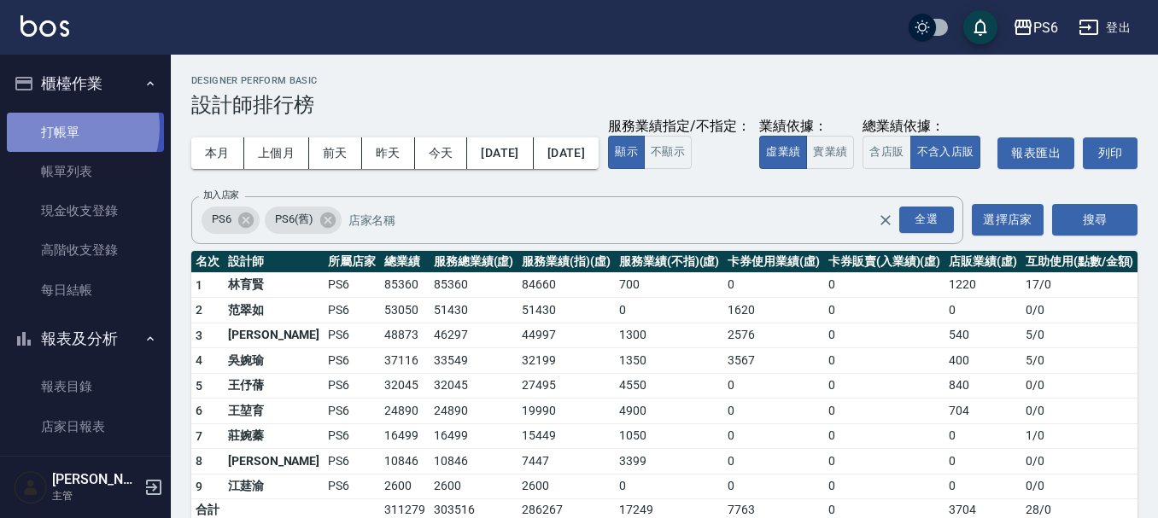
click at [63, 127] on link "打帳單" at bounding box center [85, 132] width 157 height 39
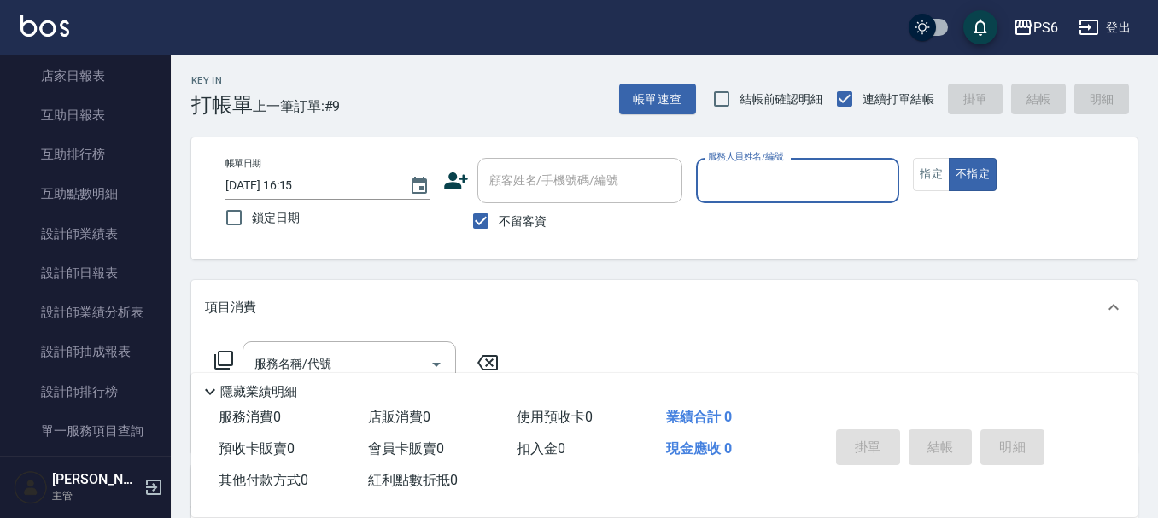
scroll to position [513, 0]
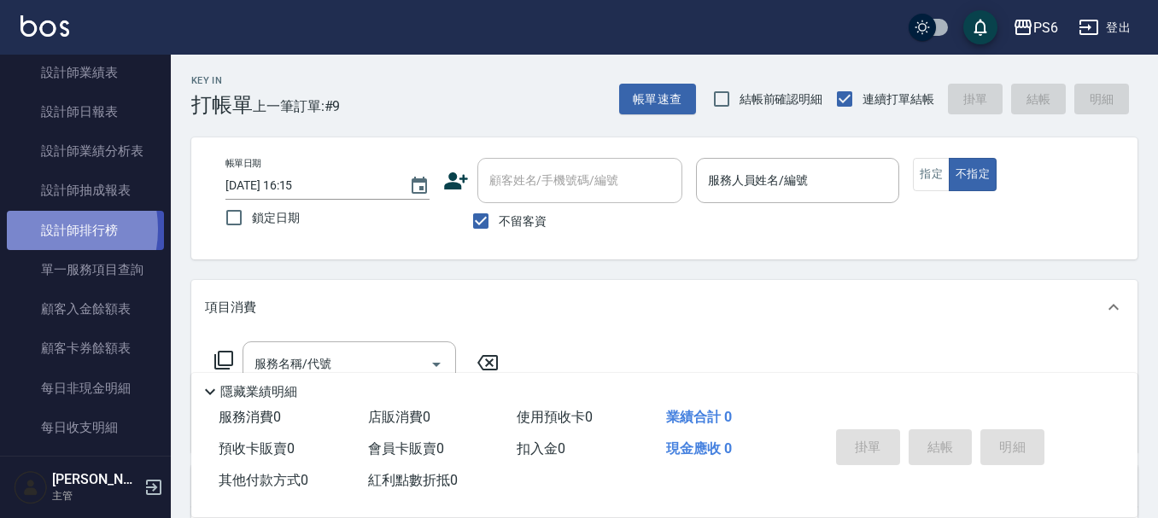
click at [39, 229] on link "設計師排行榜" at bounding box center [85, 230] width 157 height 39
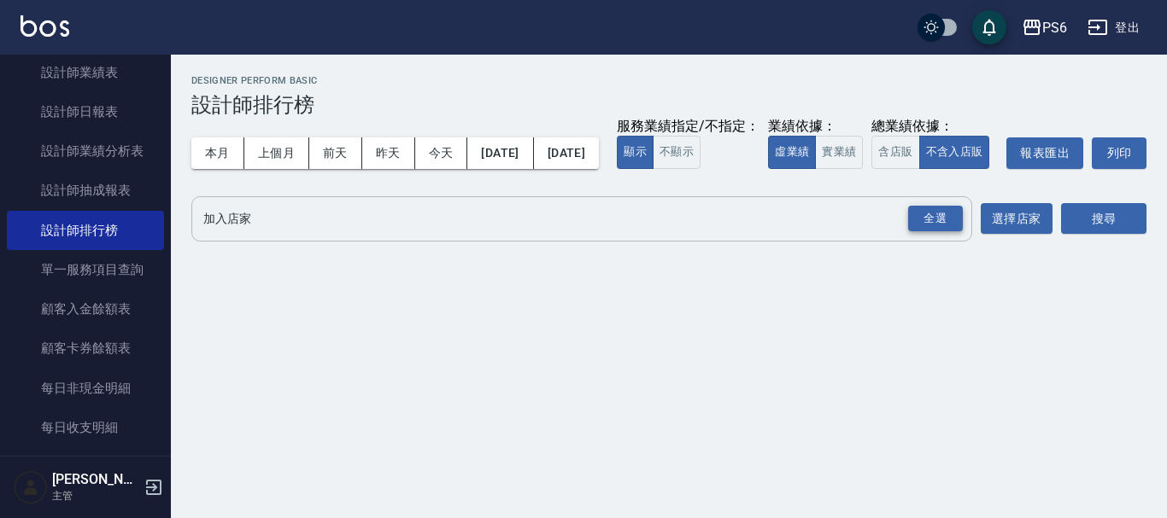
click at [942, 232] on div "全選" at bounding box center [935, 219] width 55 height 26
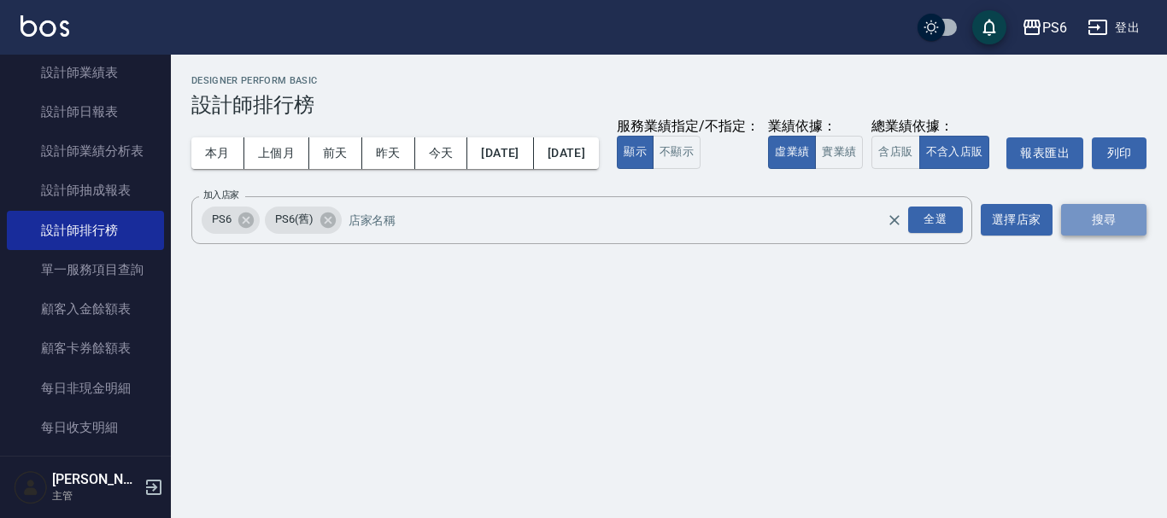
click at [1081, 236] on button "搜尋" at bounding box center [1103, 220] width 85 height 32
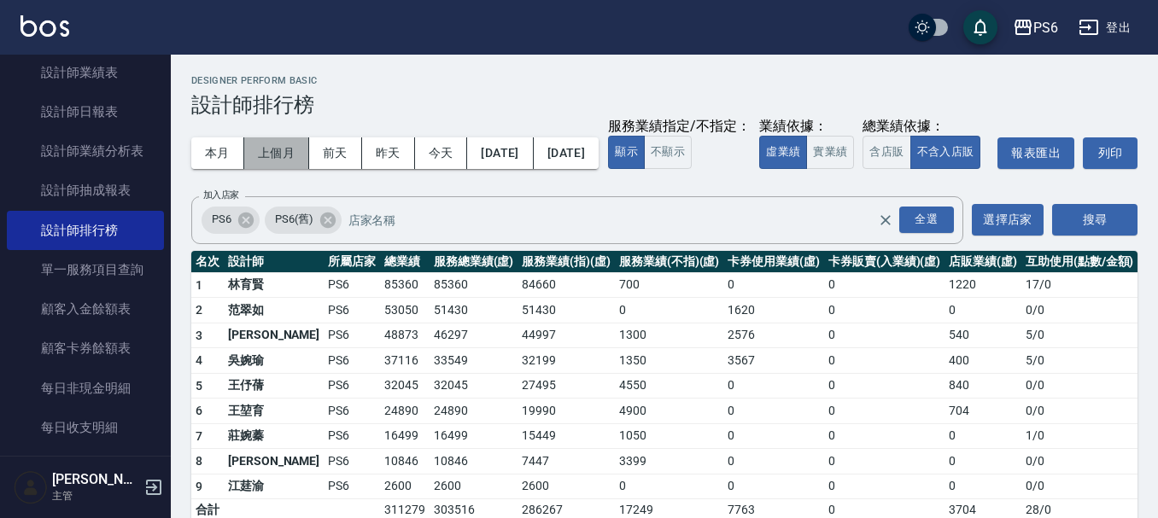
click at [295, 152] on button "上個月" at bounding box center [276, 154] width 65 height 32
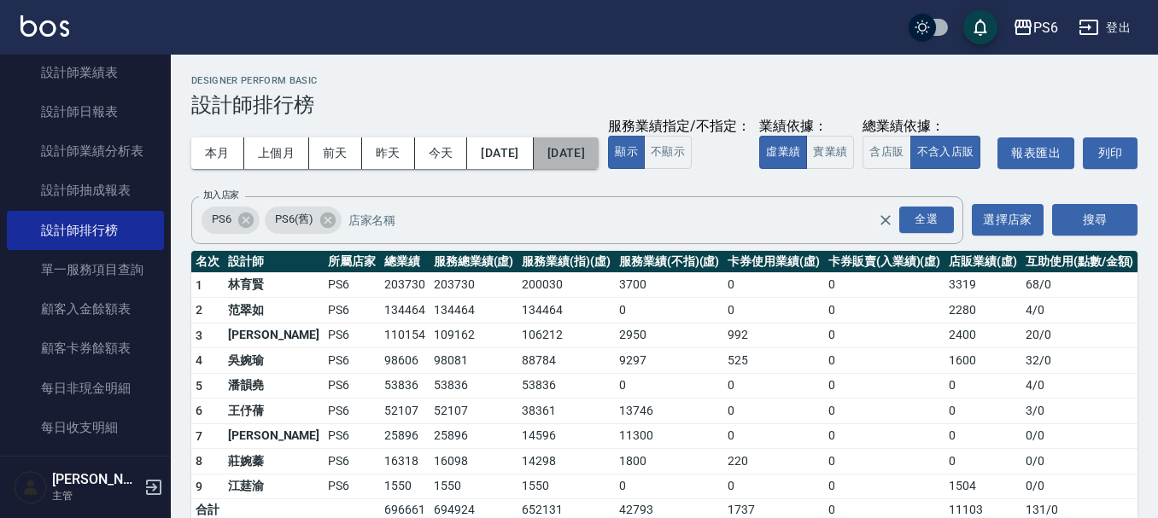
click at [599, 149] on button "[DATE]" at bounding box center [566, 154] width 65 height 32
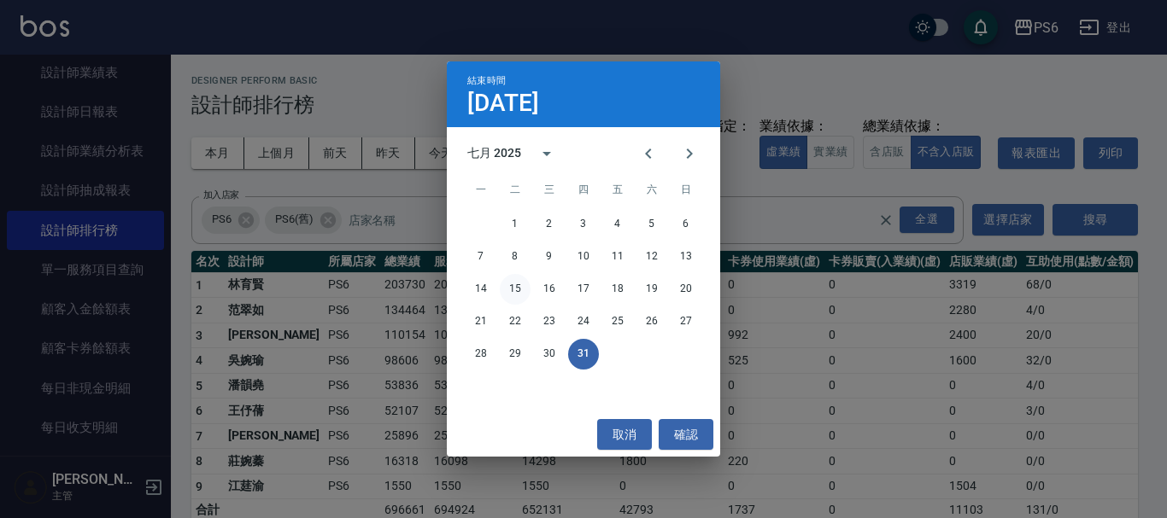
click at [510, 283] on button "15" at bounding box center [515, 289] width 31 height 31
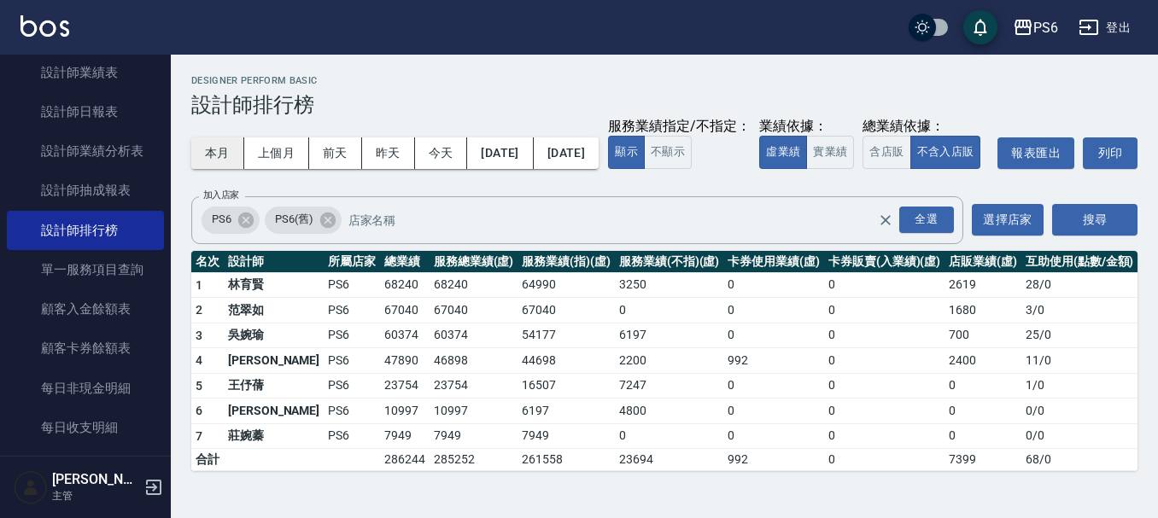
click at [203, 155] on button "本月" at bounding box center [217, 154] width 53 height 32
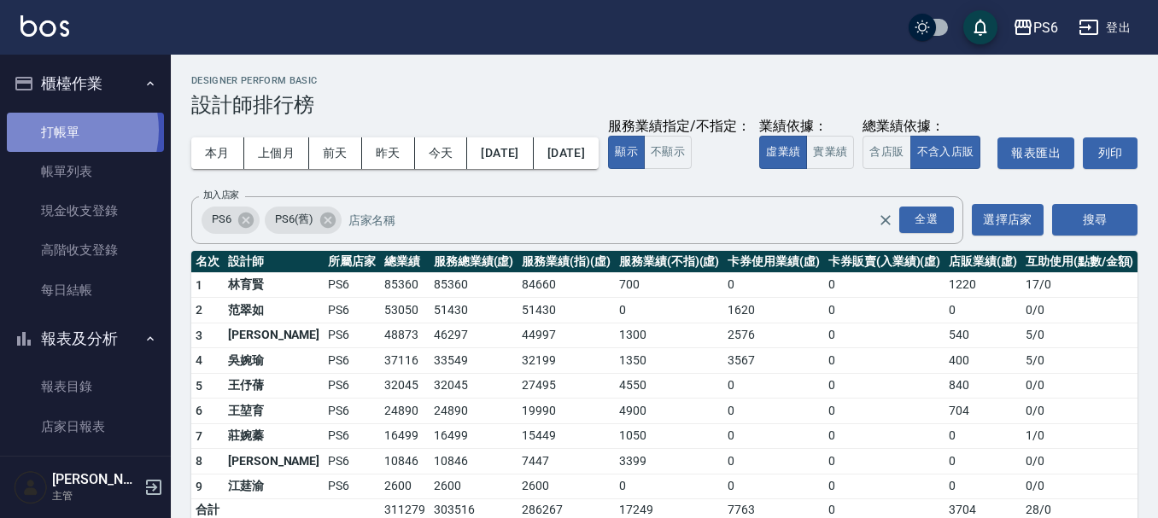
click at [56, 130] on link "打帳單" at bounding box center [85, 132] width 157 height 39
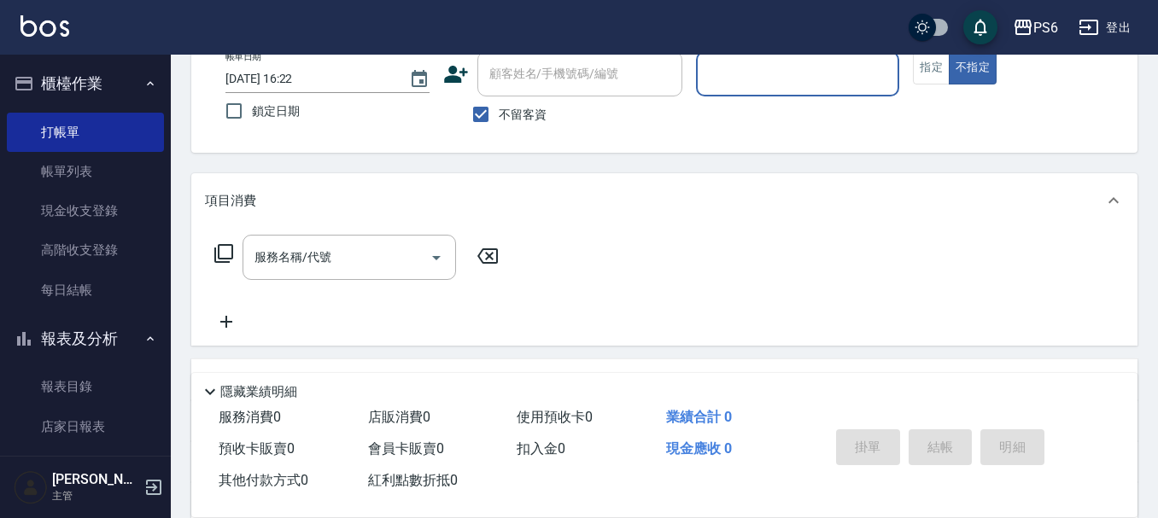
scroll to position [276, 0]
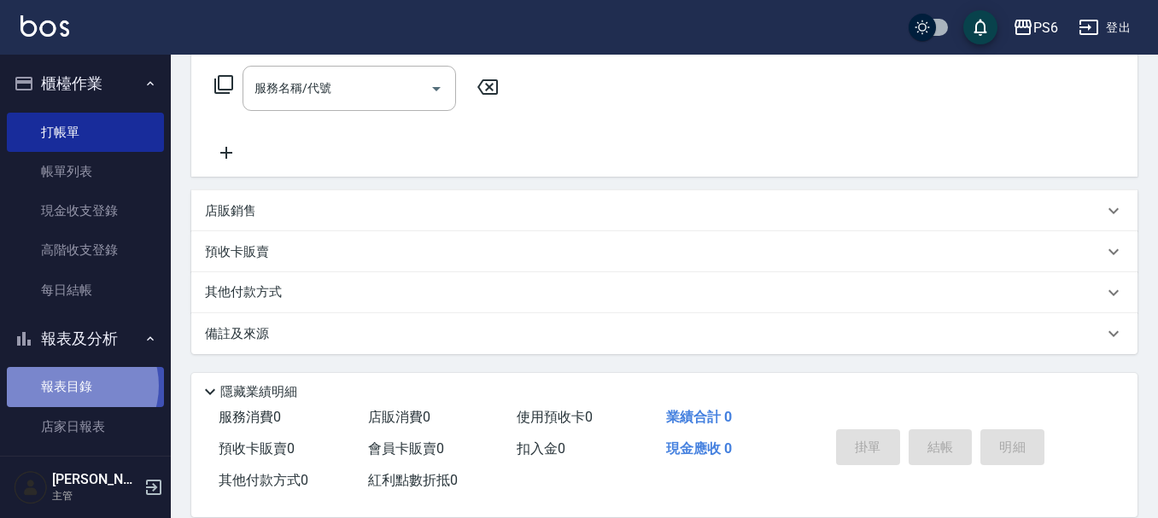
click at [73, 386] on link "報表目錄" at bounding box center [85, 386] width 157 height 39
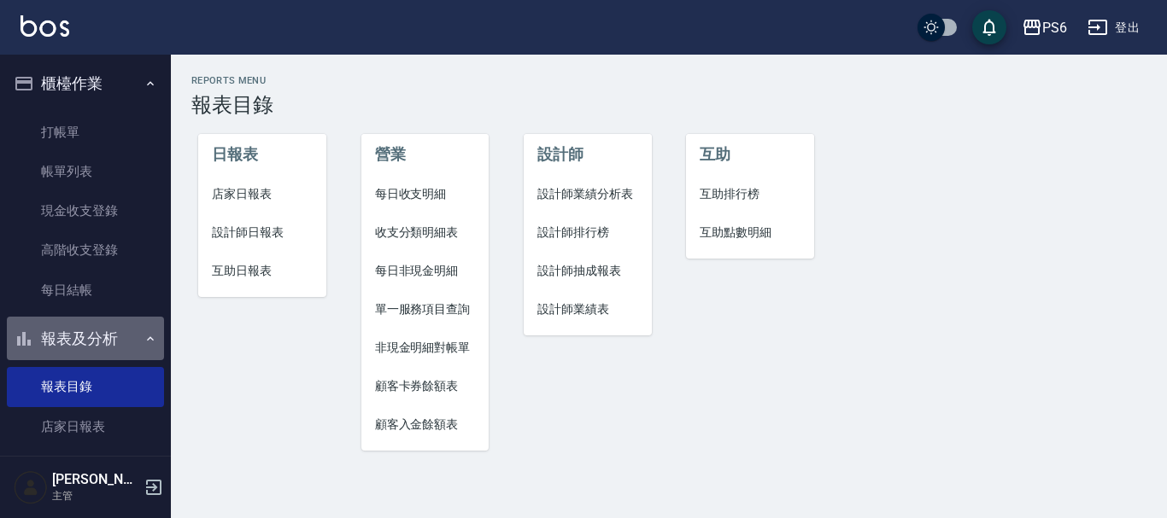
click at [144, 345] on icon "button" at bounding box center [151, 339] width 14 height 14
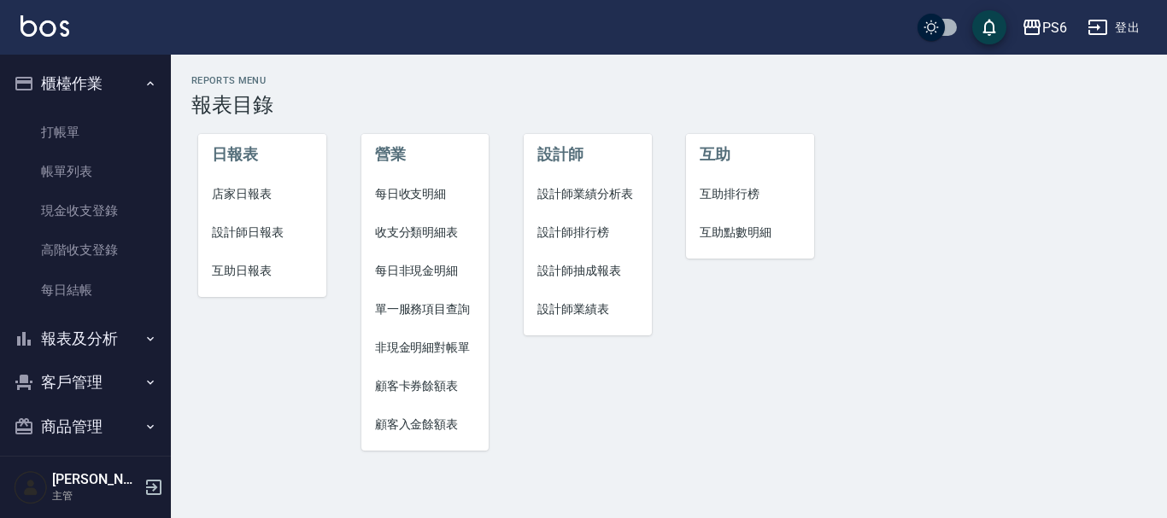
click at [144, 345] on icon "button" at bounding box center [151, 339] width 14 height 14
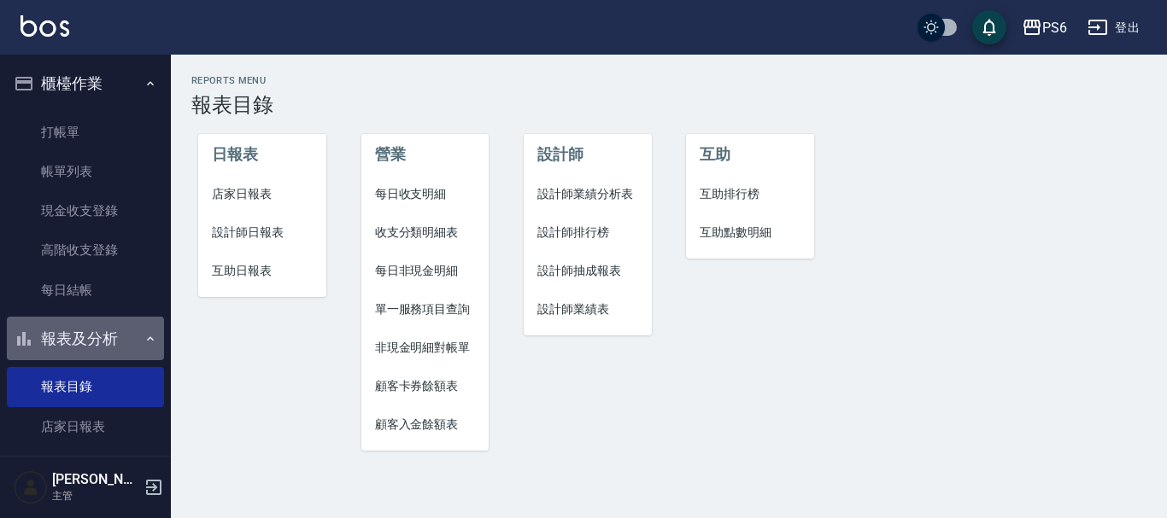
click at [144, 345] on icon "button" at bounding box center [151, 339] width 14 height 14
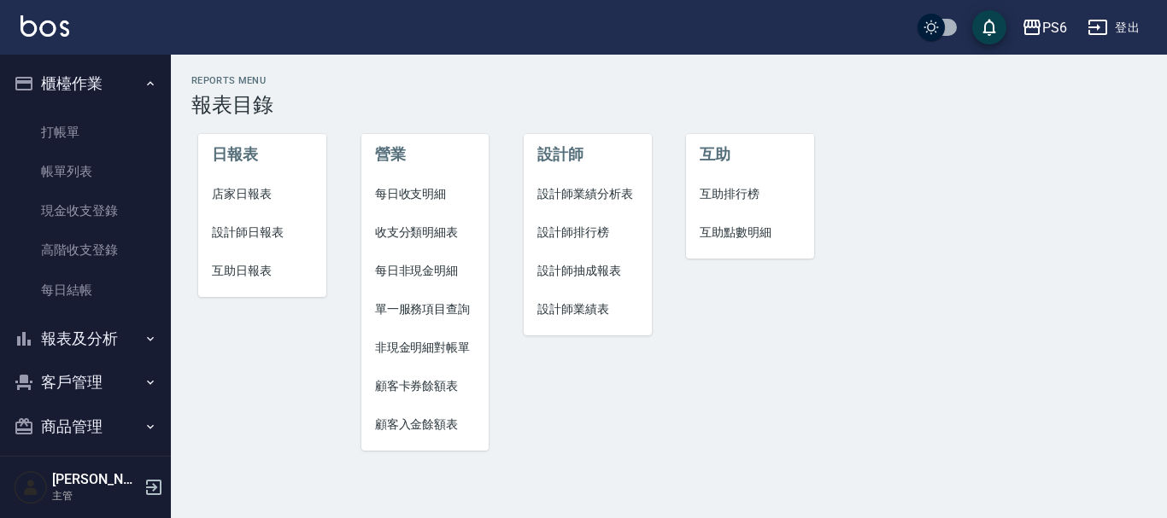
scroll to position [13, 0]
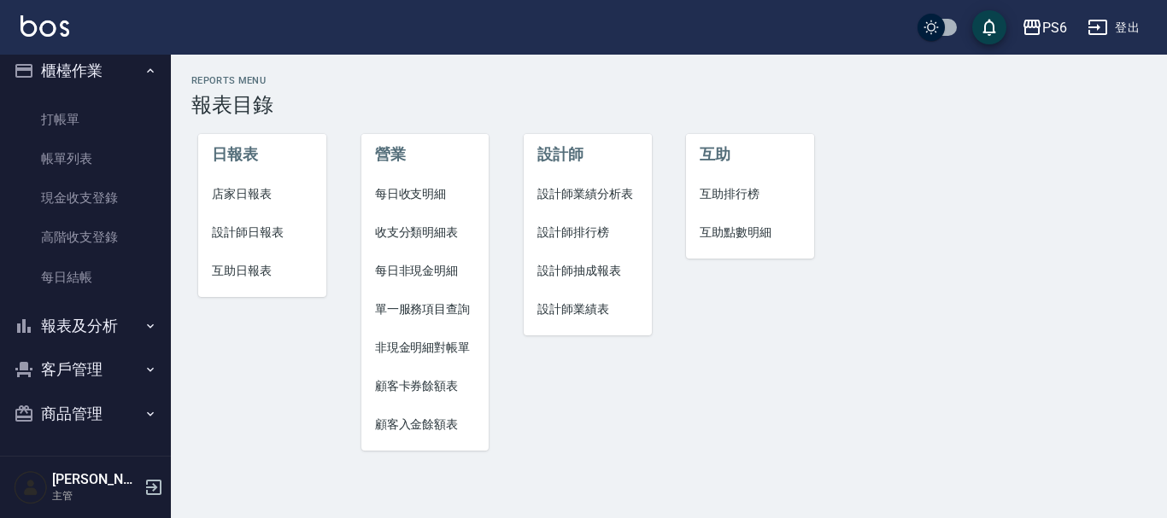
click at [127, 362] on button "客戶管理" at bounding box center [85, 370] width 157 height 44
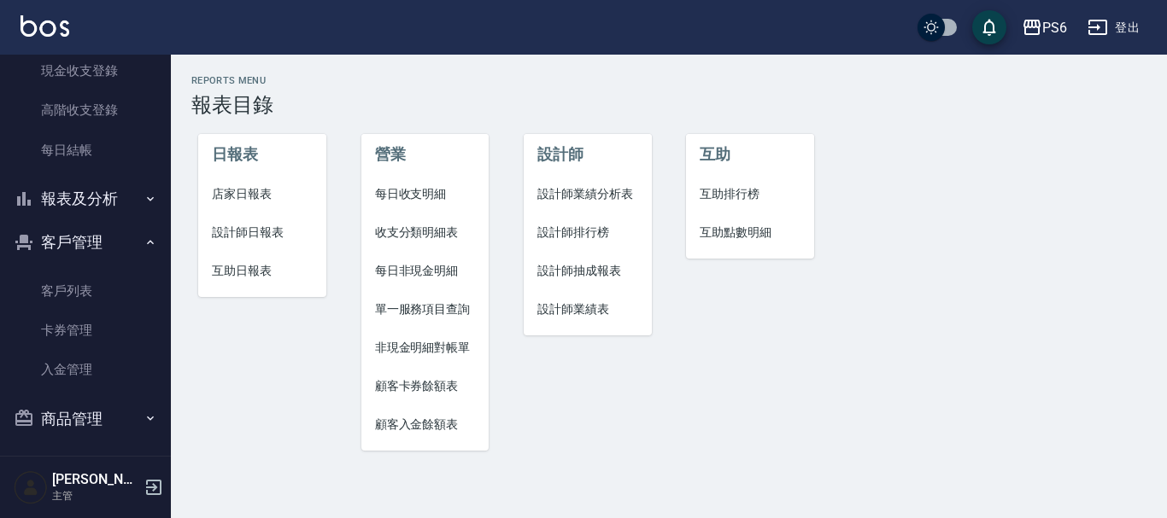
scroll to position [145, 0]
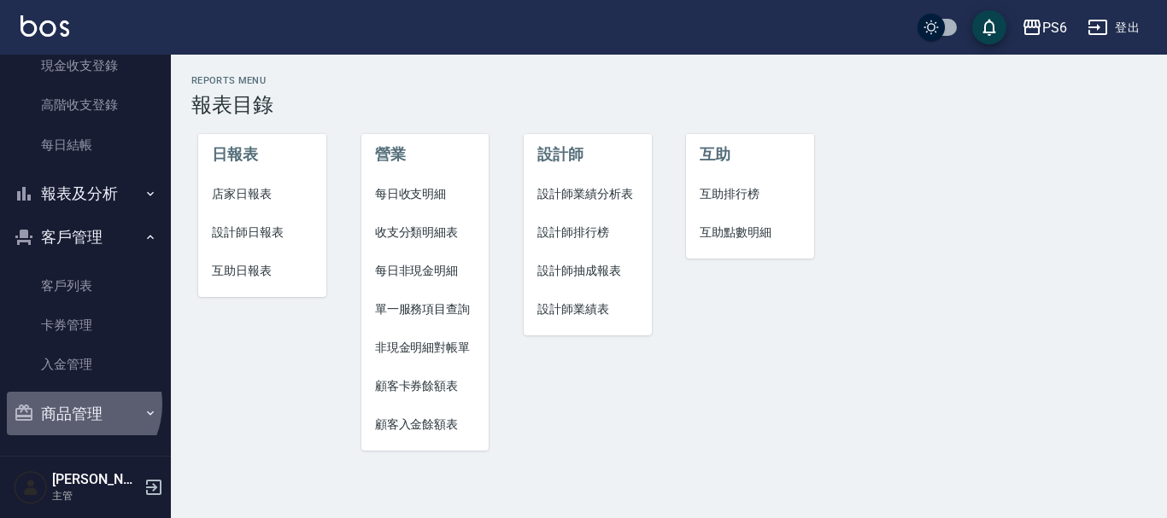
click at [76, 404] on button "商品管理" at bounding box center [85, 414] width 157 height 44
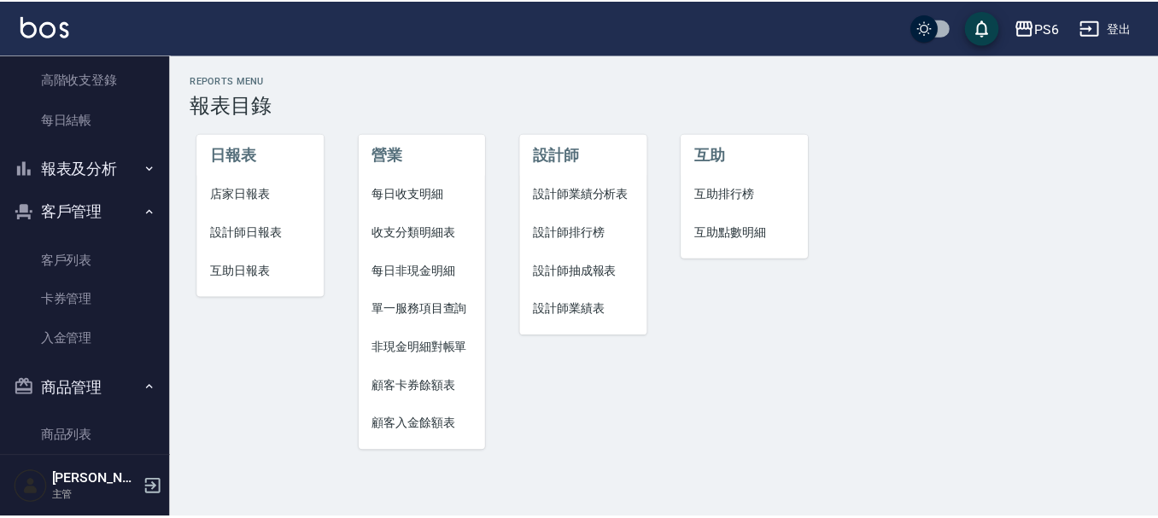
scroll to position [0, 0]
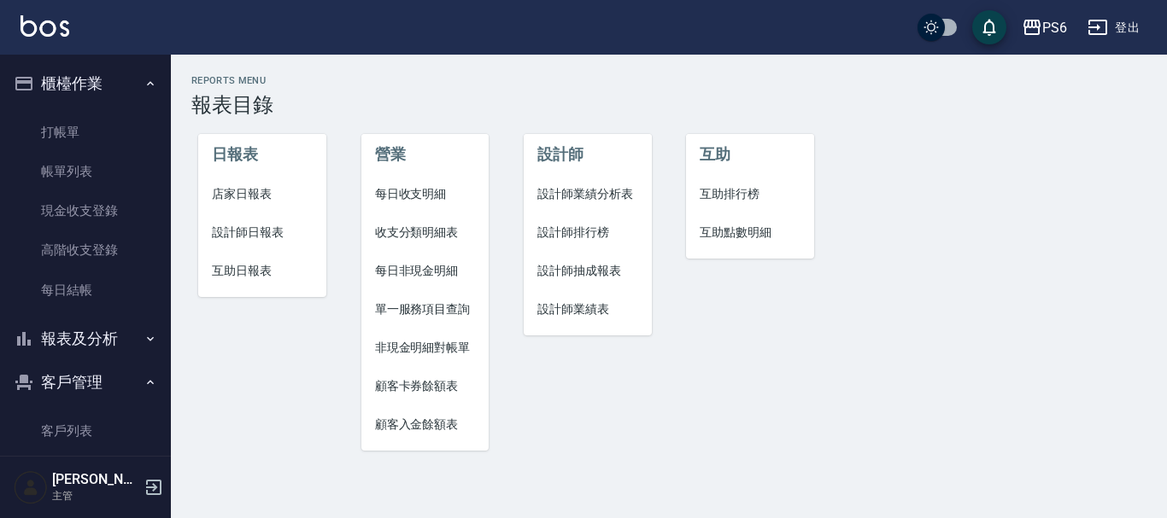
click at [600, 233] on span "設計師排行榜" at bounding box center [587, 233] width 101 height 18
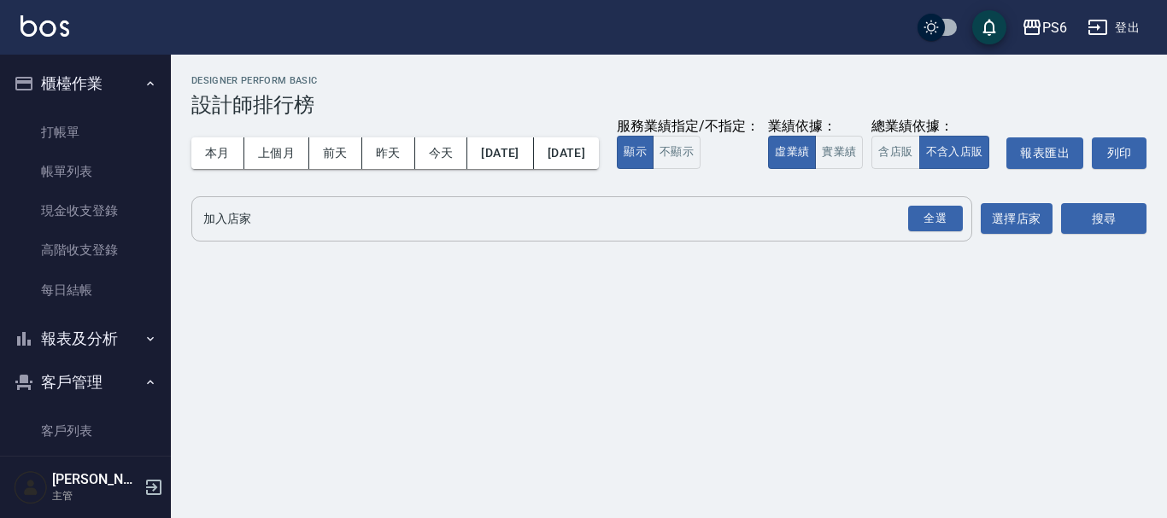
click at [906, 242] on div "全選" at bounding box center [935, 218] width 60 height 45
click at [921, 232] on div "全選" at bounding box center [935, 219] width 55 height 26
click at [1092, 236] on button "搜尋" at bounding box center [1103, 220] width 85 height 32
